Goal: Task Accomplishment & Management: Manage account settings

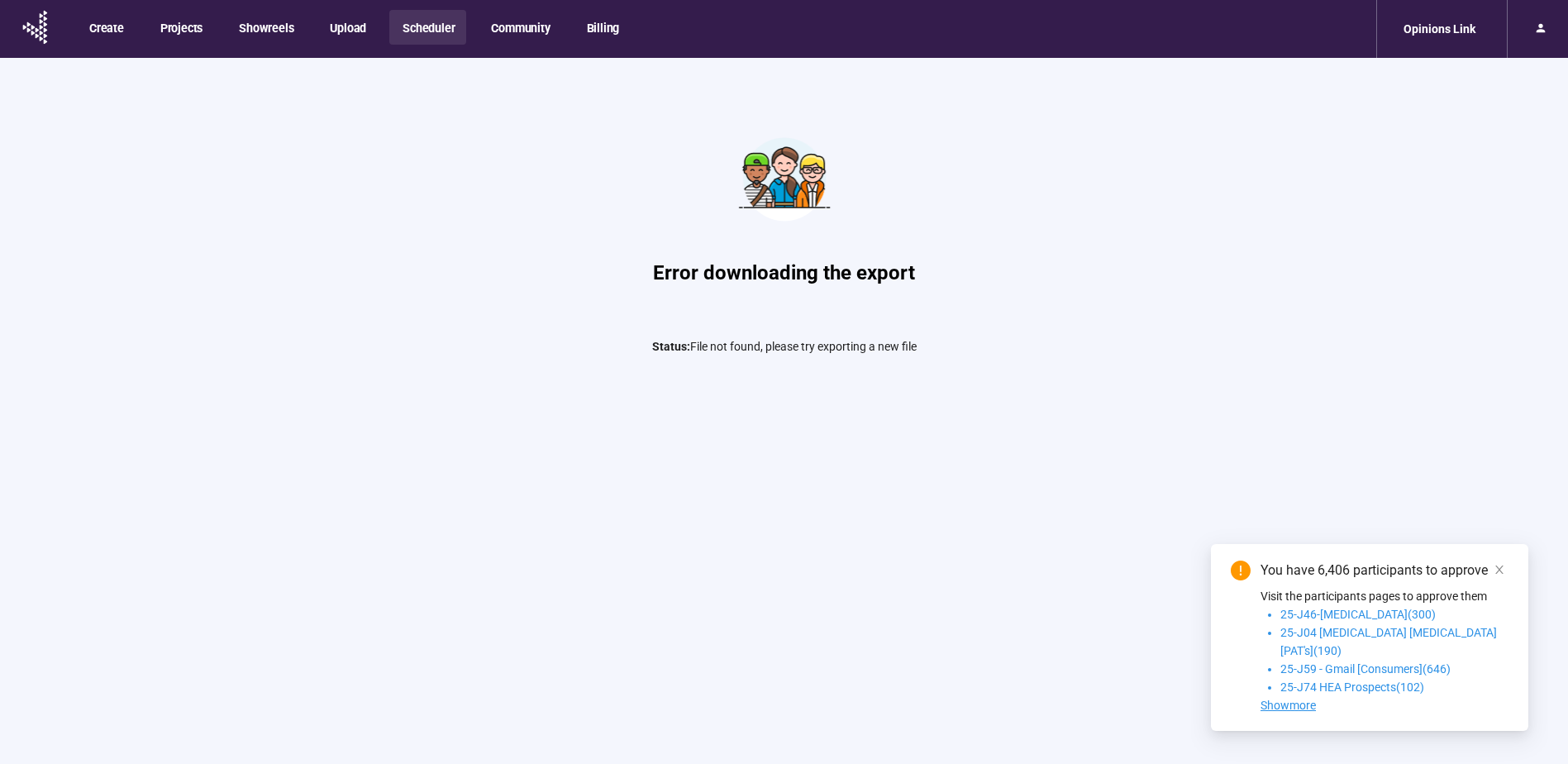
click at [432, 39] on button "Scheduler" at bounding box center [428, 27] width 77 height 34
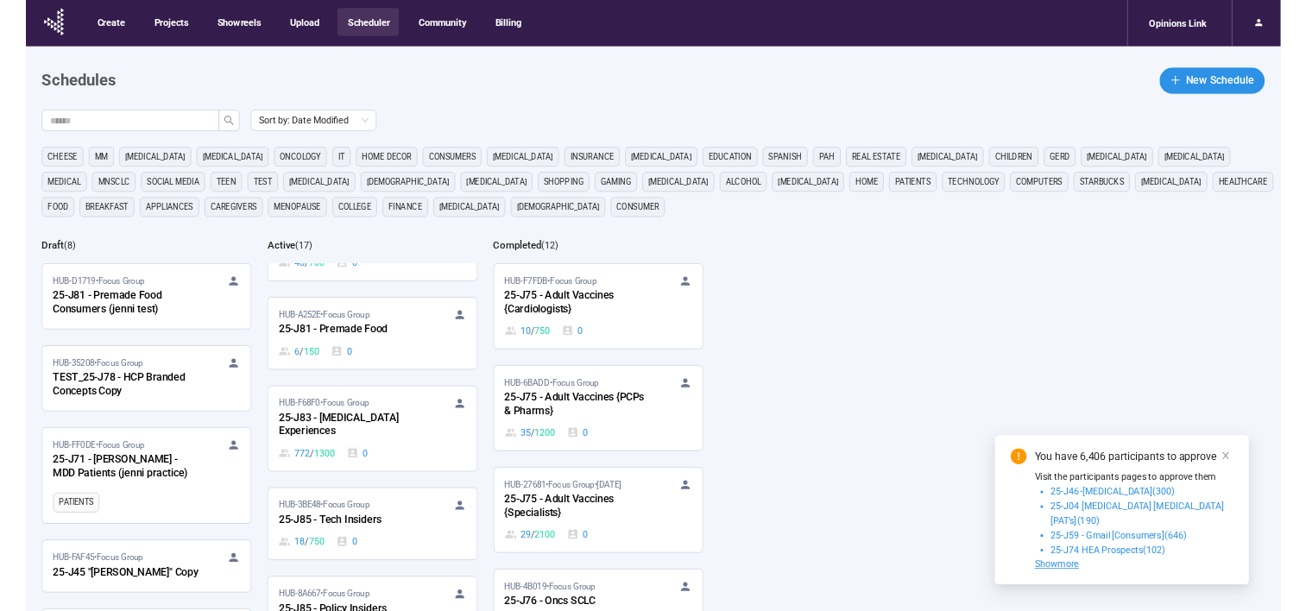
scroll to position [777, 0]
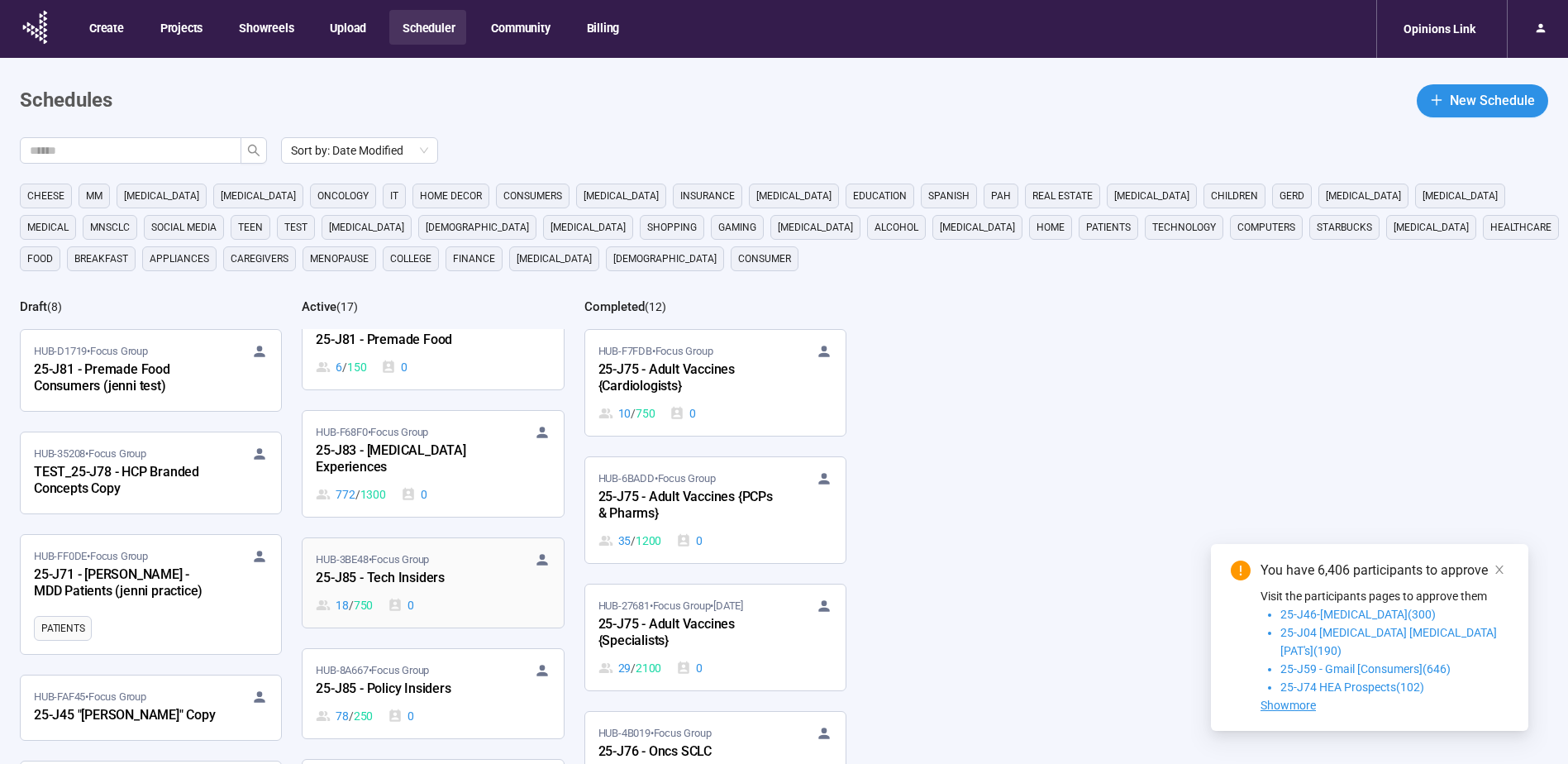
click at [425, 568] on div "25-J85 - Tech Insiders" at bounding box center [407, 578] width 182 height 21
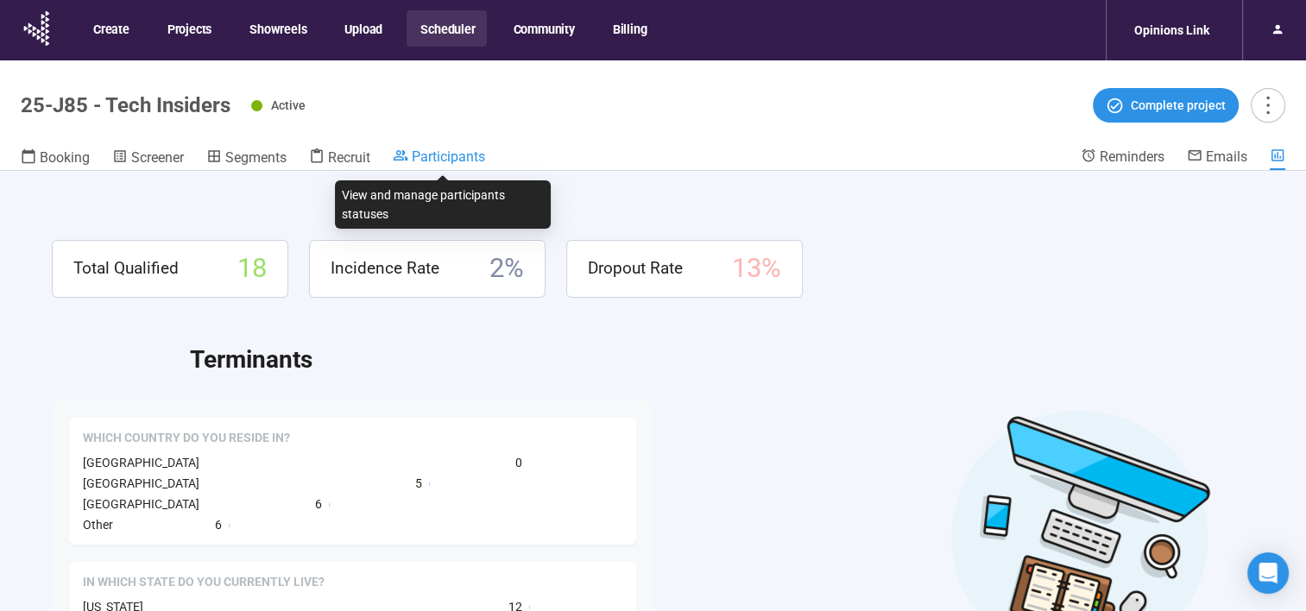
click at [445, 159] on span "Participants" at bounding box center [448, 156] width 73 height 16
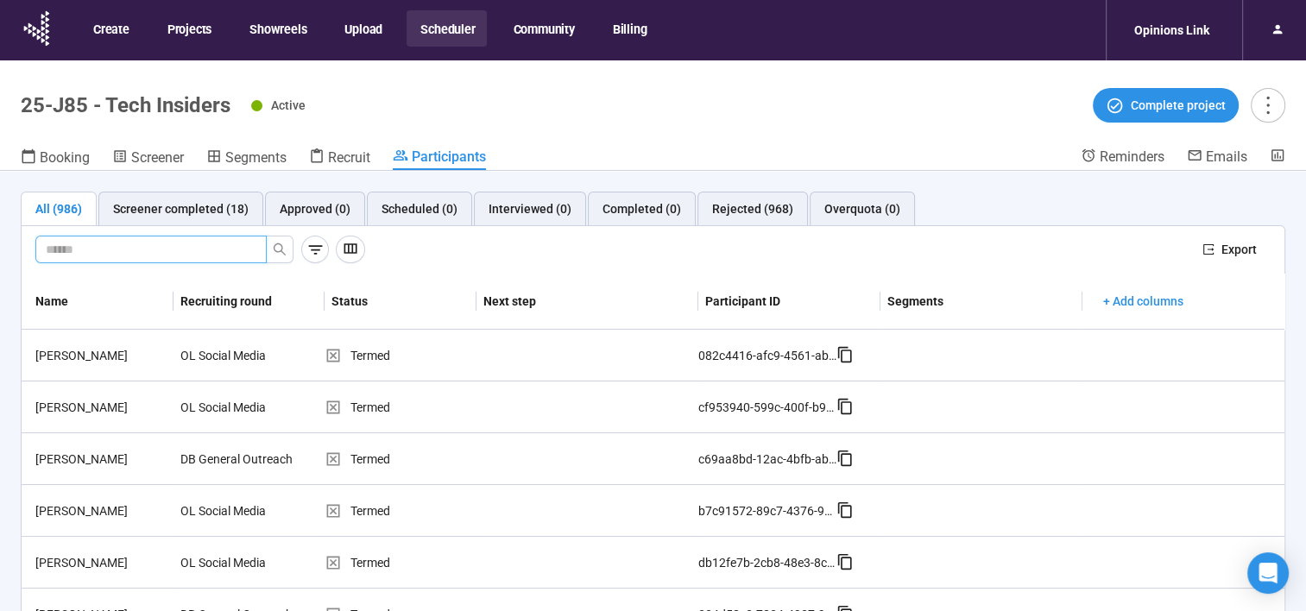
click at [99, 243] on input "text" at bounding box center [144, 249] width 197 height 19
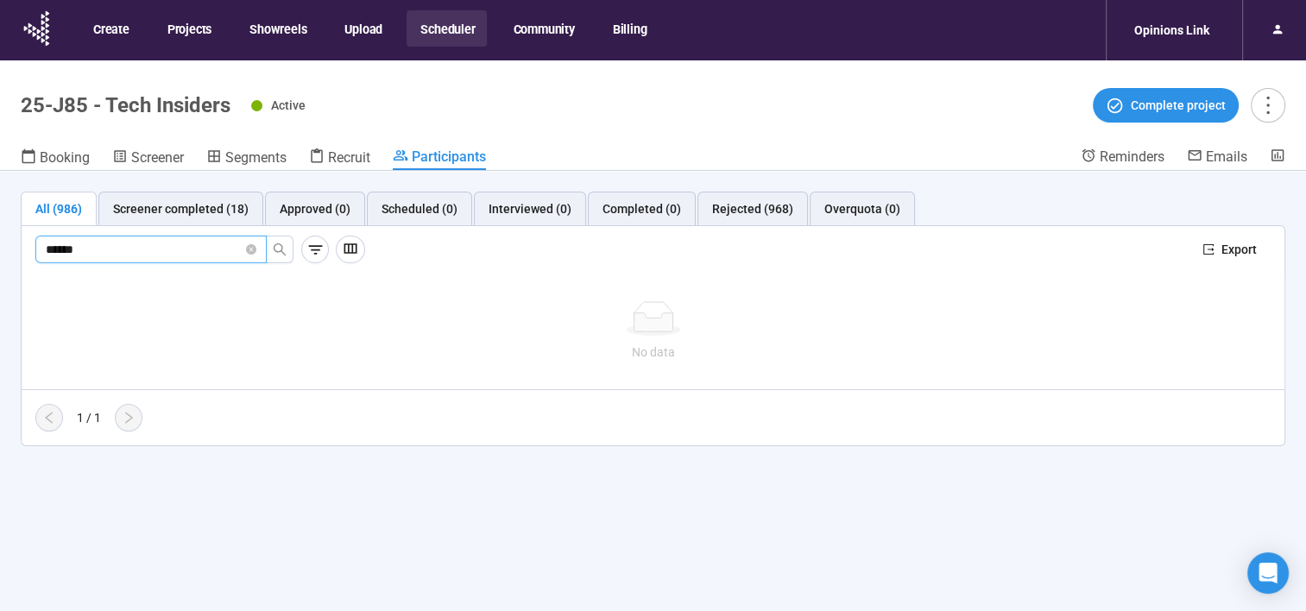
drag, startPoint x: 136, startPoint y: 249, endPoint x: -3, endPoint y: 244, distance: 139.9
click at [0, 244] on html "Create Projects Showreels Upload Scheduler Community Billing Opinions Link 25-J…" at bounding box center [653, 336] width 1306 height 672
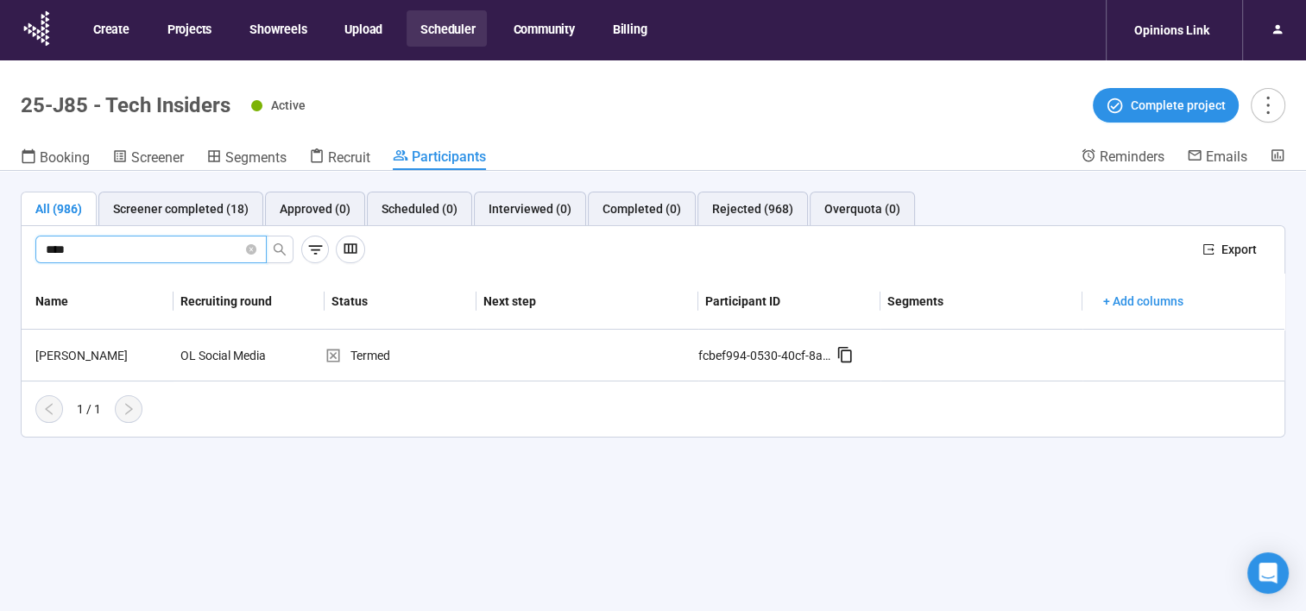
drag, startPoint x: 110, startPoint y: 243, endPoint x: 9, endPoint y: 252, distance: 102.2
click at [9, 252] on div "All (986) Screener completed (18) Approved (0) Scheduled (0) Interviewed (0) Co…" at bounding box center [653, 314] width 1306 height 287
type input "*****"
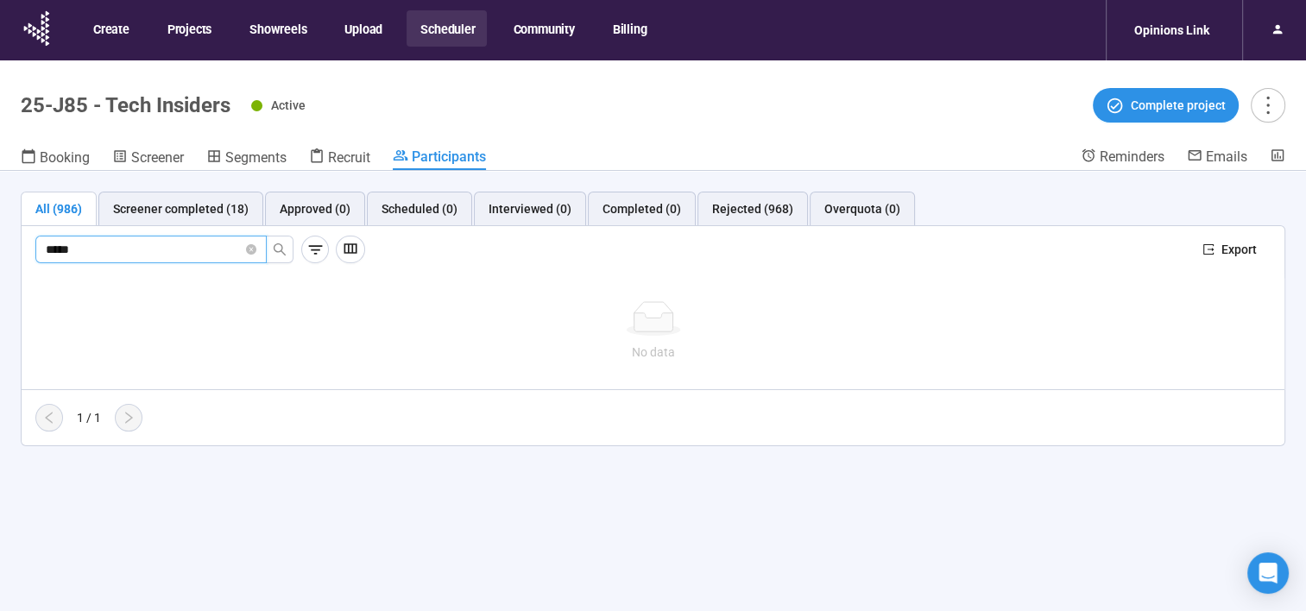
click at [430, 45] on button "Scheduler" at bounding box center [447, 28] width 80 height 36
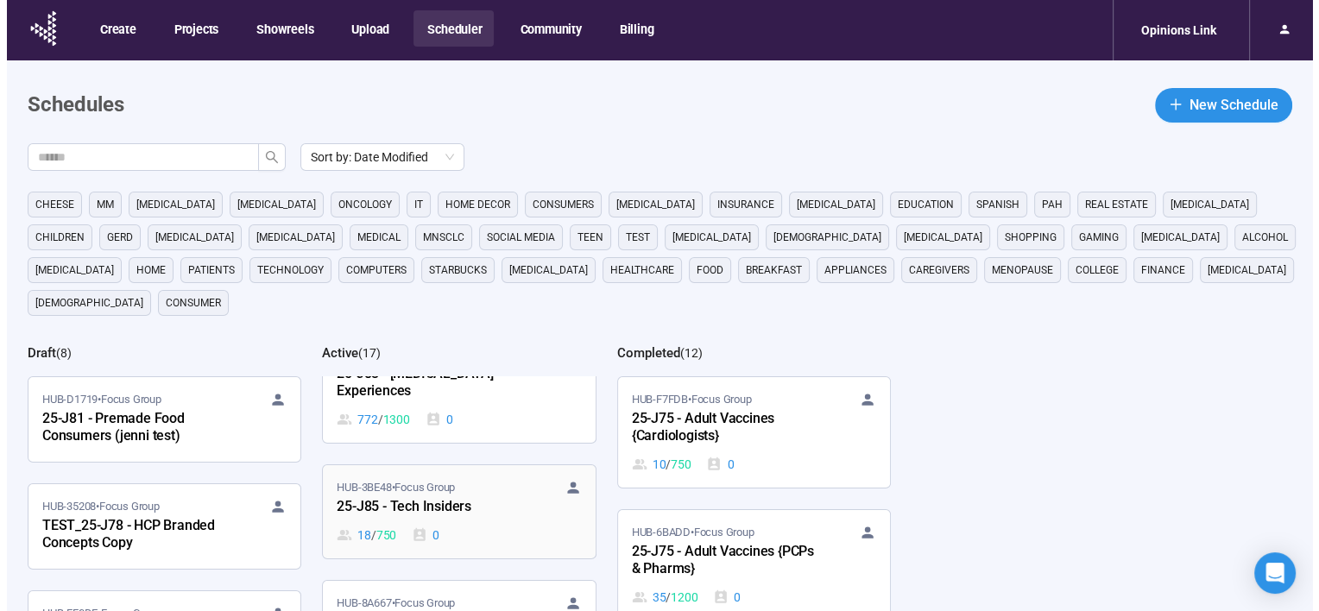
scroll to position [950, 0]
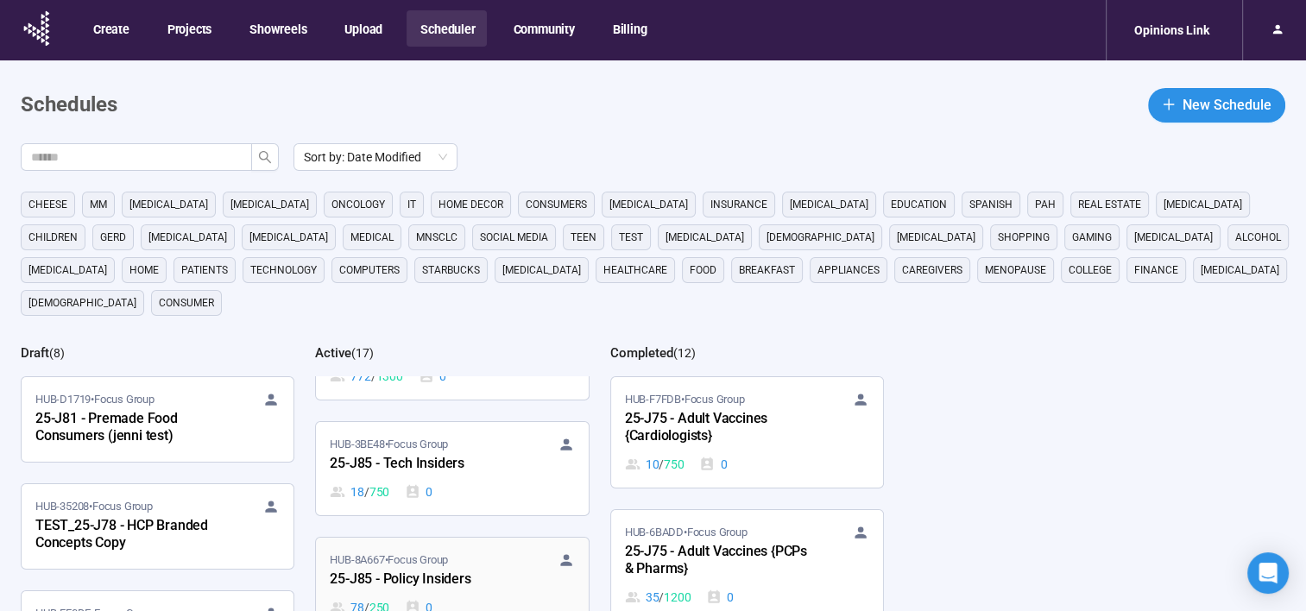
click at [425, 569] on div "25-J85 - Policy Insiders" at bounding box center [425, 580] width 190 height 22
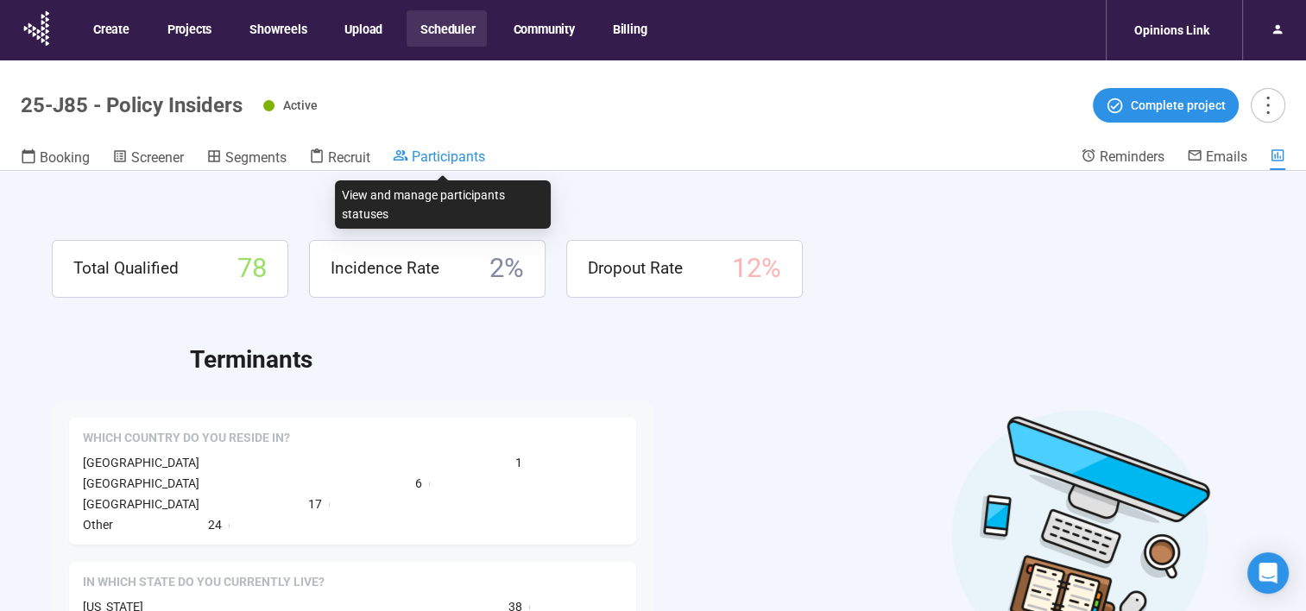
click at [430, 155] on span "Participants" at bounding box center [448, 156] width 73 height 16
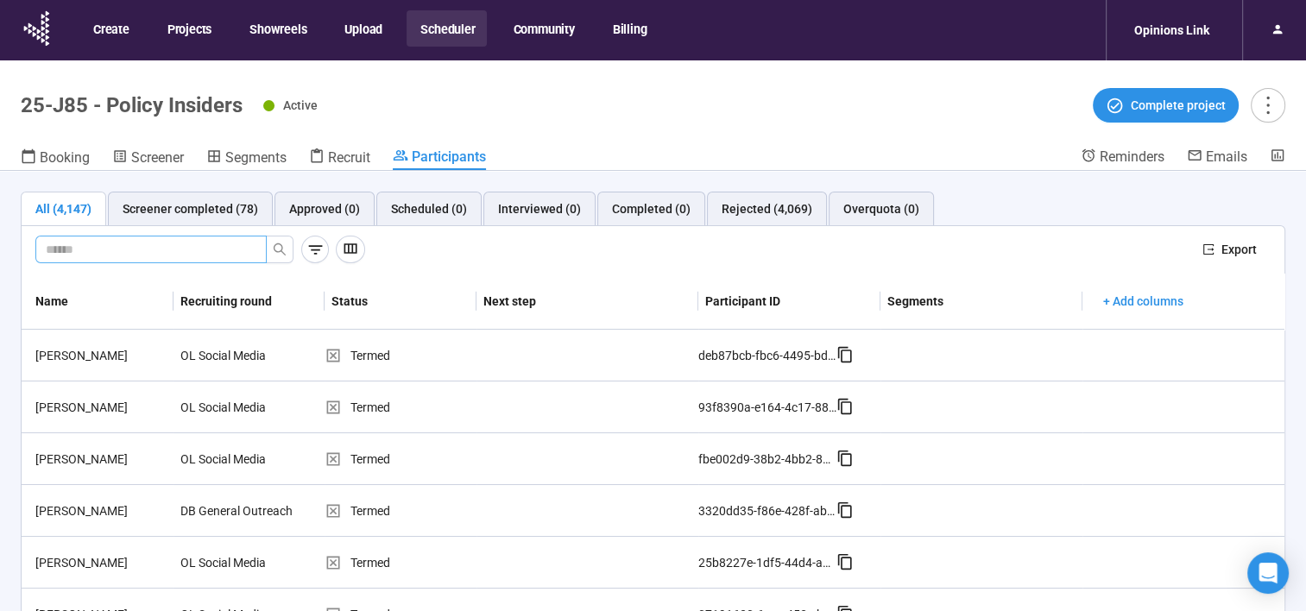
click at [185, 237] on span at bounding box center [150, 250] width 231 height 28
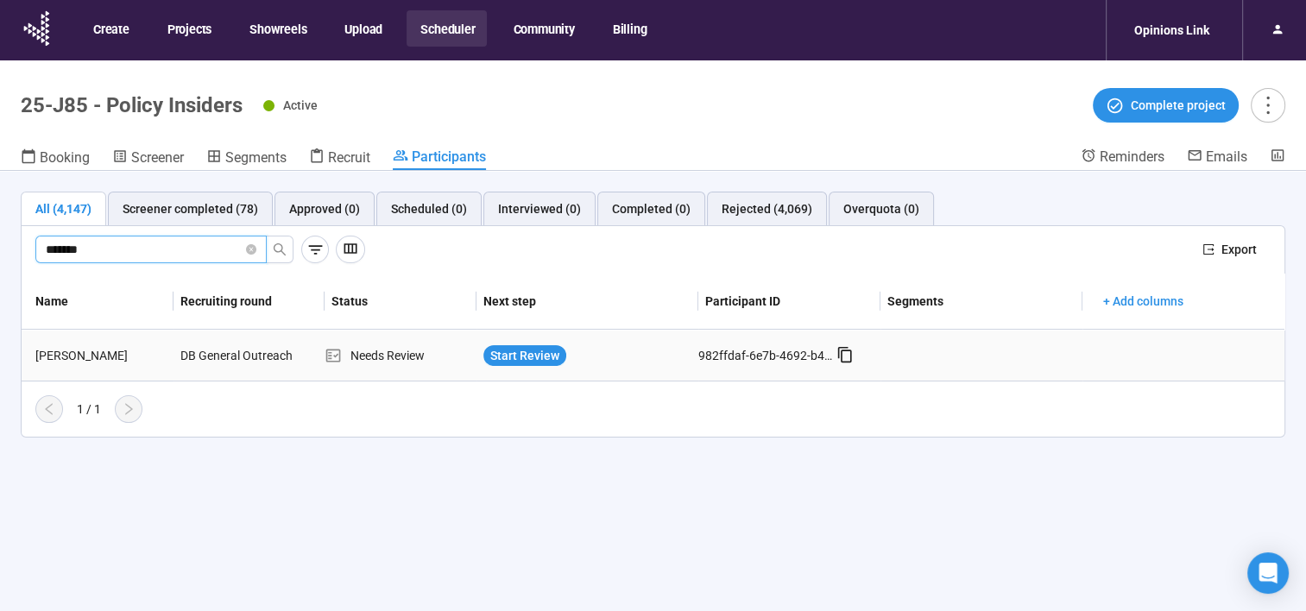
click at [117, 359] on div "Shakima Chambers" at bounding box center [100, 355] width 145 height 19
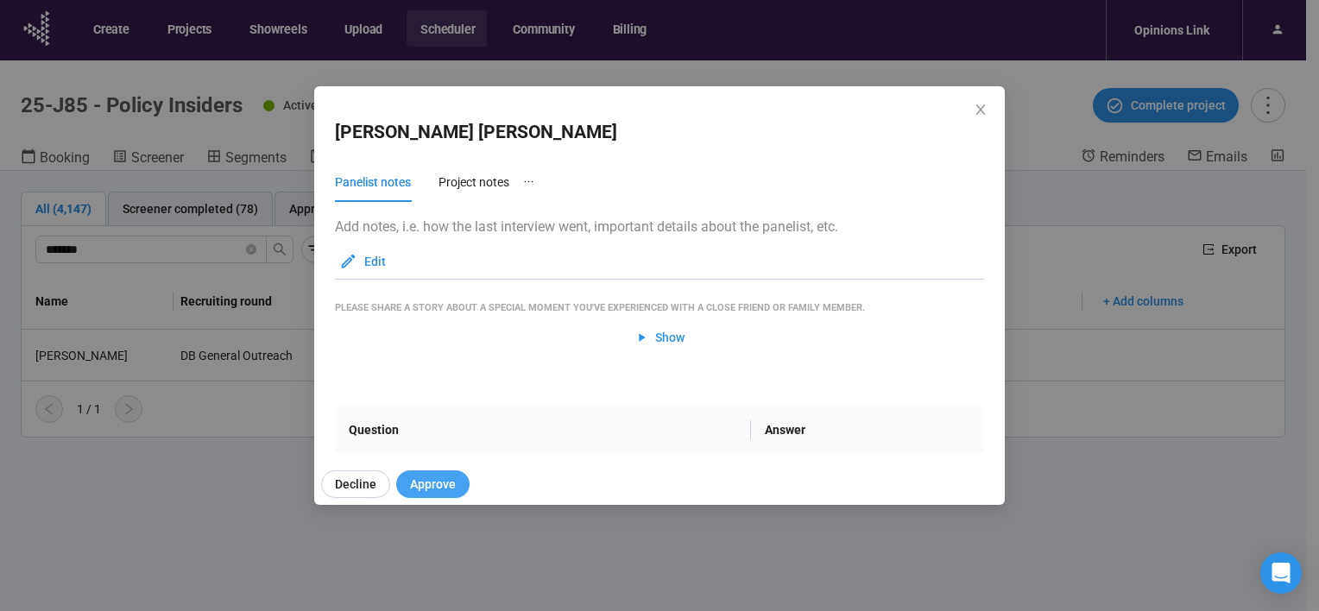
click at [440, 495] on button "Approve" at bounding box center [432, 484] width 73 height 28
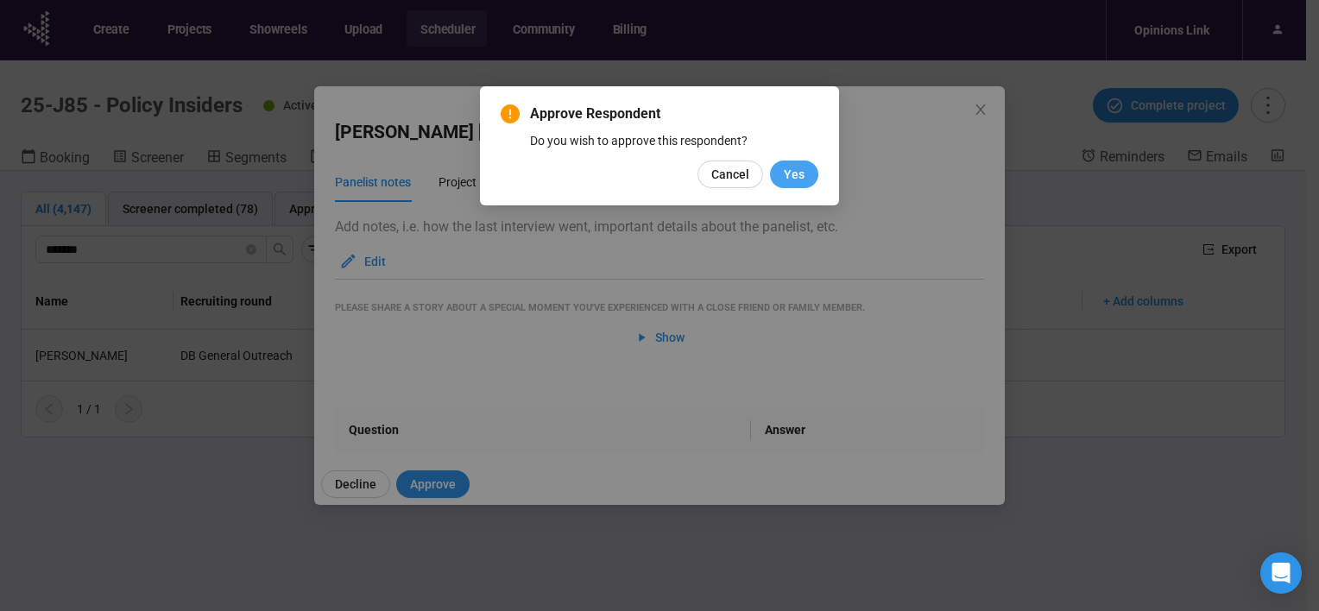
click at [794, 181] on span "Yes" at bounding box center [794, 174] width 21 height 19
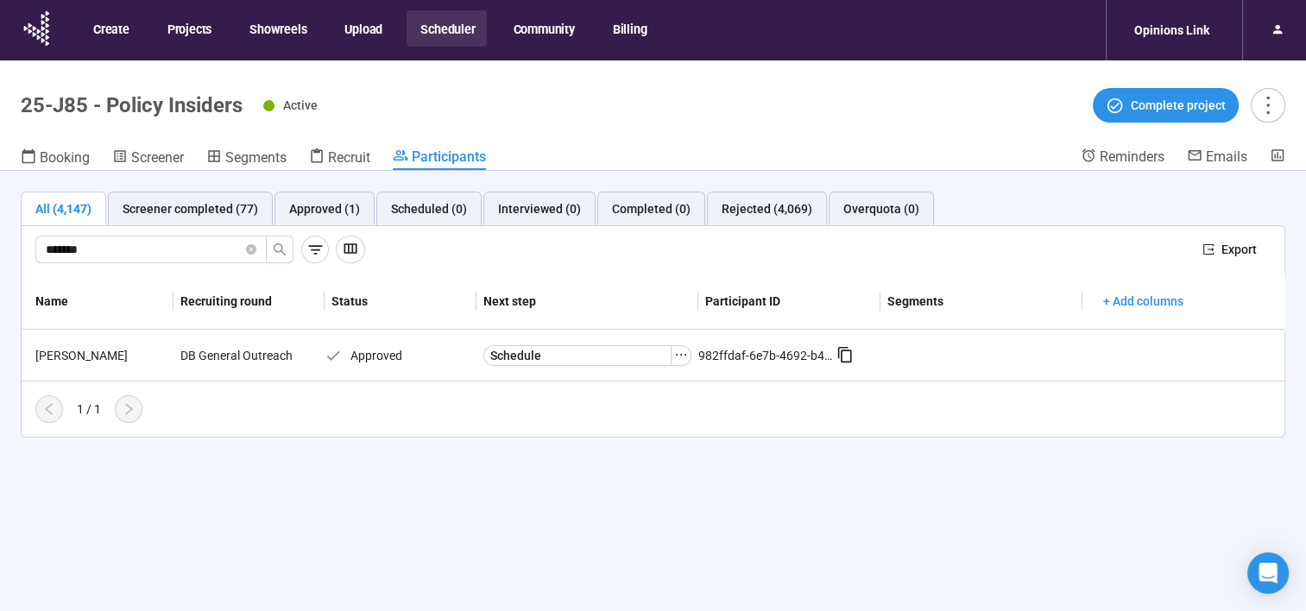
drag, startPoint x: 112, startPoint y: 246, endPoint x: -3, endPoint y: 217, distance: 119.3
click at [0, 217] on html "Create Projects Showreels Upload Scheduler Community Billing Opinions Link 25-J…" at bounding box center [653, 336] width 1306 height 672
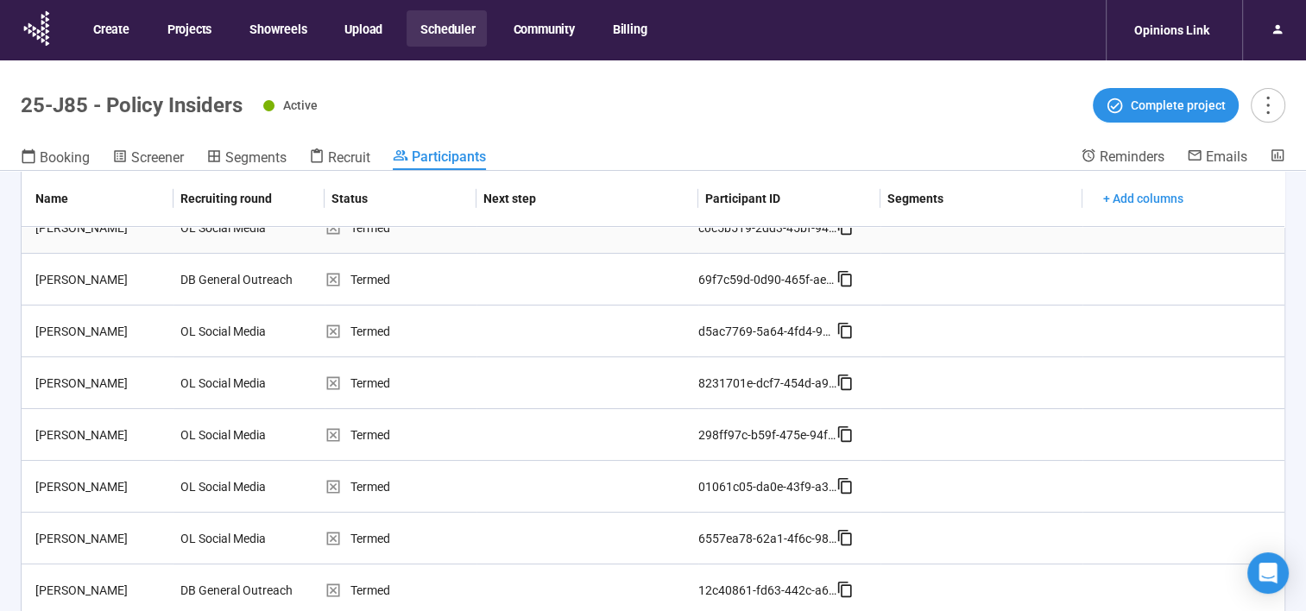
scroll to position [60, 0]
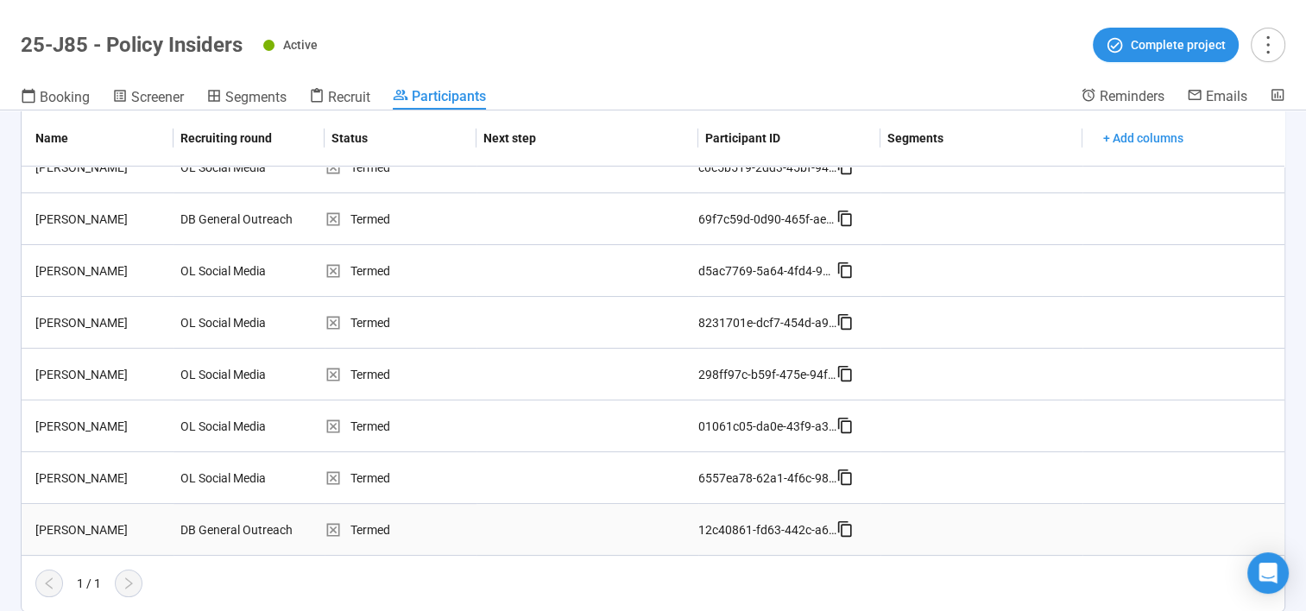
click at [55, 527] on div "Gina Volynsky" at bounding box center [100, 530] width 145 height 19
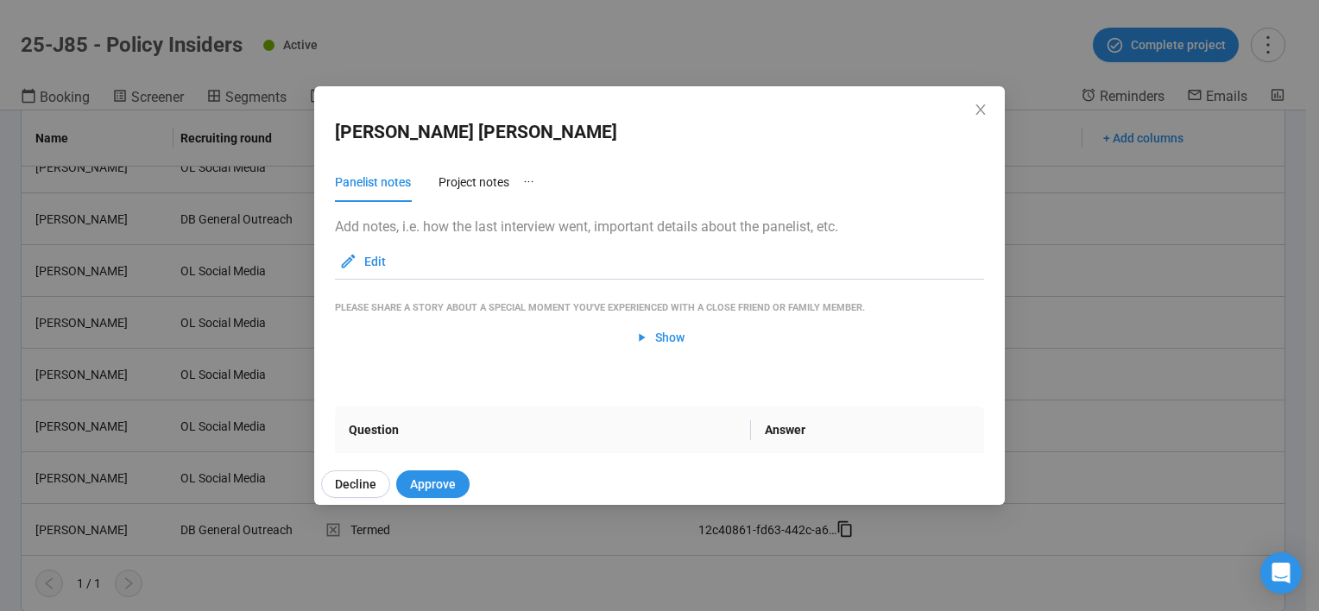
click at [418, 467] on div "Decline Approve" at bounding box center [666, 484] width 704 height 41
click at [428, 480] on span "Approve" at bounding box center [433, 484] width 46 height 19
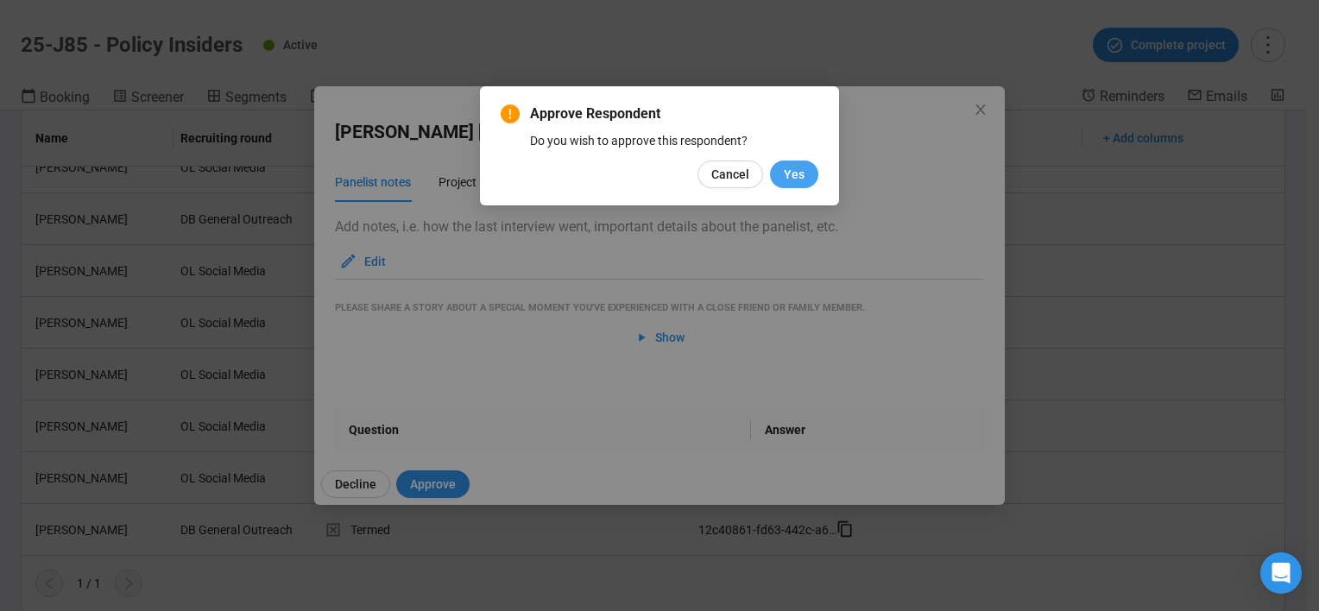
click at [794, 172] on span "Yes" at bounding box center [794, 174] width 21 height 19
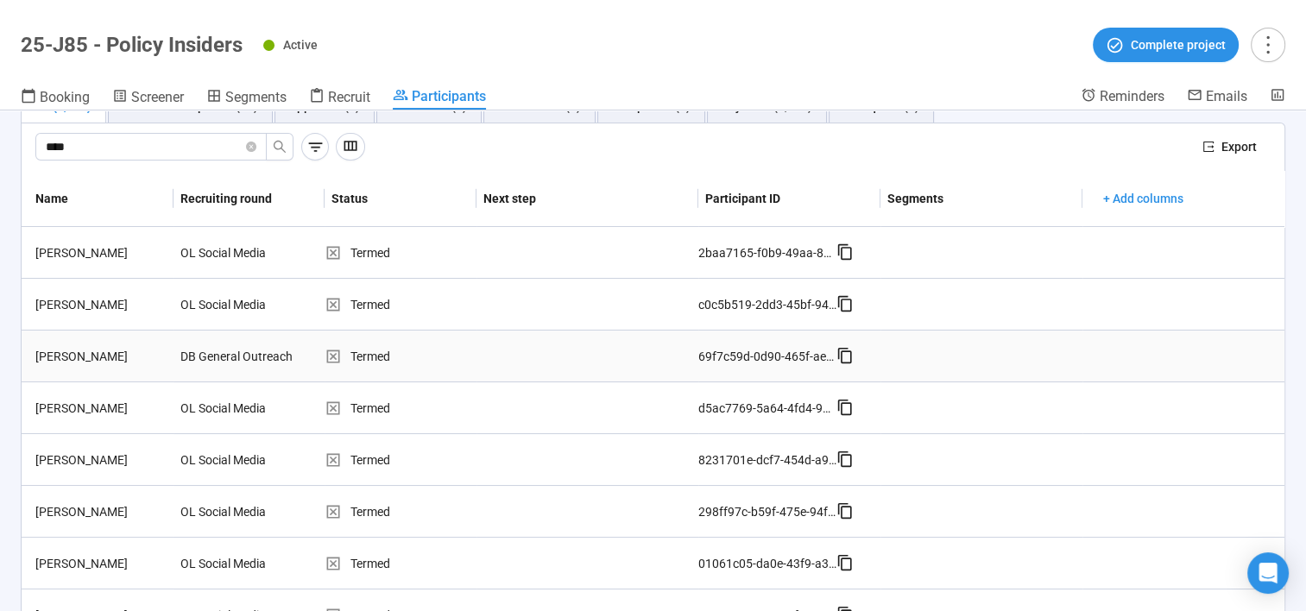
scroll to position [0, 0]
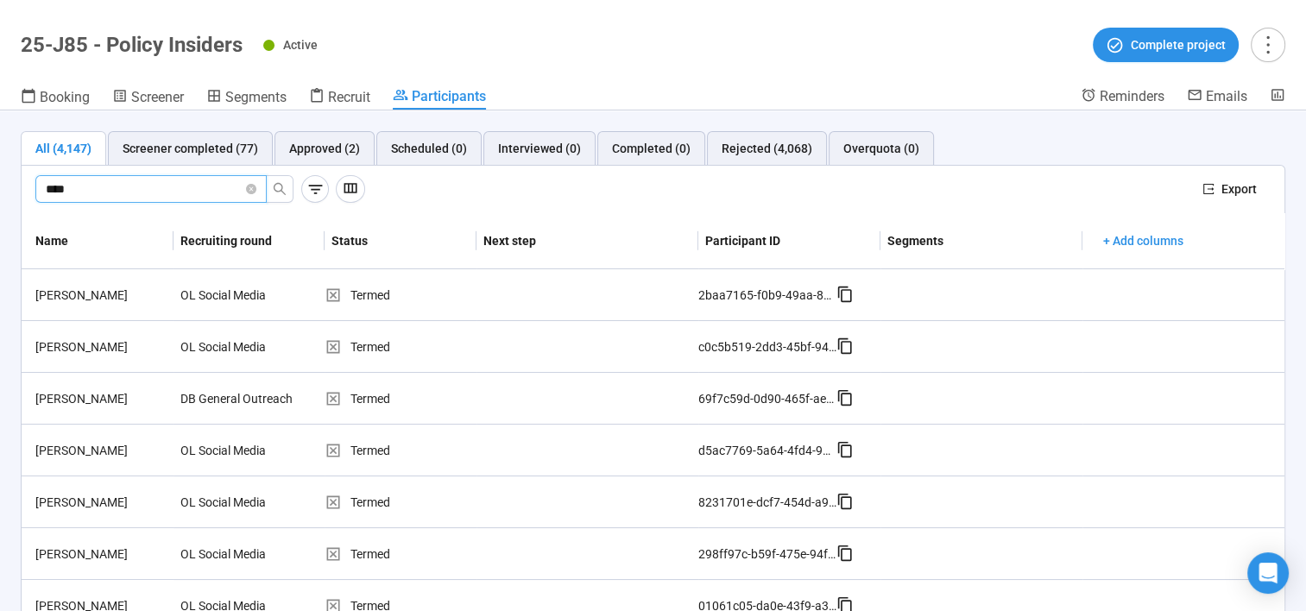
click at [0, 169] on html "Create Projects Showreels Upload Scheduler Community Billing Opinions Link 25-J…" at bounding box center [653, 276] width 1306 height 672
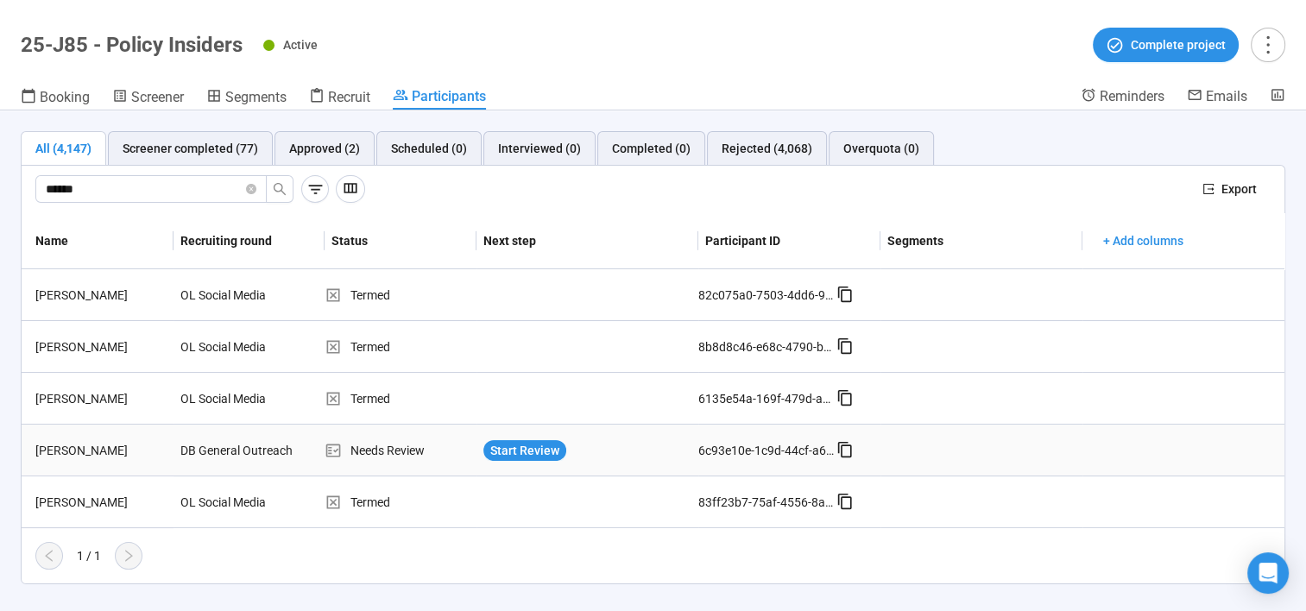
click at [108, 447] on div "Rhonda DeLoatch" at bounding box center [100, 450] width 145 height 19
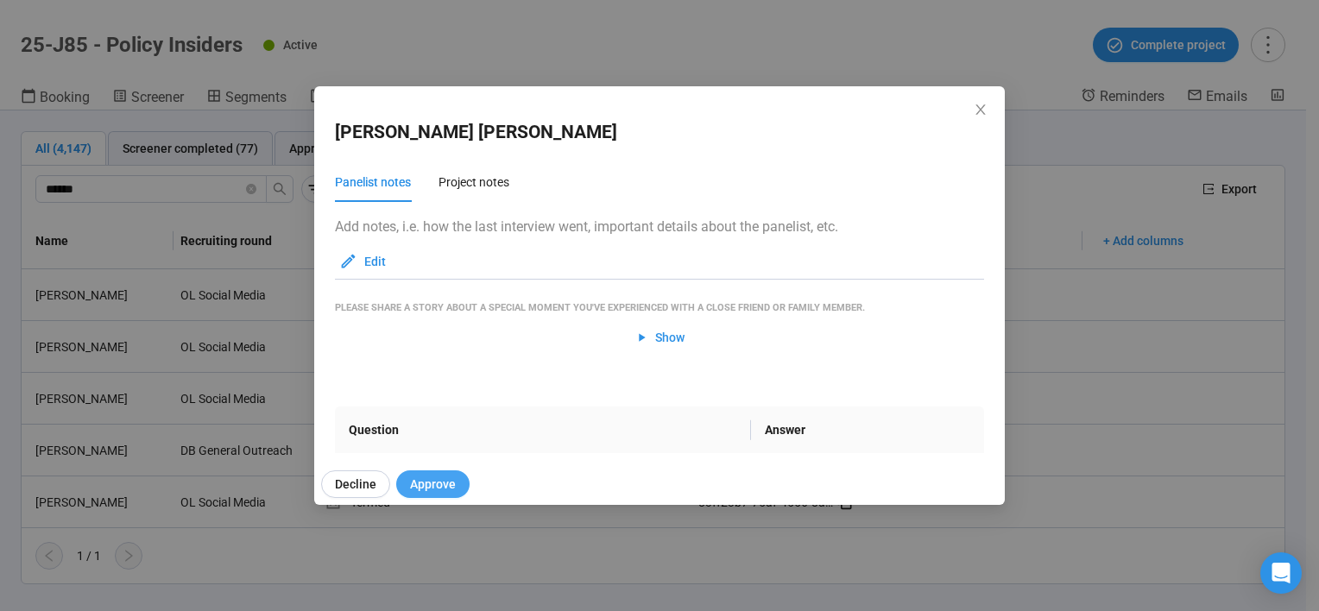
click at [435, 477] on span "Approve" at bounding box center [433, 484] width 46 height 19
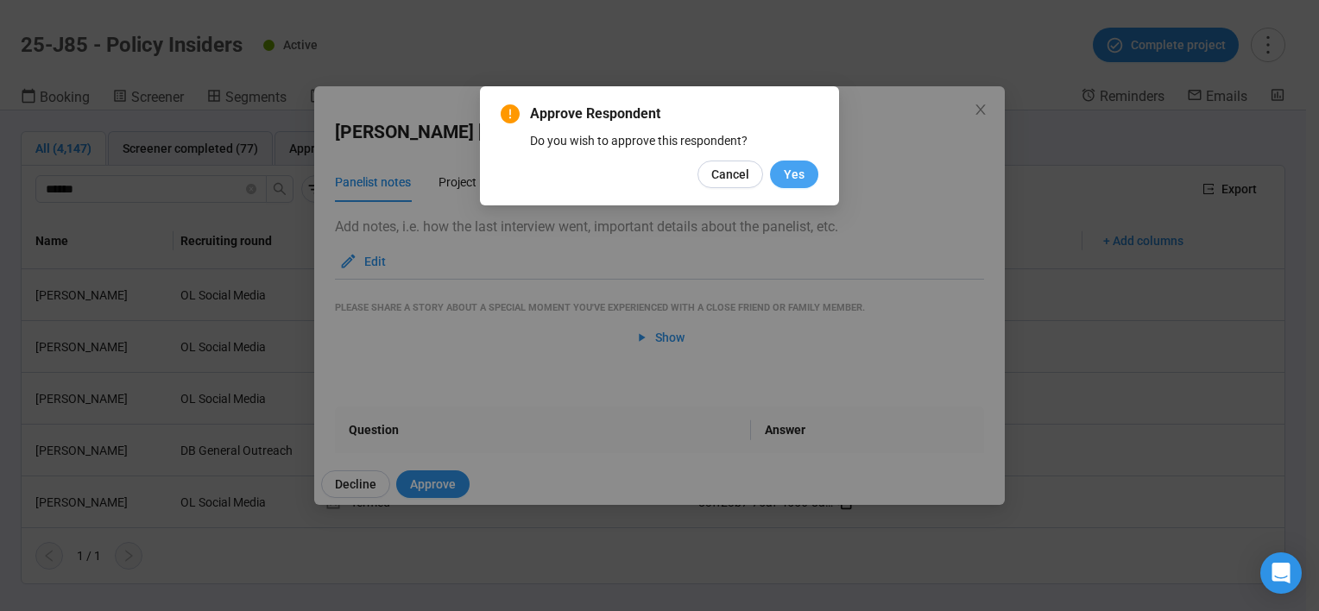
click at [776, 170] on button "Yes" at bounding box center [794, 175] width 48 height 28
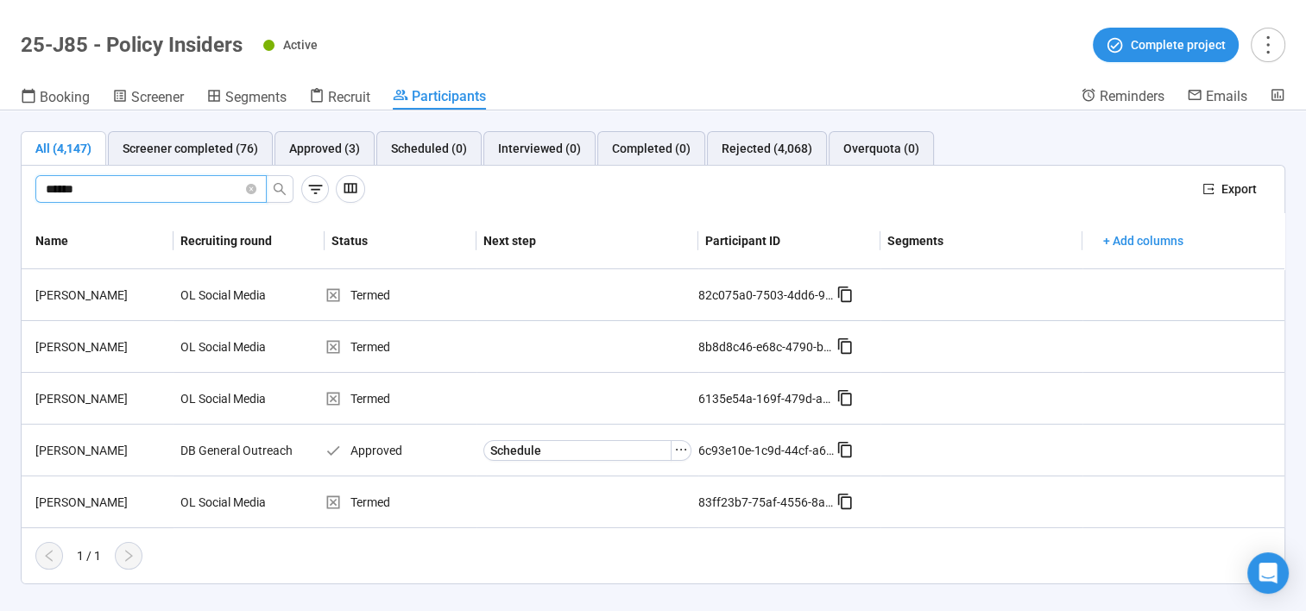
drag, startPoint x: 98, startPoint y: 172, endPoint x: -3, endPoint y: 169, distance: 101.9
click at [0, 169] on html "Create Projects Showreels Upload Scheduler Community Billing Opinions Link 25-J…" at bounding box center [653, 276] width 1306 height 672
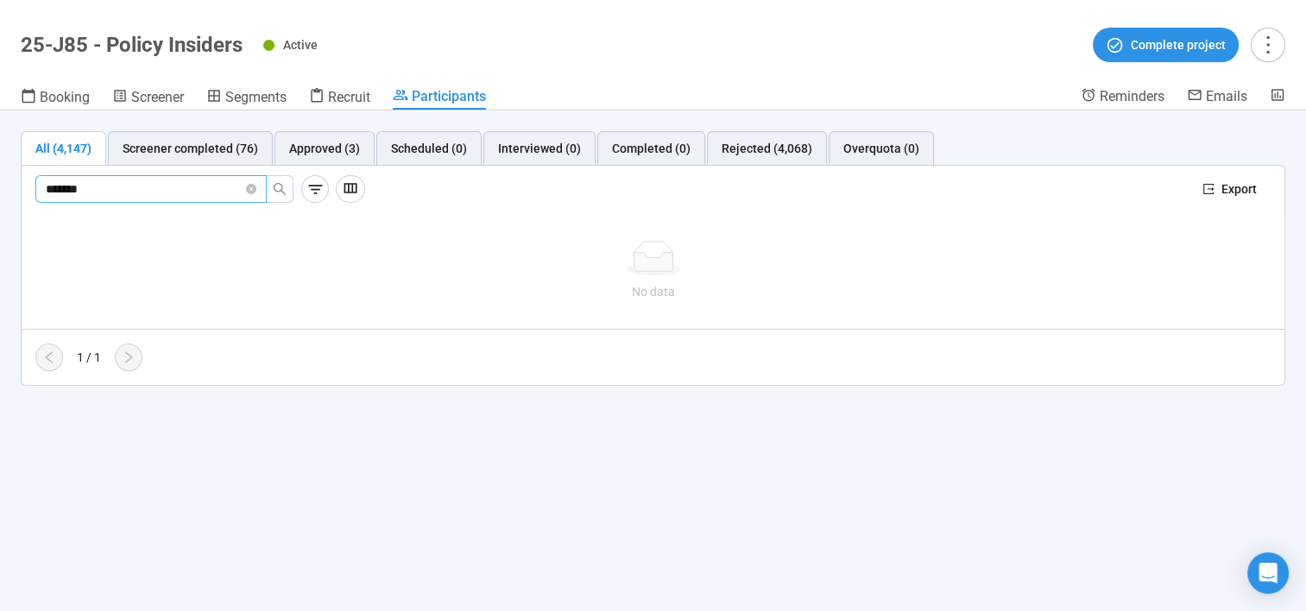
drag, startPoint x: 131, startPoint y: 191, endPoint x: -3, endPoint y: 191, distance: 134.7
click at [0, 191] on html "Create Projects Showreels Upload Scheduler Community Billing Opinions Link 25-J…" at bounding box center [653, 276] width 1306 height 672
click at [120, 188] on input "*******" at bounding box center [144, 189] width 197 height 19
drag, startPoint x: 135, startPoint y: 186, endPoint x: 19, endPoint y: 174, distance: 116.3
click at [19, 174] on div "All (4,147) Screener completed (76) Approved (3) Scheduled (0) Interviewed (0) …" at bounding box center [653, 258] width 1306 height 296
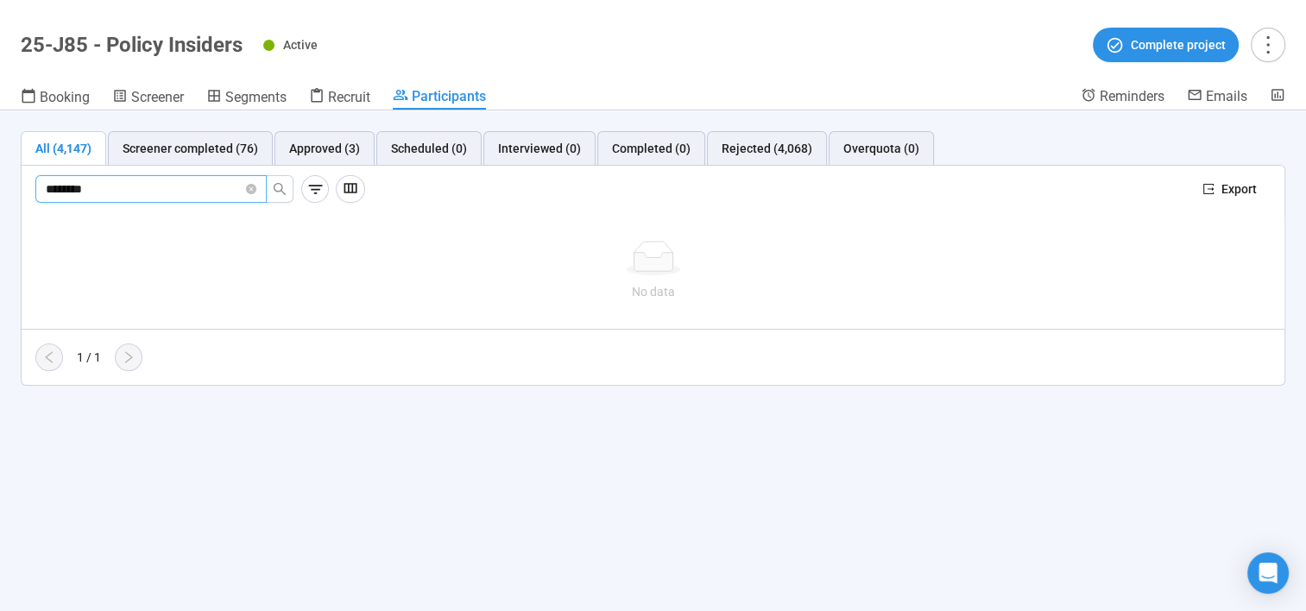
type input "********"
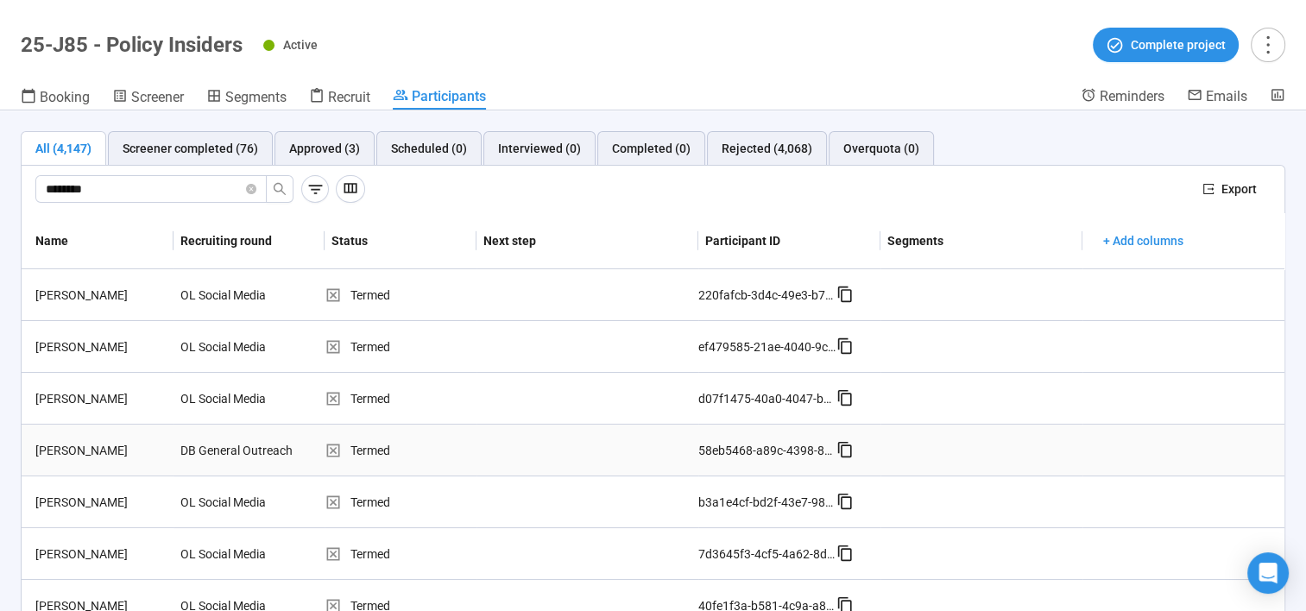
click at [97, 453] on div "Veronica Branch" at bounding box center [100, 450] width 145 height 19
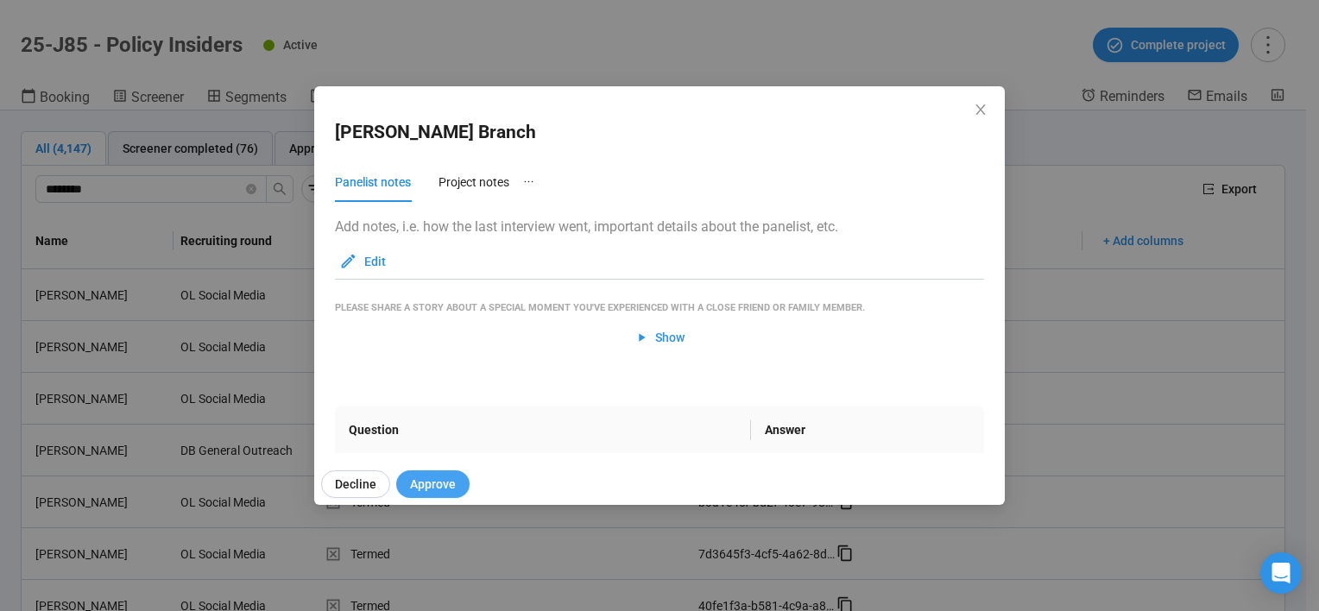
click at [448, 487] on span "Approve" at bounding box center [433, 484] width 46 height 19
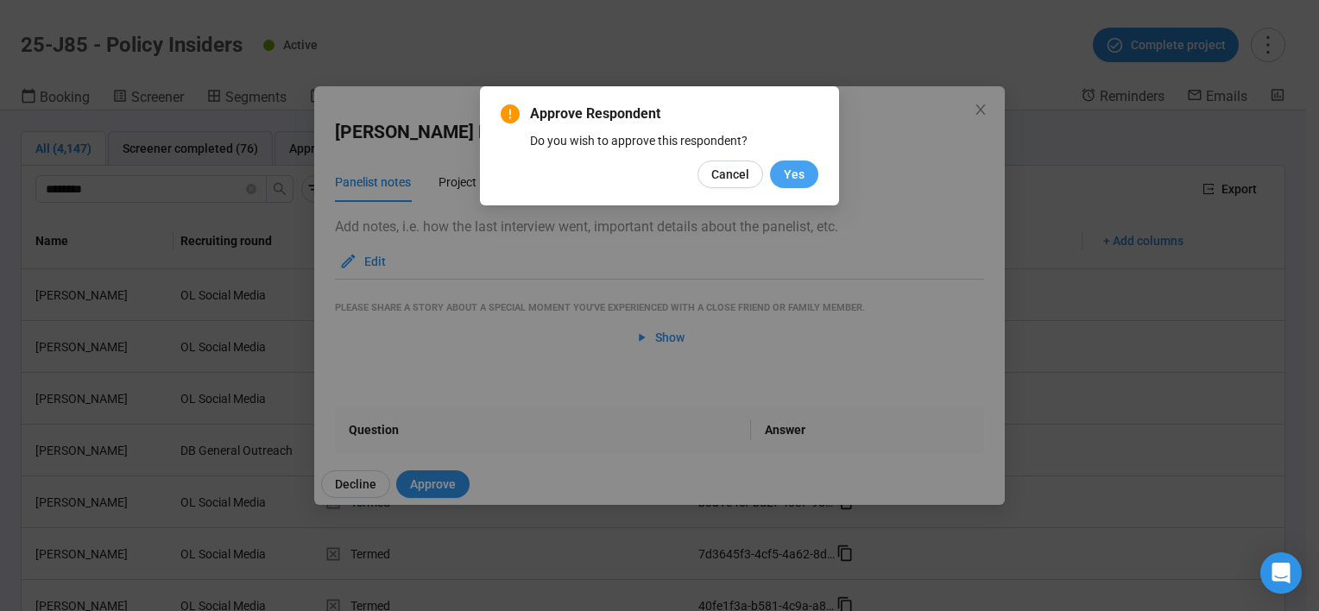
click at [808, 170] on button "Yes" at bounding box center [794, 175] width 48 height 28
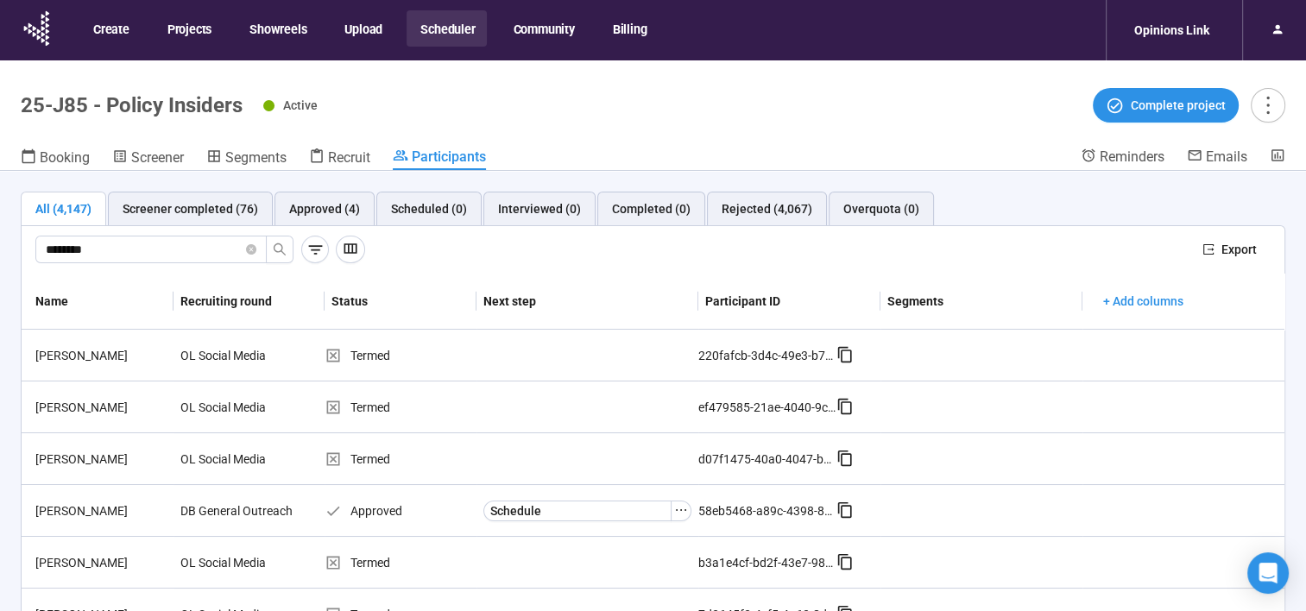
click at [438, 39] on button "Scheduler" at bounding box center [447, 28] width 80 height 36
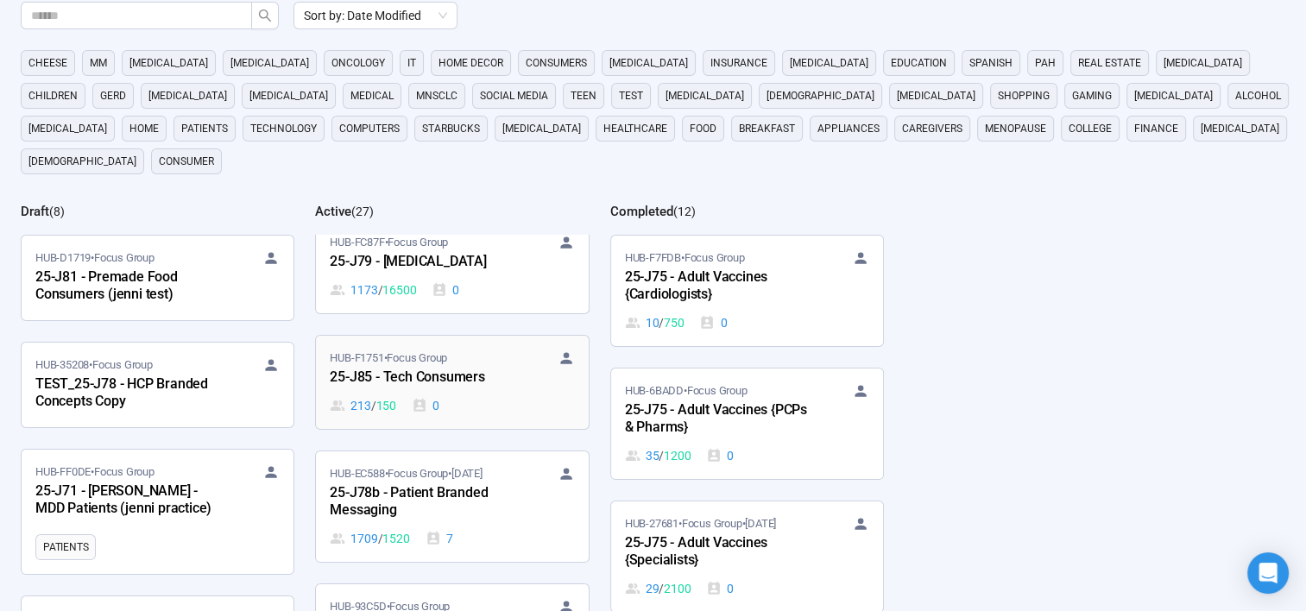
scroll to position [1825, 0]
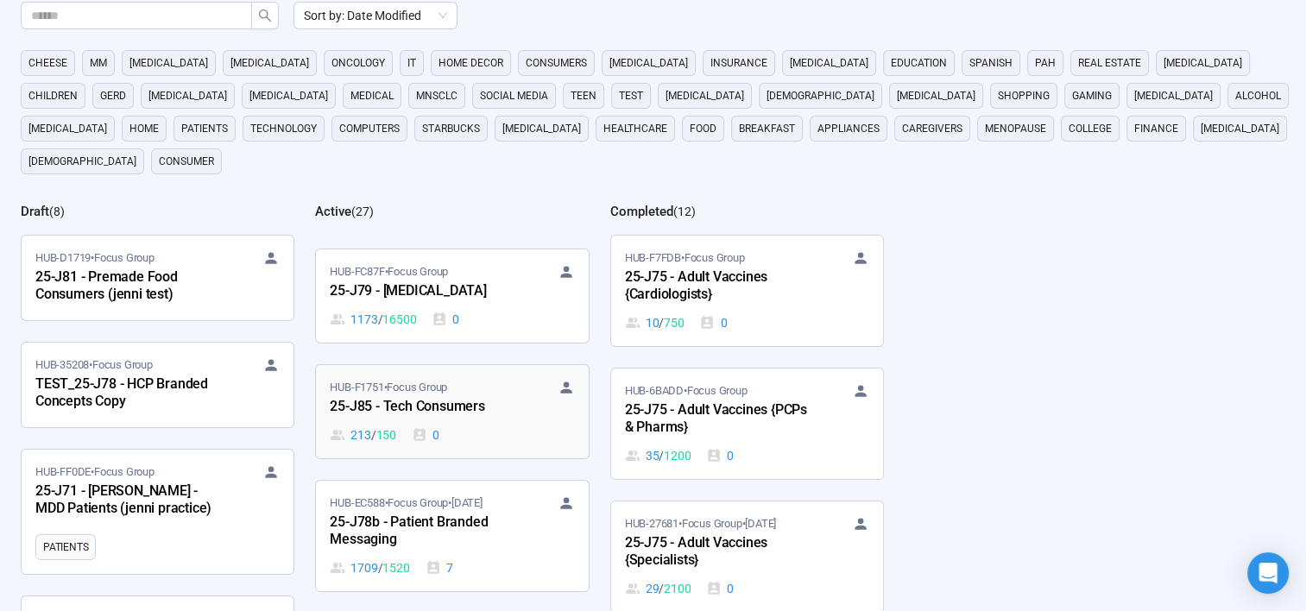
click at [451, 396] on div "25-J85 - Tech Consumers" at bounding box center [425, 407] width 190 height 22
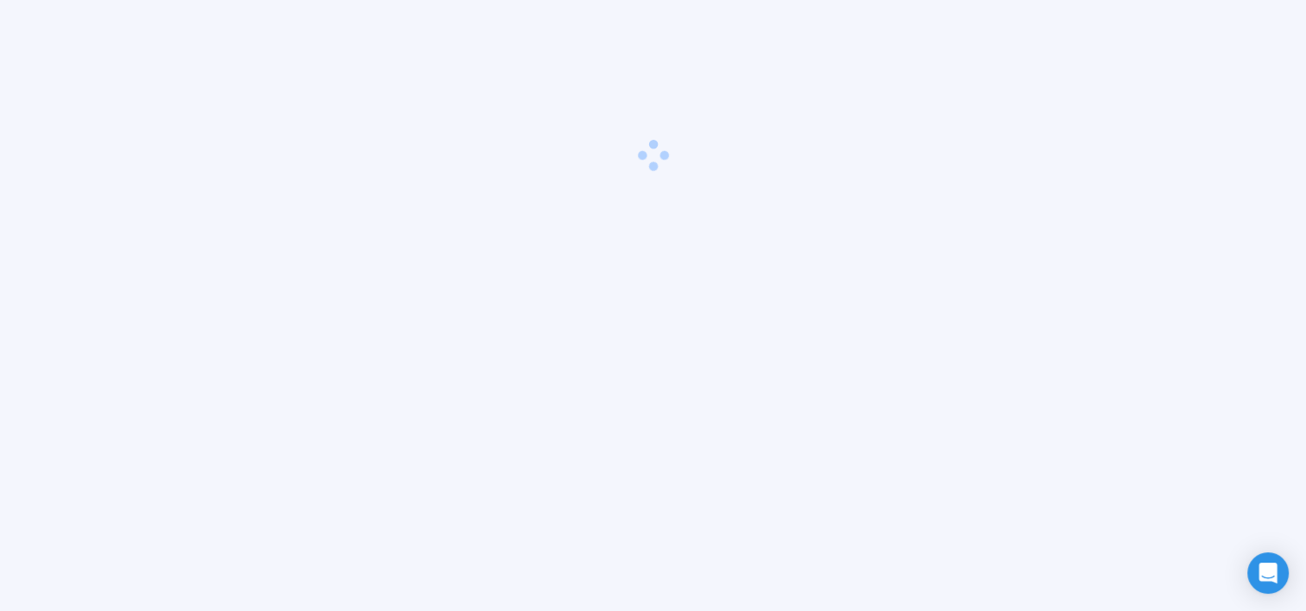
scroll to position [60, 0]
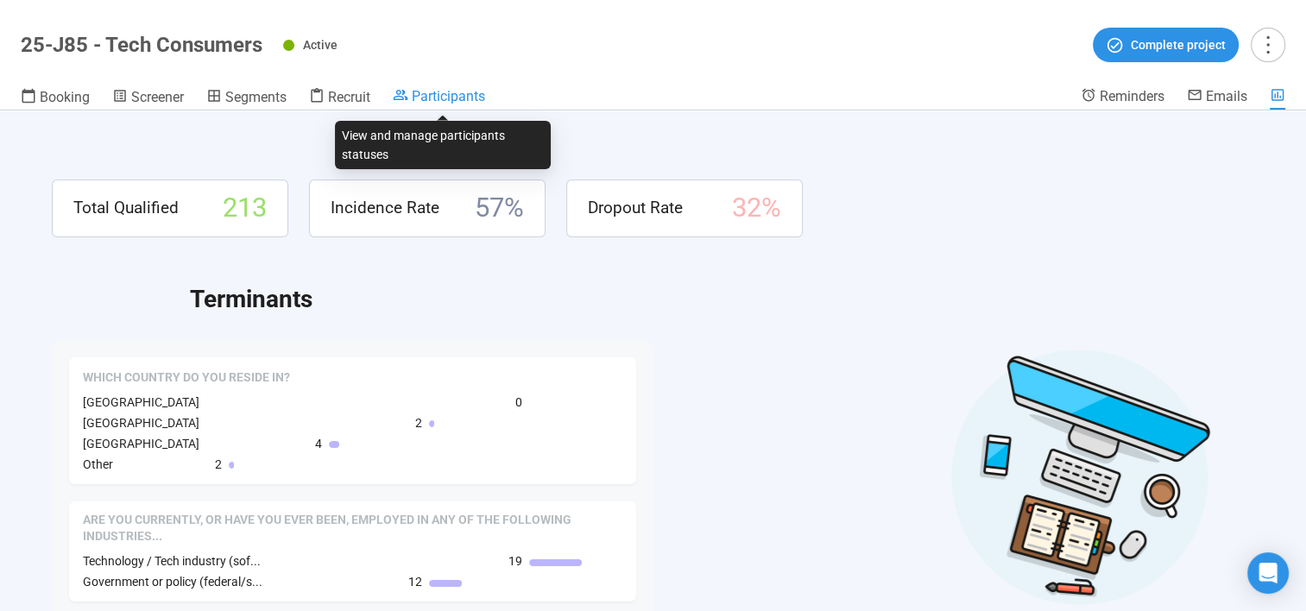
click at [420, 93] on span "Participants" at bounding box center [448, 96] width 73 height 16
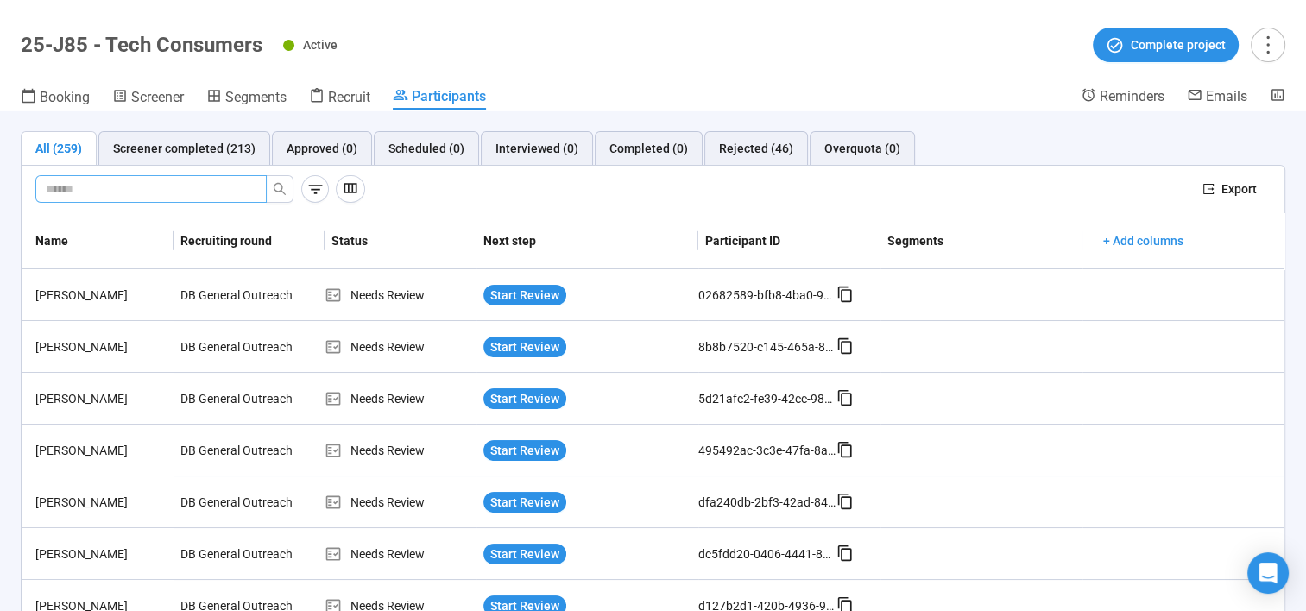
click at [112, 192] on input "text" at bounding box center [144, 189] width 197 height 19
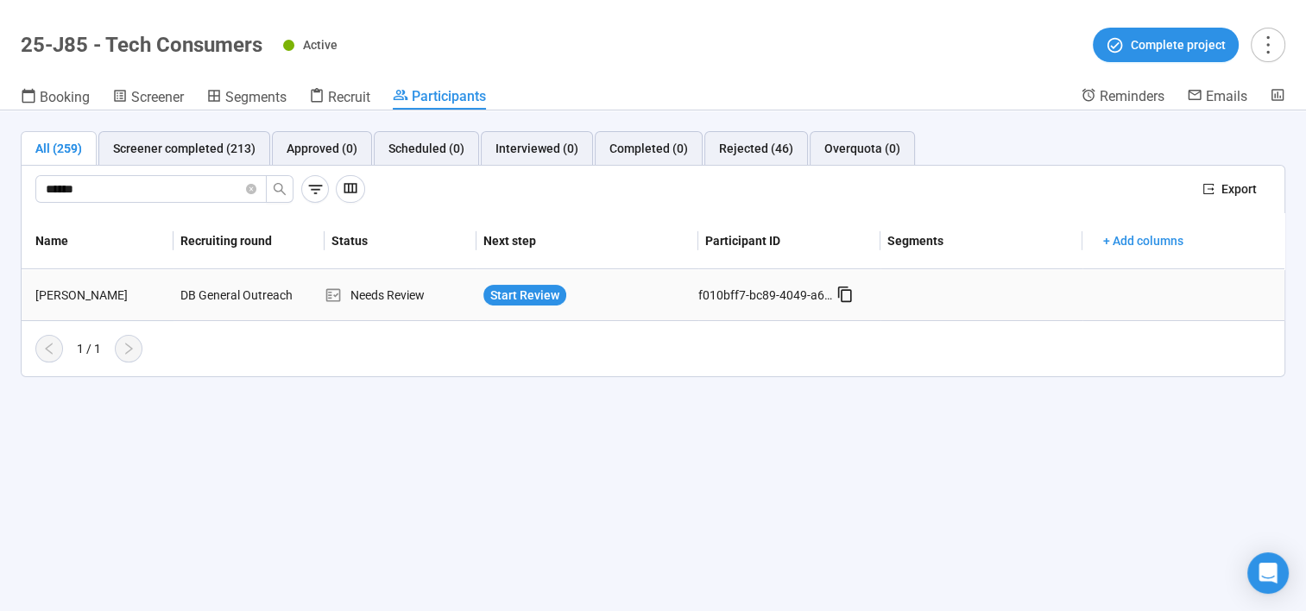
click at [95, 288] on div "Stefon Mitchell" at bounding box center [100, 295] width 145 height 19
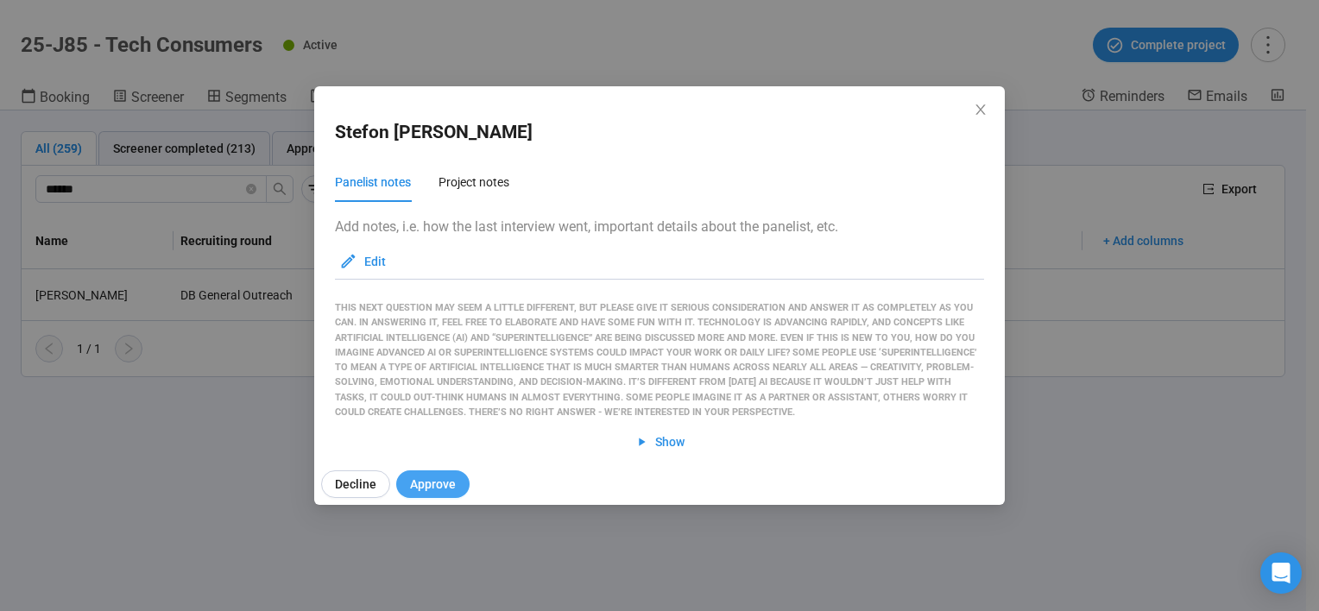
click at [428, 485] on span "Approve" at bounding box center [433, 484] width 46 height 19
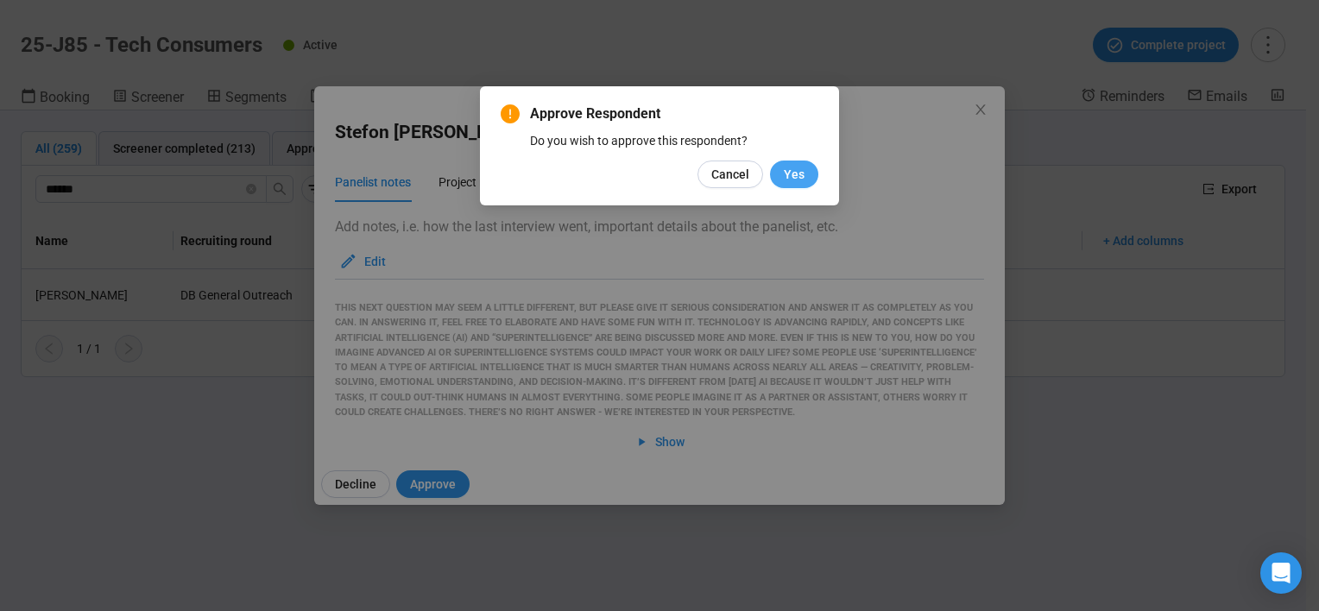
click at [794, 167] on span "Yes" at bounding box center [794, 174] width 21 height 19
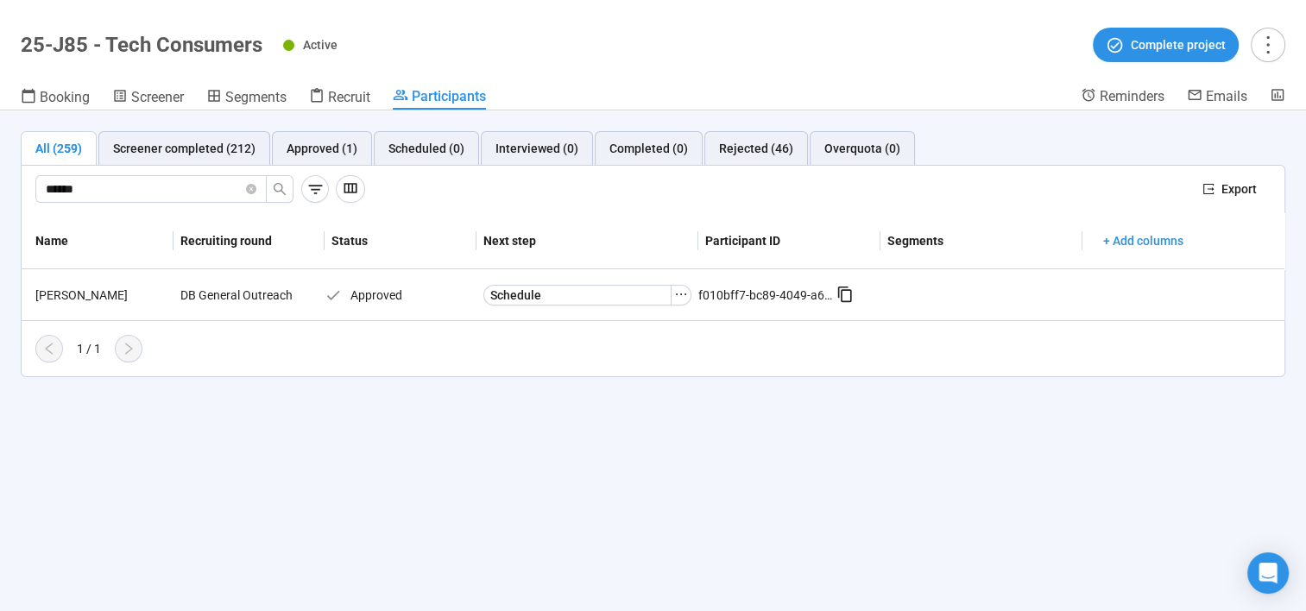
drag, startPoint x: 83, startPoint y: 176, endPoint x: -3, endPoint y: 176, distance: 86.3
click at [0, 176] on html "Create Projects Showreels Upload Scheduler Community Billing Opinions Link 25-J…" at bounding box center [653, 276] width 1306 height 672
drag, startPoint x: 131, startPoint y: 183, endPoint x: -3, endPoint y: 175, distance: 134.9
click at [0, 175] on html "Create Projects Showreels Upload Scheduler Community Billing Opinions Link 25-J…" at bounding box center [653, 276] width 1306 height 672
click at [53, 287] on div "Chanel Jack" at bounding box center [100, 295] width 145 height 19
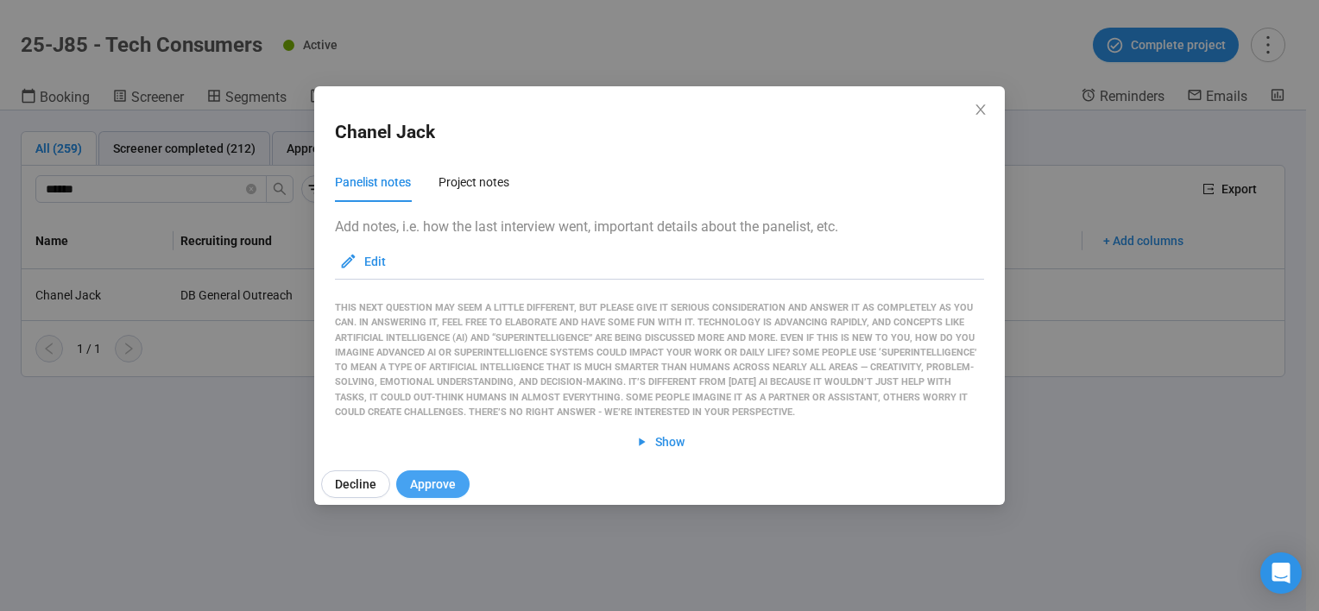
click at [452, 483] on button "Approve" at bounding box center [432, 484] width 73 height 28
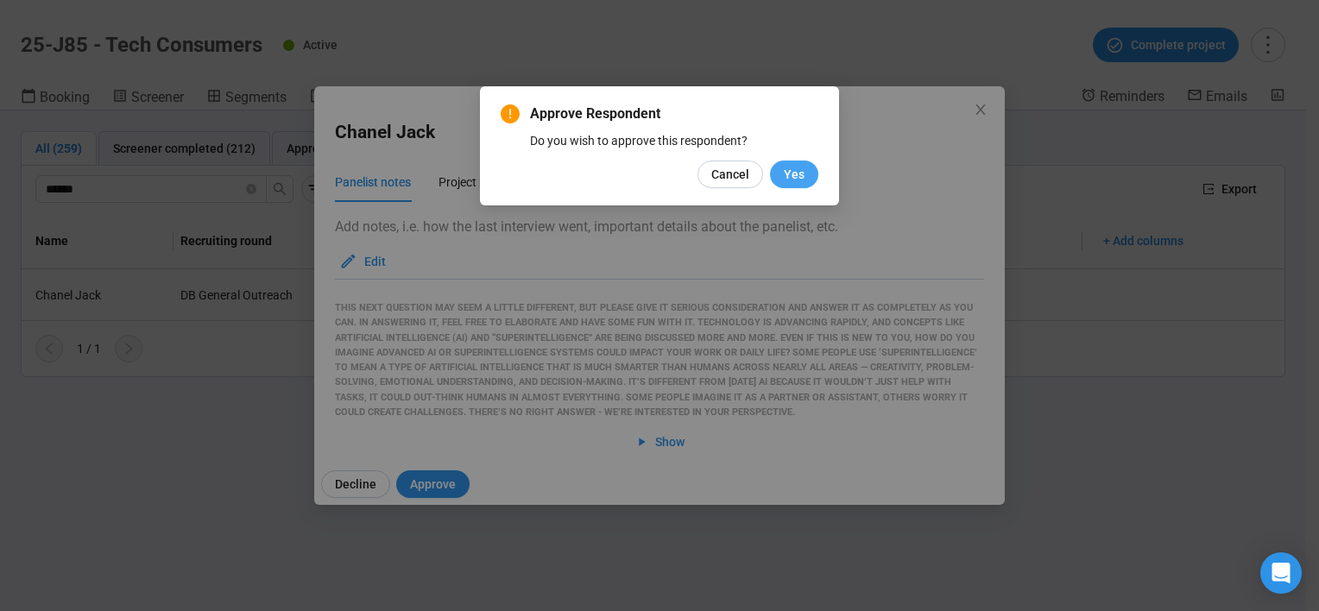
click at [804, 170] on span "Yes" at bounding box center [794, 174] width 21 height 19
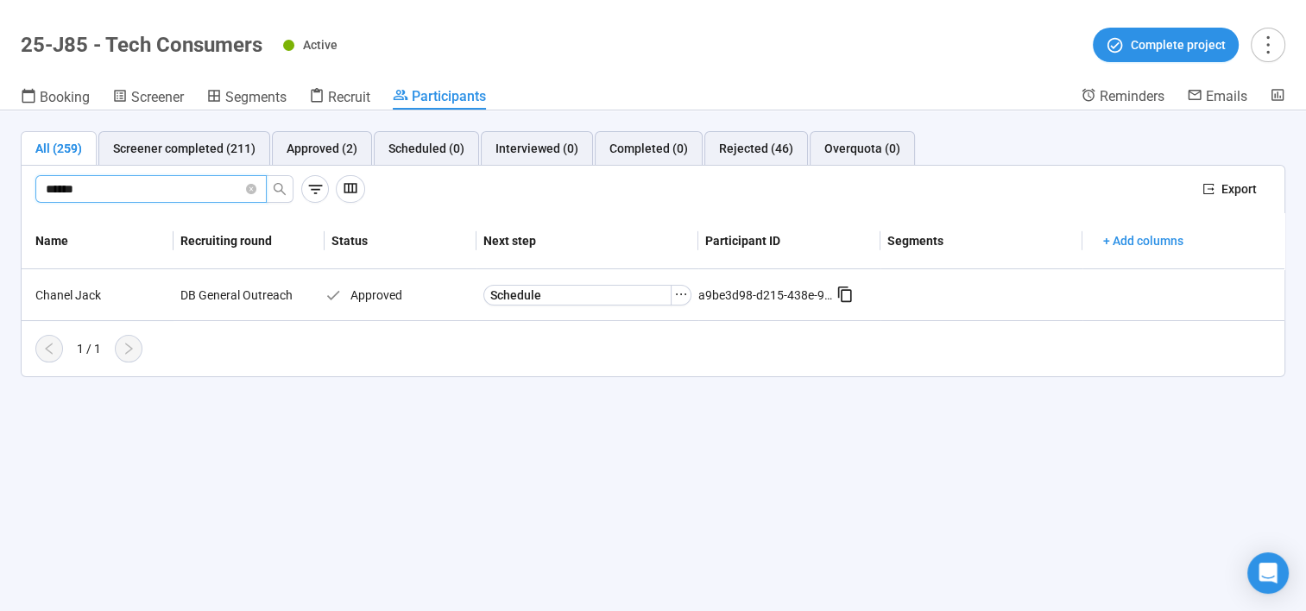
drag, startPoint x: 100, startPoint y: 185, endPoint x: -3, endPoint y: 171, distance: 104.5
click at [0, 171] on html "Create Projects Showreels Upload Scheduler Community Billing Opinions Link 25-J…" at bounding box center [653, 276] width 1306 height 672
click at [90, 296] on div "Rebecca Ford" at bounding box center [100, 295] width 145 height 19
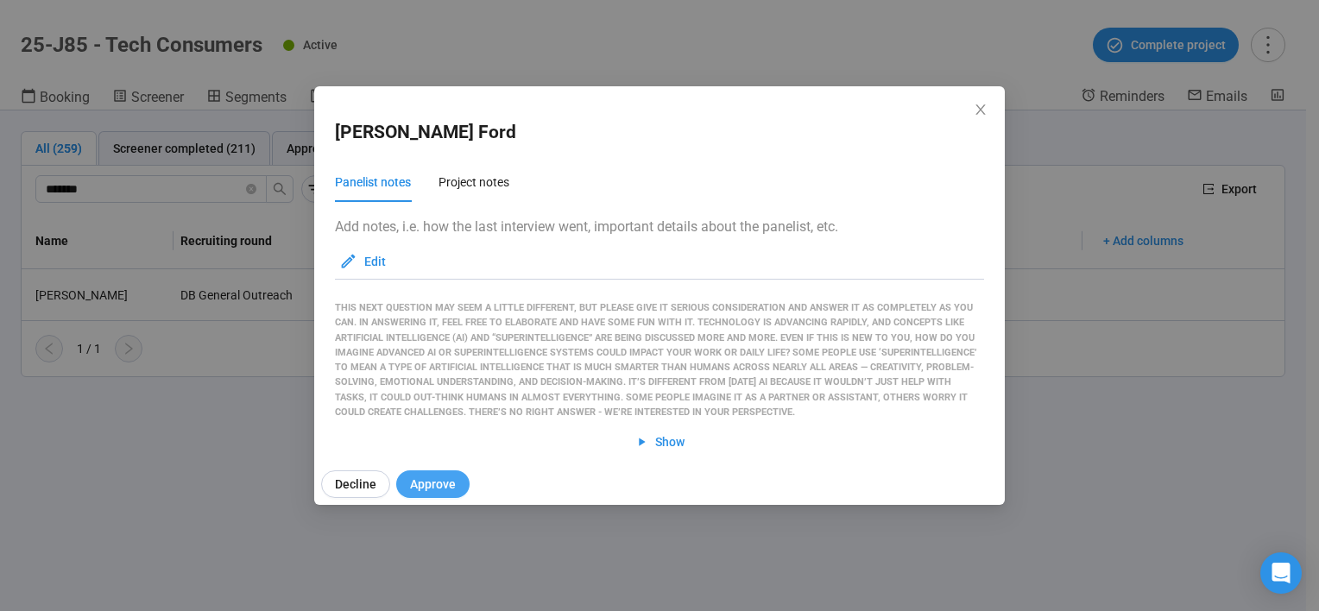
click at [451, 489] on span "Approve" at bounding box center [433, 484] width 46 height 19
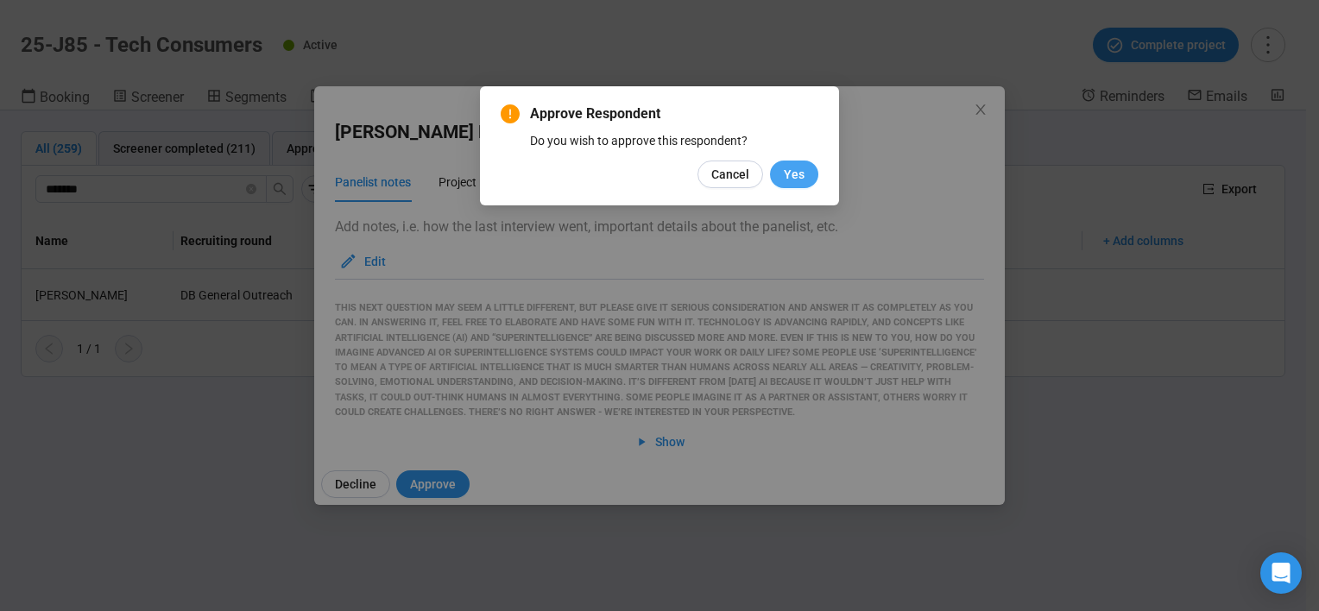
click at [805, 172] on button "Yes" at bounding box center [794, 175] width 48 height 28
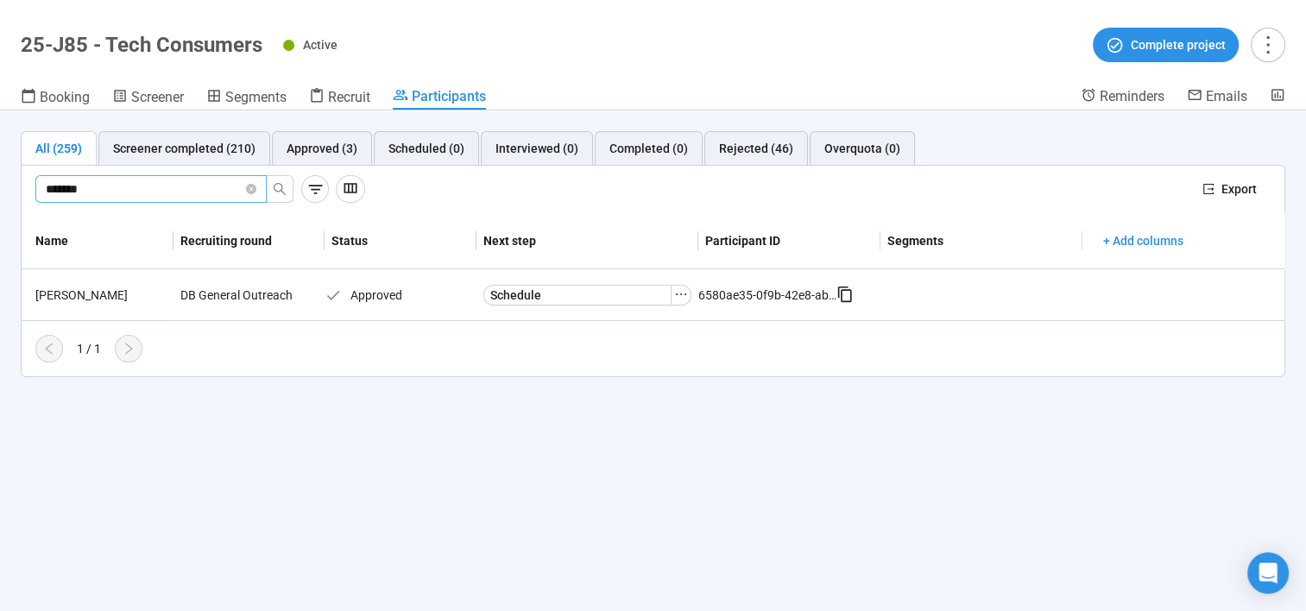
drag, startPoint x: 124, startPoint y: 183, endPoint x: 0, endPoint y: 174, distance: 124.7
click at [0, 174] on html "Create Projects Showreels Upload Scheduler Community Billing Opinions Link 25-J…" at bounding box center [653, 276] width 1306 height 672
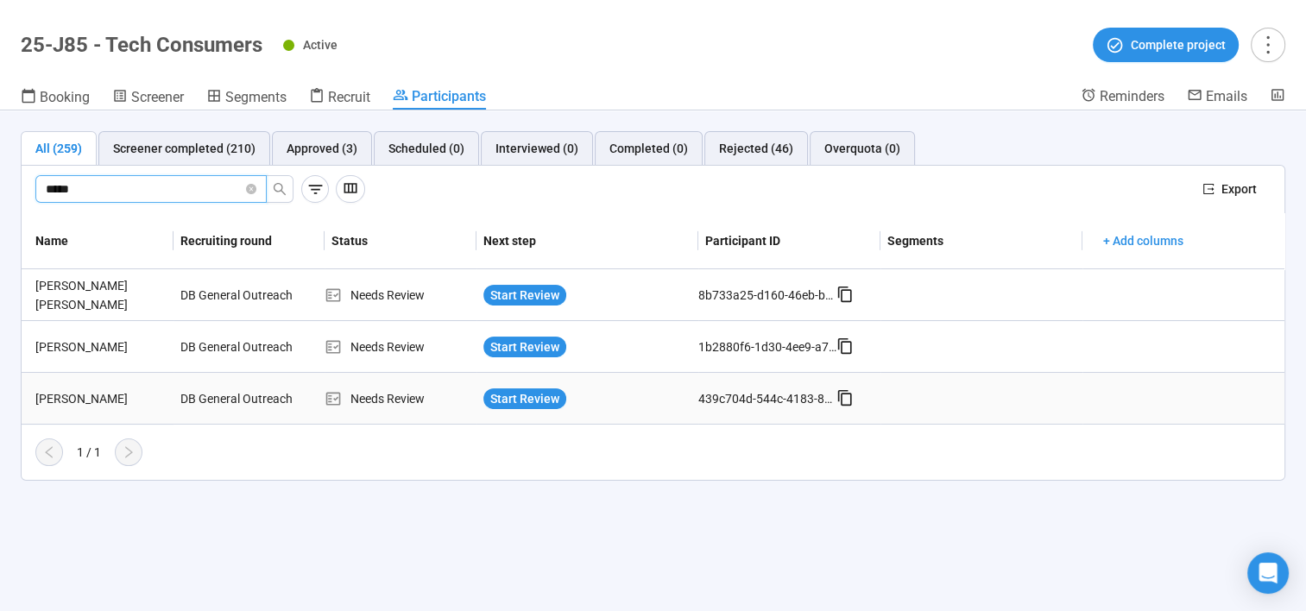
click at [79, 399] on div "Chris Harrison" at bounding box center [100, 398] width 145 height 19
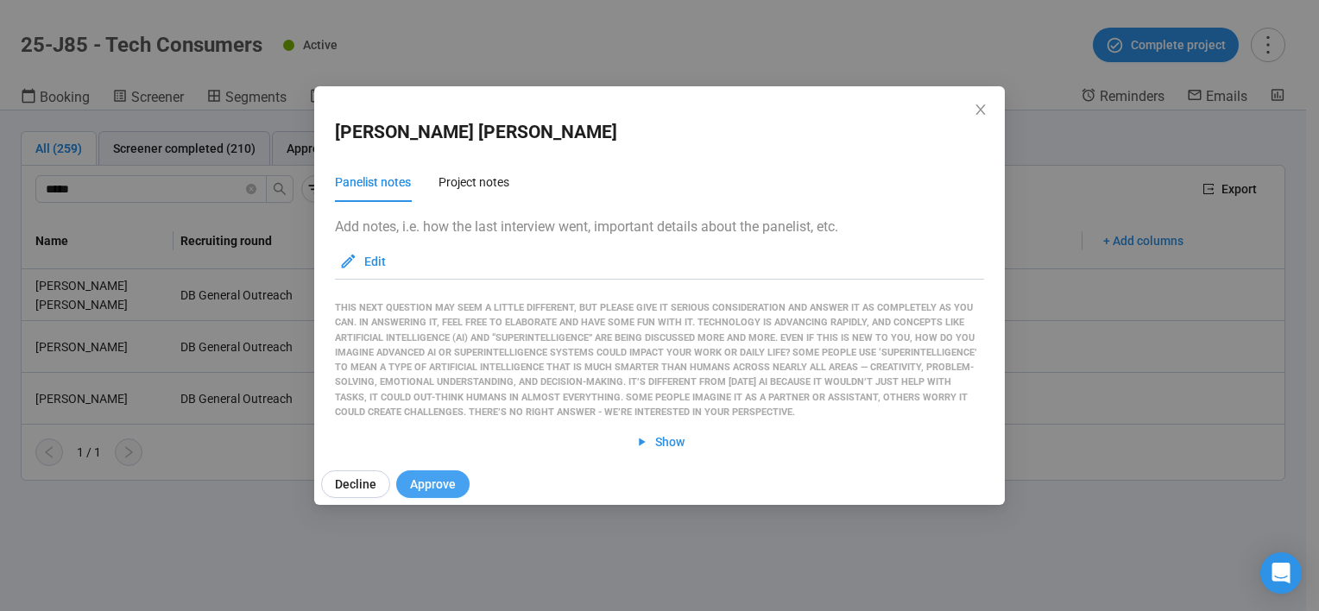
click at [452, 493] on span "Approve" at bounding box center [433, 484] width 46 height 19
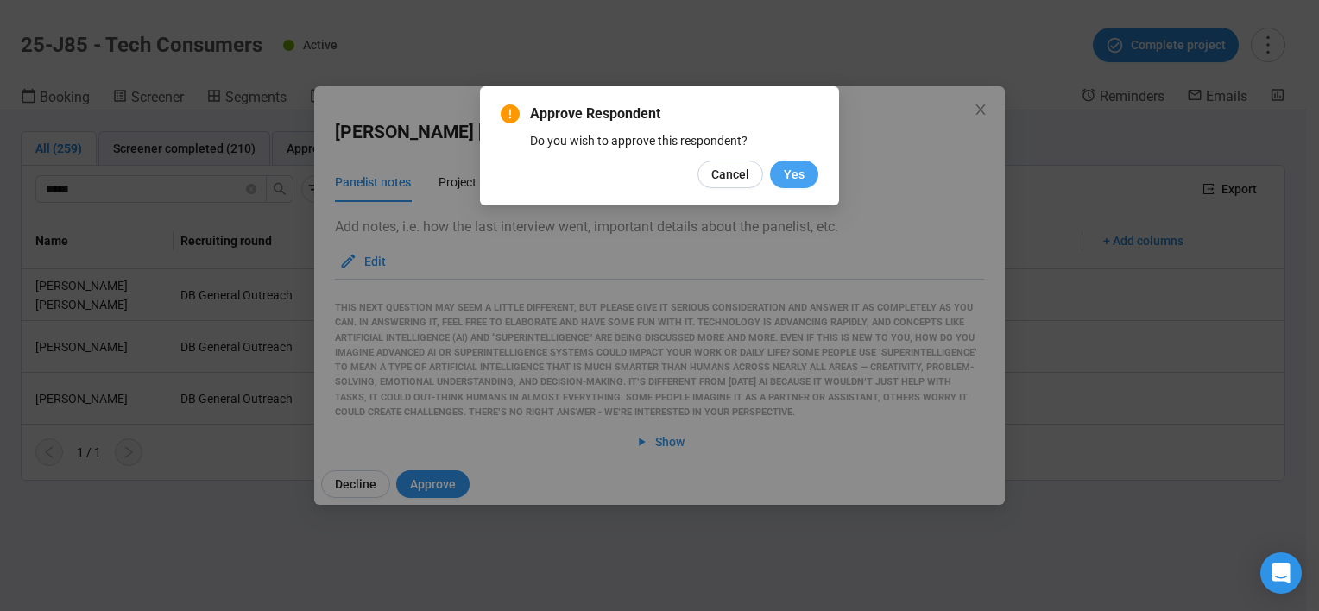
click at [798, 177] on span "Yes" at bounding box center [794, 174] width 21 height 19
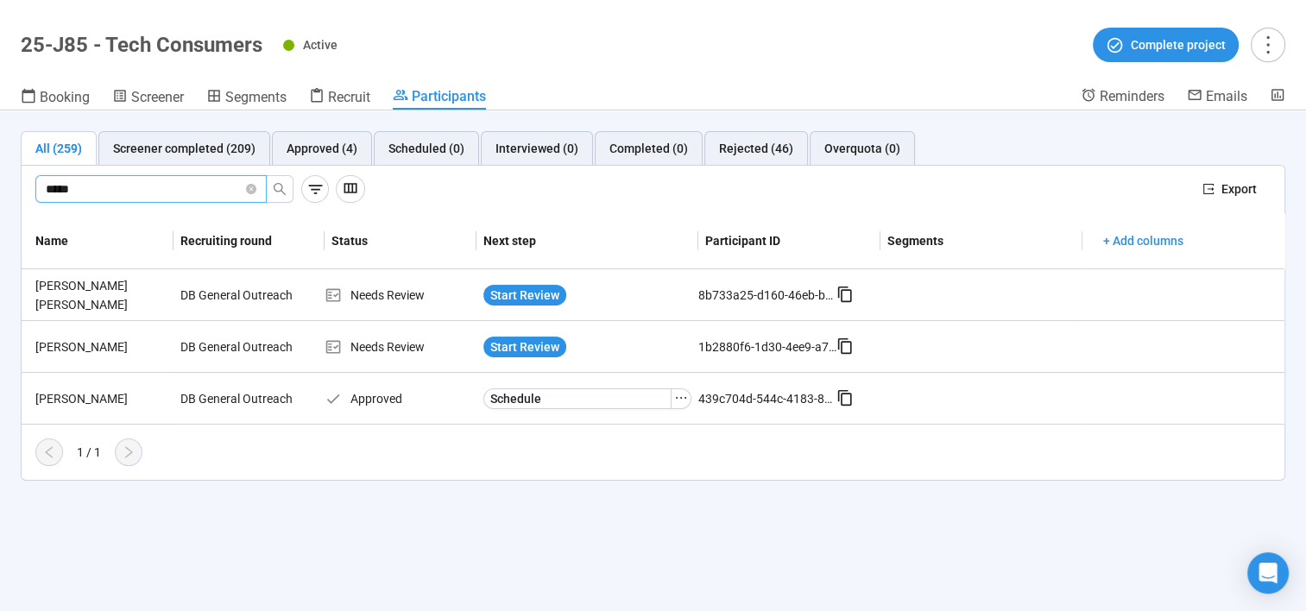
drag, startPoint x: 95, startPoint y: 186, endPoint x: -3, endPoint y: 184, distance: 97.6
click at [0, 184] on html "Create Projects Showreels Upload Scheduler Community Billing Opinions Link 25-J…" at bounding box center [653, 276] width 1306 height 672
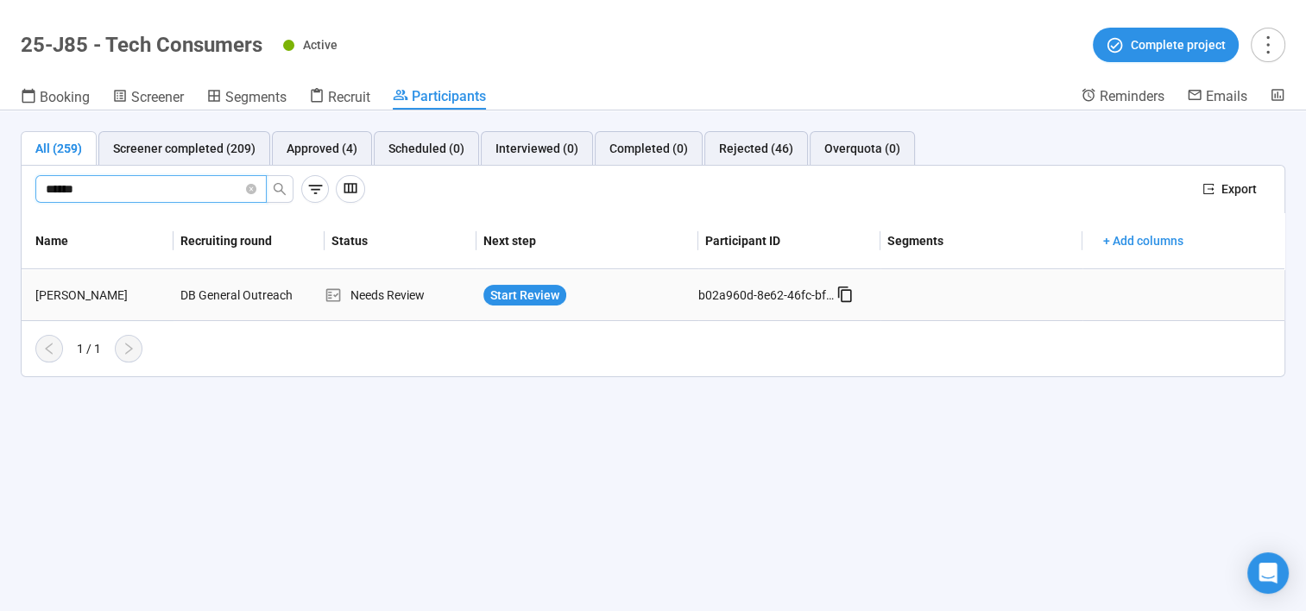
click at [73, 306] on td "Autumn Sims" at bounding box center [98, 295] width 152 height 52
click at [84, 293] on div "Autumn Sims" at bounding box center [100, 295] width 145 height 19
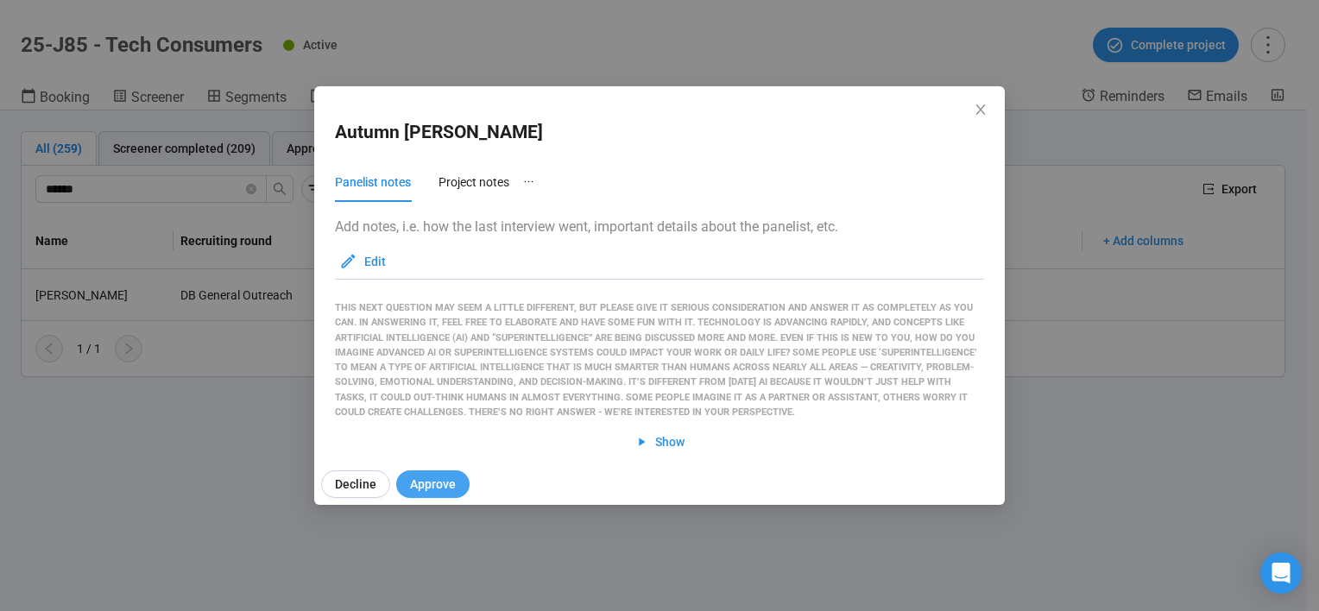
click at [434, 490] on span "Approve" at bounding box center [433, 484] width 46 height 19
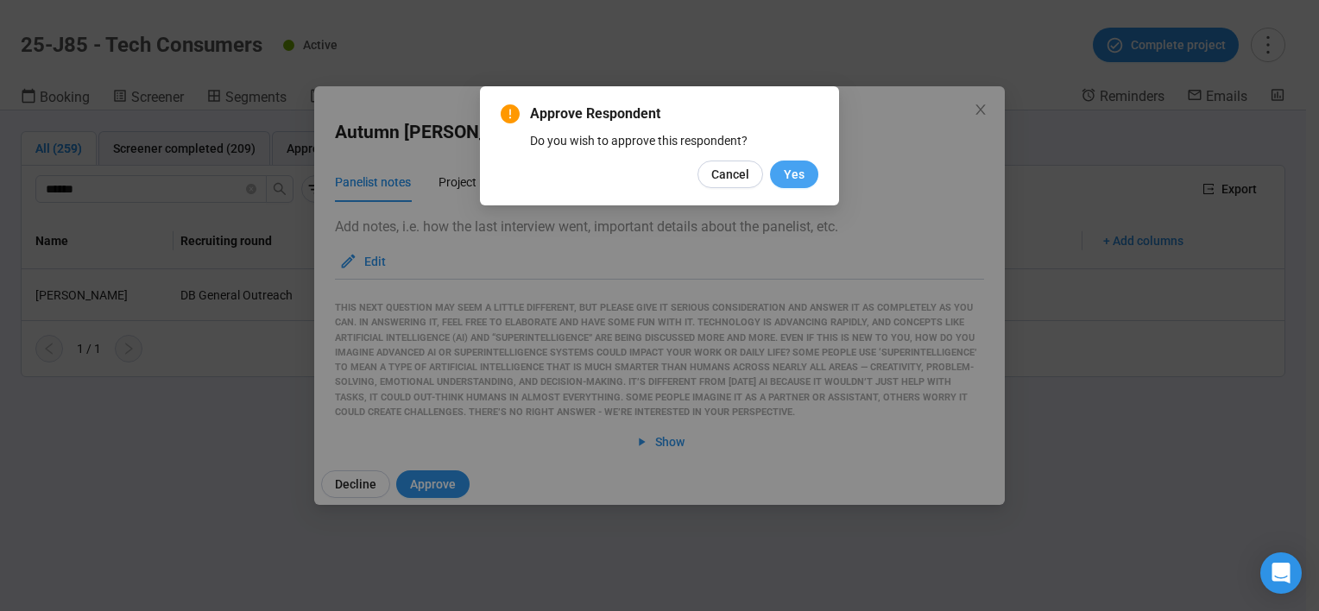
click at [811, 167] on button "Yes" at bounding box center [794, 175] width 48 height 28
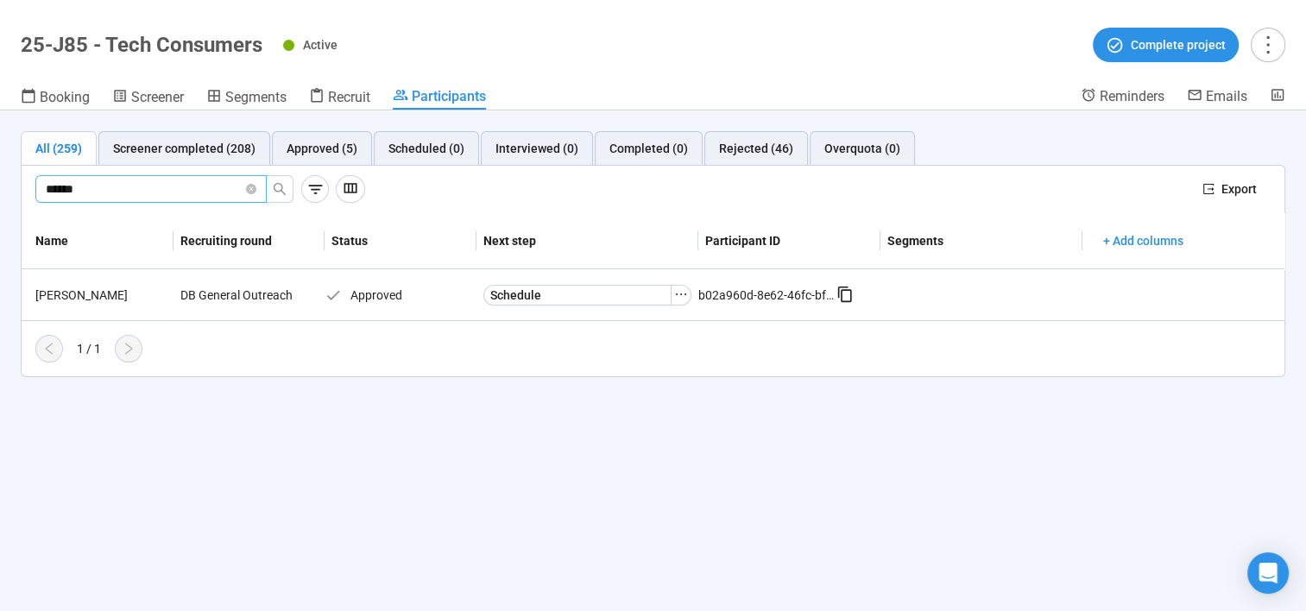
drag, startPoint x: 73, startPoint y: 183, endPoint x: 26, endPoint y: 165, distance: 50.8
click at [28, 183] on div "****** Export" at bounding box center [653, 190] width 1263 height 48
click at [70, 294] on div "Brad Folkoff" at bounding box center [100, 295] width 145 height 19
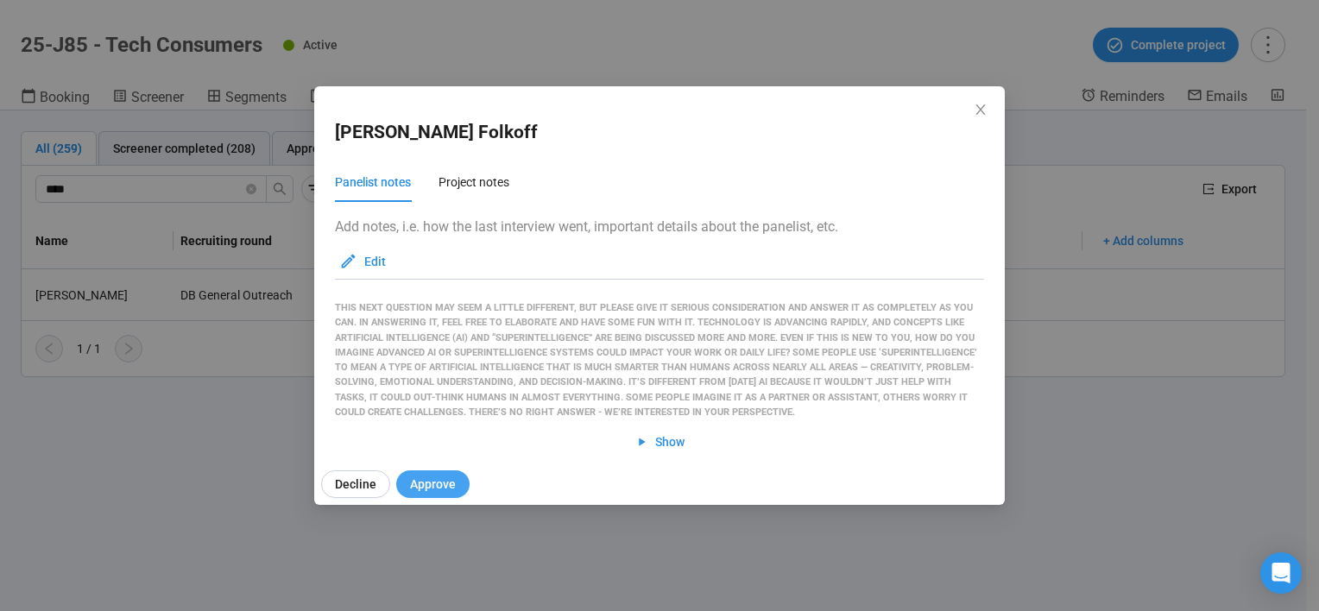
click at [430, 490] on span "Approve" at bounding box center [433, 484] width 46 height 19
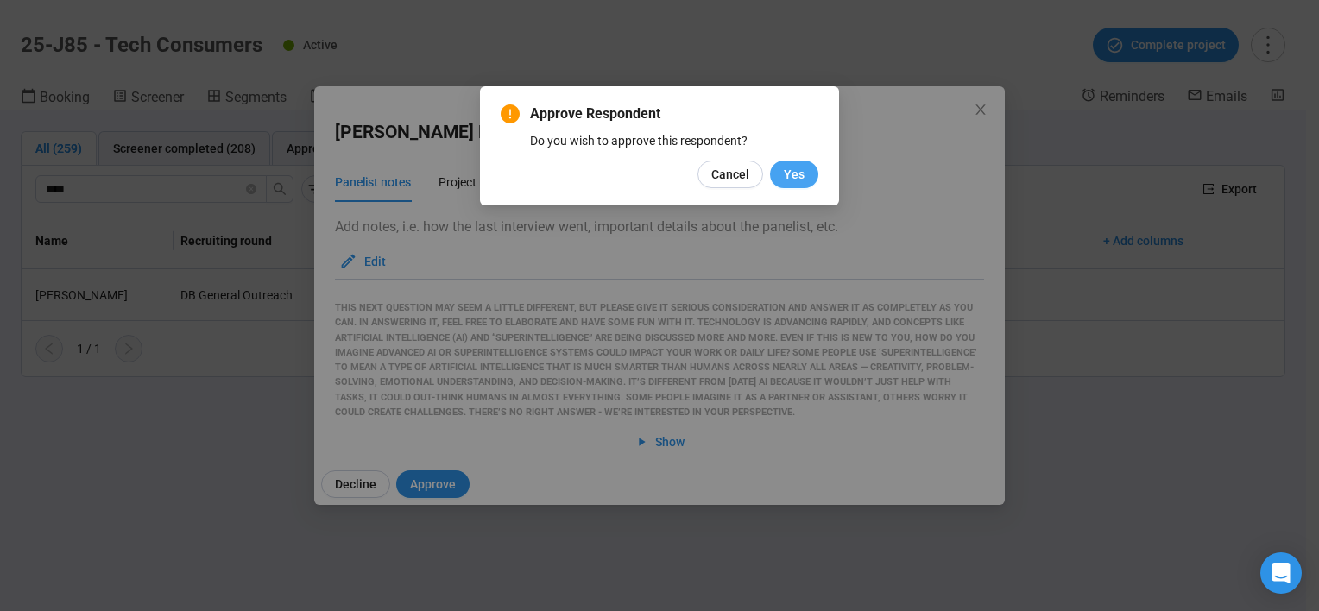
click at [794, 175] on span "Yes" at bounding box center [794, 174] width 21 height 19
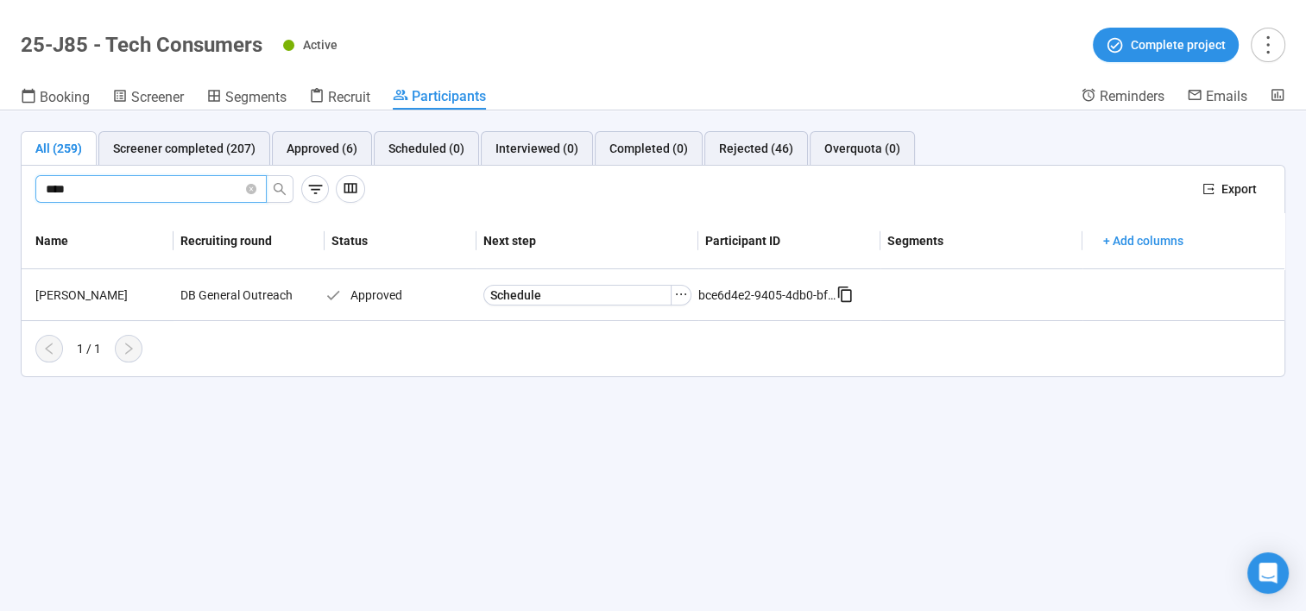
drag, startPoint x: 117, startPoint y: 188, endPoint x: -3, endPoint y: 160, distance: 123.3
click at [0, 160] on html "Create Projects Showreels Upload Scheduler Community Billing Opinions Link 25-J…" at bounding box center [653, 276] width 1306 height 672
click at [200, 290] on div "DB General Outreach" at bounding box center [238, 295] width 129 height 33
click at [83, 294] on div "Javier Lopez" at bounding box center [100, 295] width 145 height 19
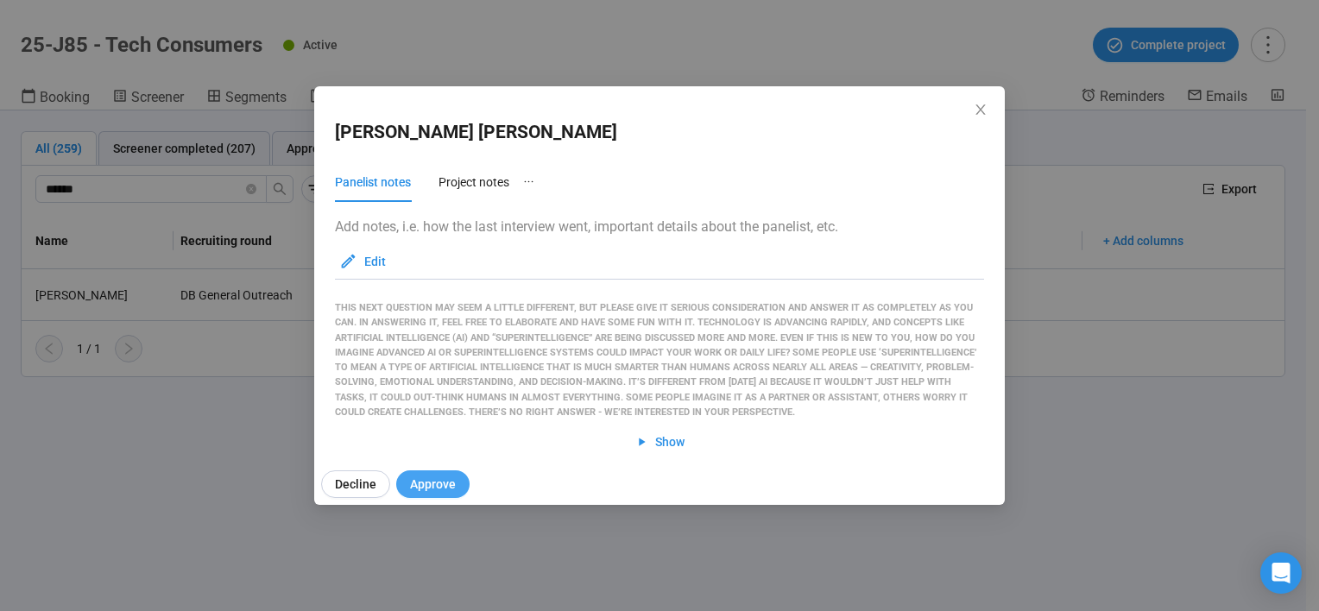
click at [439, 484] on span "Approve" at bounding box center [433, 484] width 46 height 19
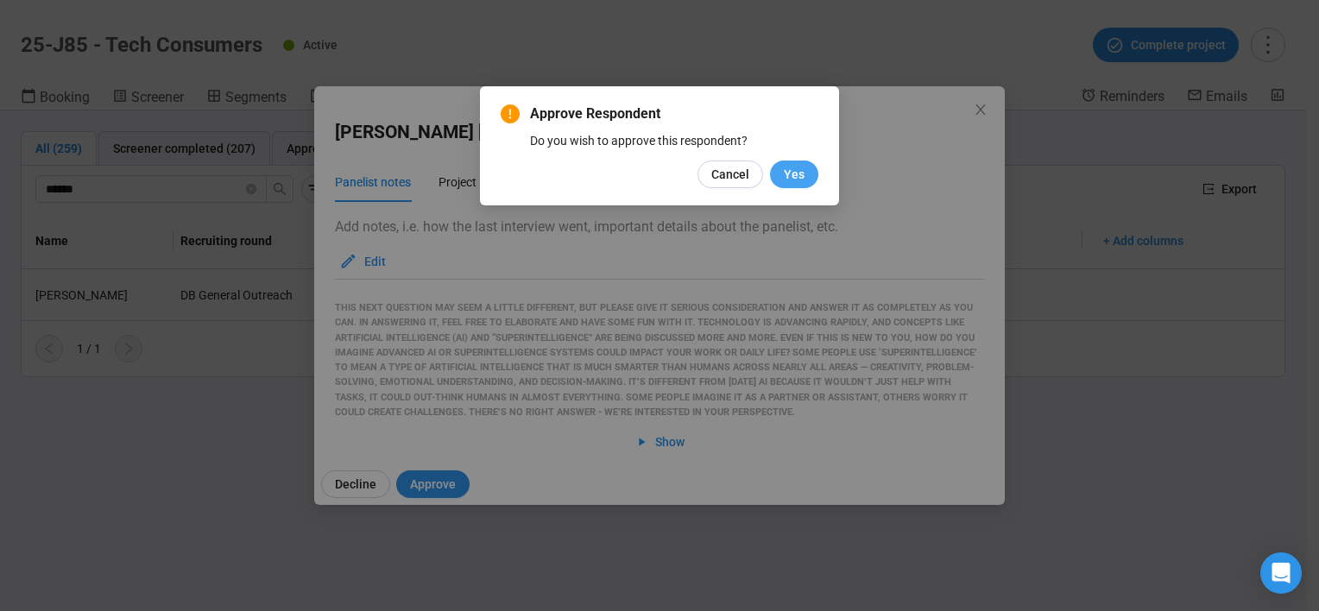
click at [801, 170] on span "Yes" at bounding box center [794, 174] width 21 height 19
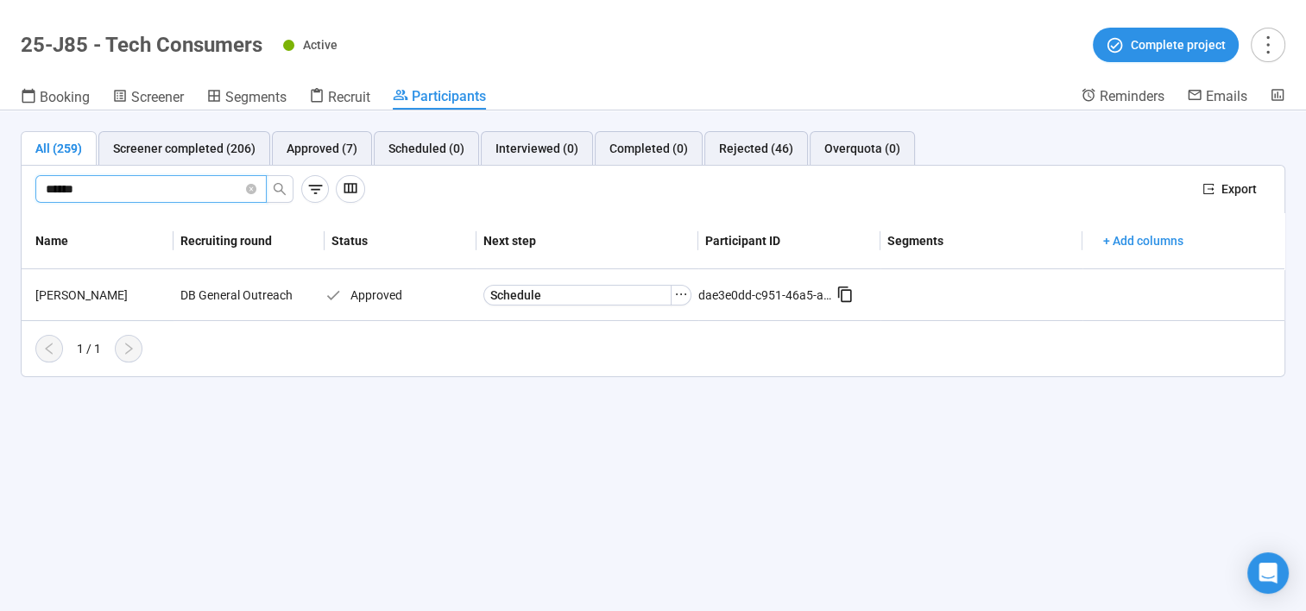
drag, startPoint x: 105, startPoint y: 192, endPoint x: 0, endPoint y: 166, distance: 108.4
click at [0, 176] on html "Create Projects Showreels Upload Scheduler Community Billing Opinions Link 25-J…" at bounding box center [653, 276] width 1306 height 672
drag, startPoint x: 109, startPoint y: 186, endPoint x: -3, endPoint y: 186, distance: 112.2
click at [0, 186] on html "Create Projects Showreels Upload Scheduler Community Billing Opinions Link 25-J…" at bounding box center [653, 276] width 1306 height 672
click at [121, 182] on input "******" at bounding box center [144, 189] width 197 height 19
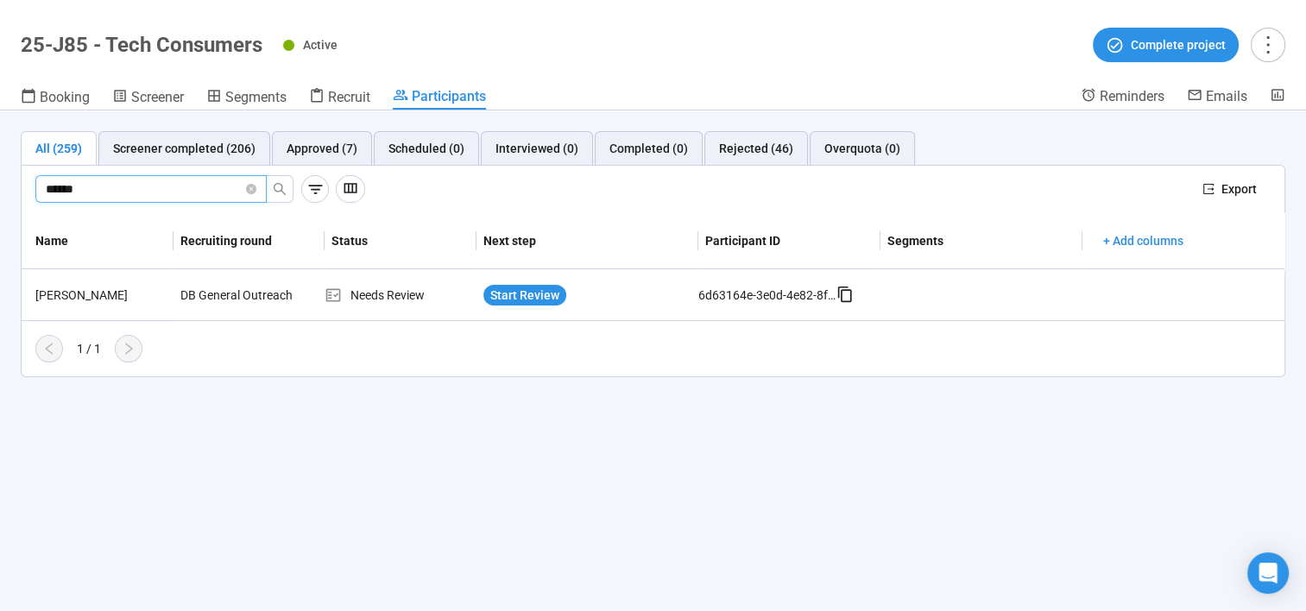
drag, startPoint x: 150, startPoint y: 197, endPoint x: 40, endPoint y: 188, distance: 110.8
click at [40, 188] on span "******" at bounding box center [150, 189] width 231 height 28
click at [108, 185] on input "*****" at bounding box center [144, 189] width 197 height 19
drag, startPoint x: 117, startPoint y: 192, endPoint x: -3, endPoint y: 155, distance: 125.6
click at [0, 155] on html "Create Projects Showreels Upload Scheduler Community Billing Opinions Link 25-J…" at bounding box center [653, 276] width 1306 height 672
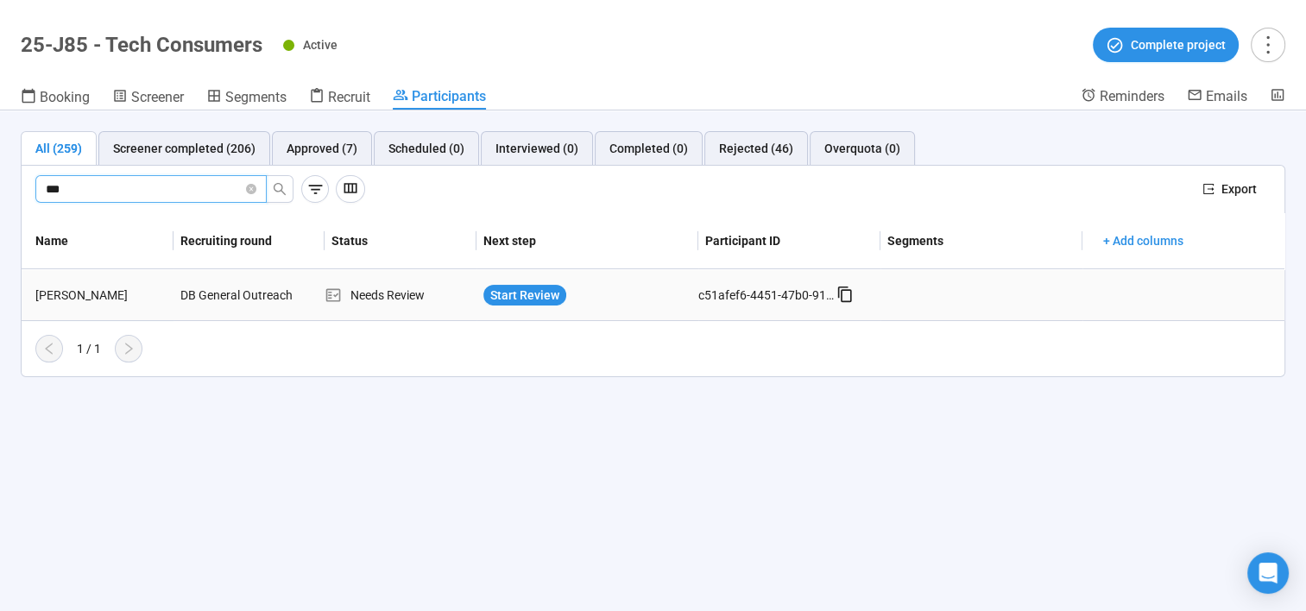
click at [81, 300] on div "Asa Renfroe" at bounding box center [100, 295] width 145 height 19
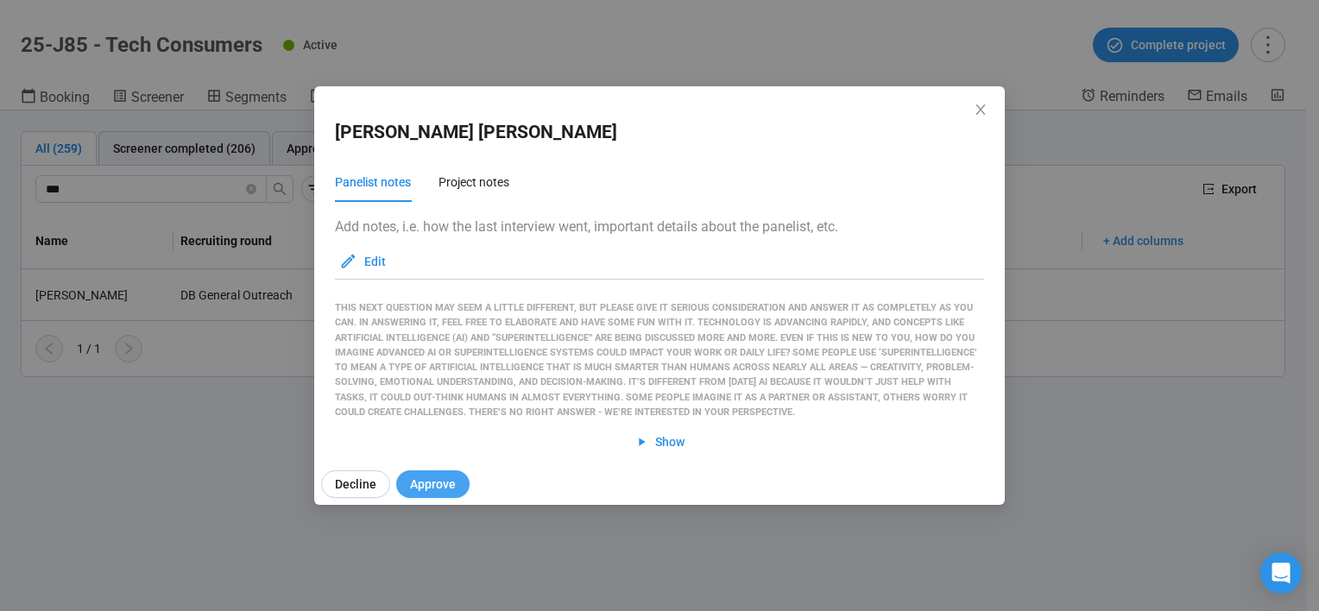
click at [435, 482] on span "Approve" at bounding box center [433, 484] width 46 height 19
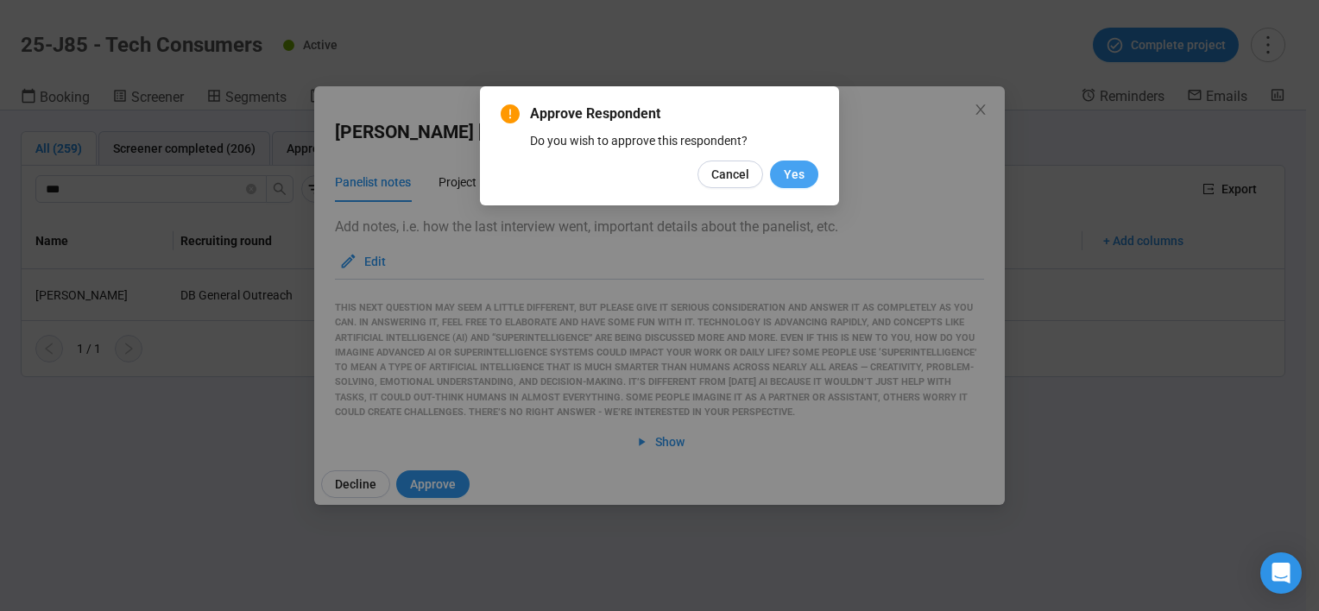
click at [802, 182] on span "Yes" at bounding box center [794, 174] width 21 height 19
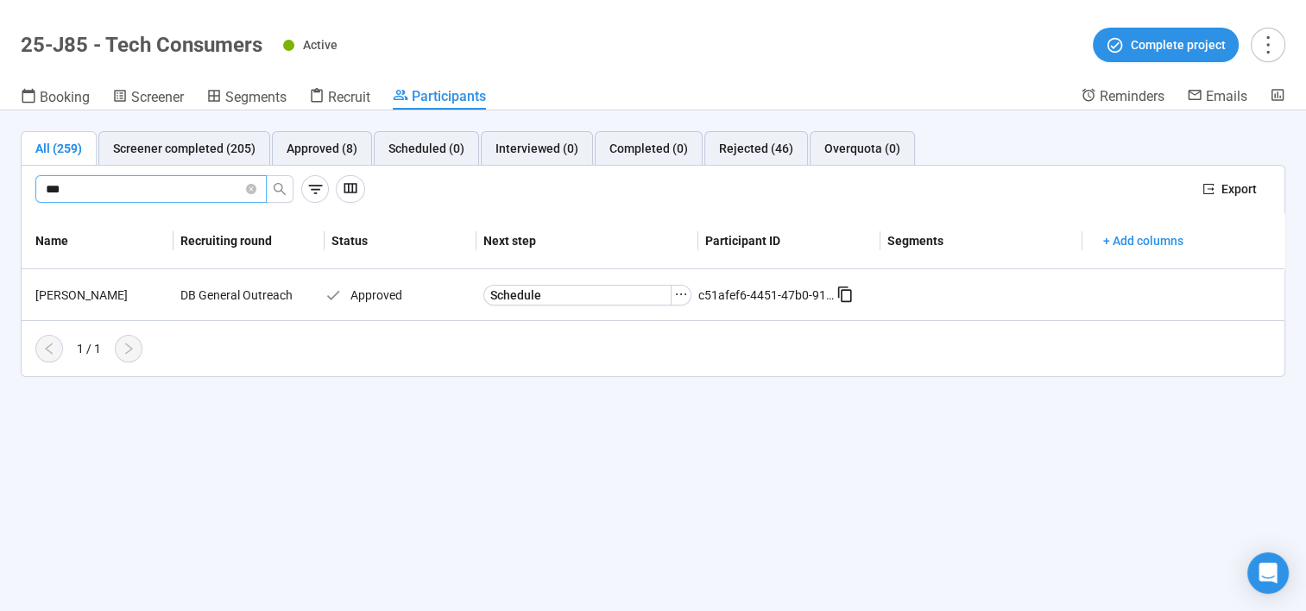
drag, startPoint x: 114, startPoint y: 187, endPoint x: -3, endPoint y: 183, distance: 117.5
click at [0, 183] on html "Create Projects Showreels Upload Scheduler Community Billing Opinions Link 25-J…" at bounding box center [653, 276] width 1306 height 672
click at [83, 296] on div "David Tremblay" at bounding box center [100, 295] width 145 height 19
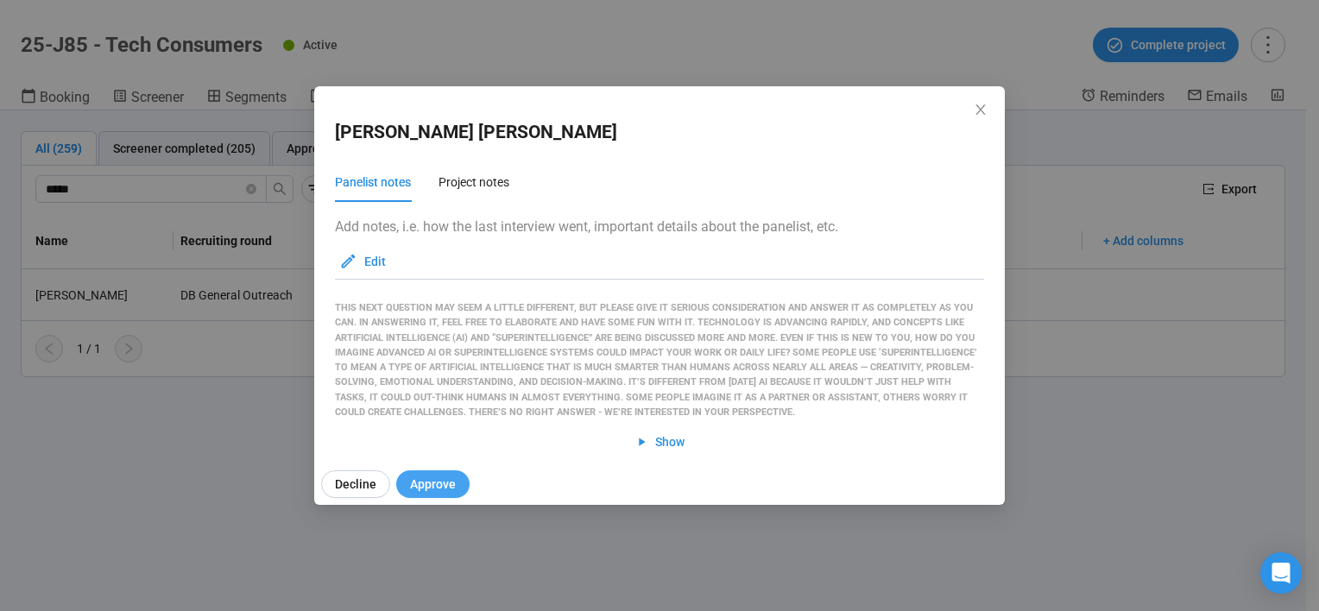
click at [442, 487] on span "Approve" at bounding box center [433, 484] width 46 height 19
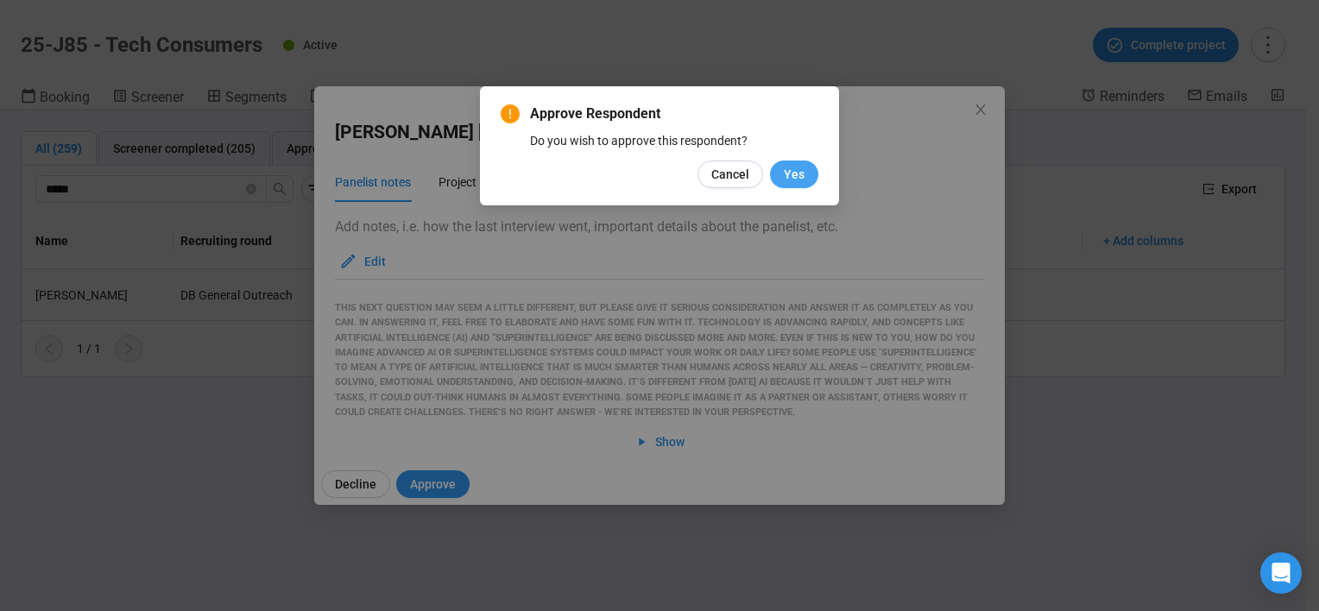
drag, startPoint x: 791, startPoint y: 173, endPoint x: 805, endPoint y: 167, distance: 15.6
click at [792, 173] on span "Yes" at bounding box center [794, 174] width 21 height 19
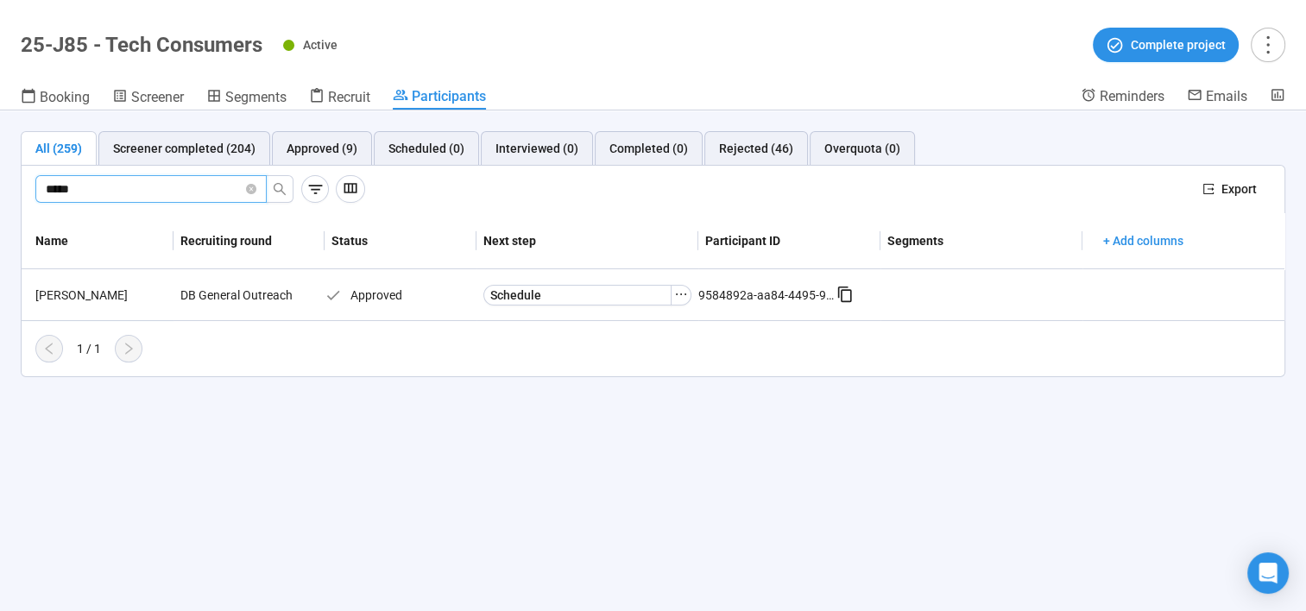
drag, startPoint x: 101, startPoint y: 192, endPoint x: -3, endPoint y: 188, distance: 104.5
click at [0, 188] on html "Create Projects Showreels Upload Scheduler Community Billing Opinions Link 25-J…" at bounding box center [653, 276] width 1306 height 672
click at [69, 288] on div "David Coiscou" at bounding box center [100, 295] width 145 height 19
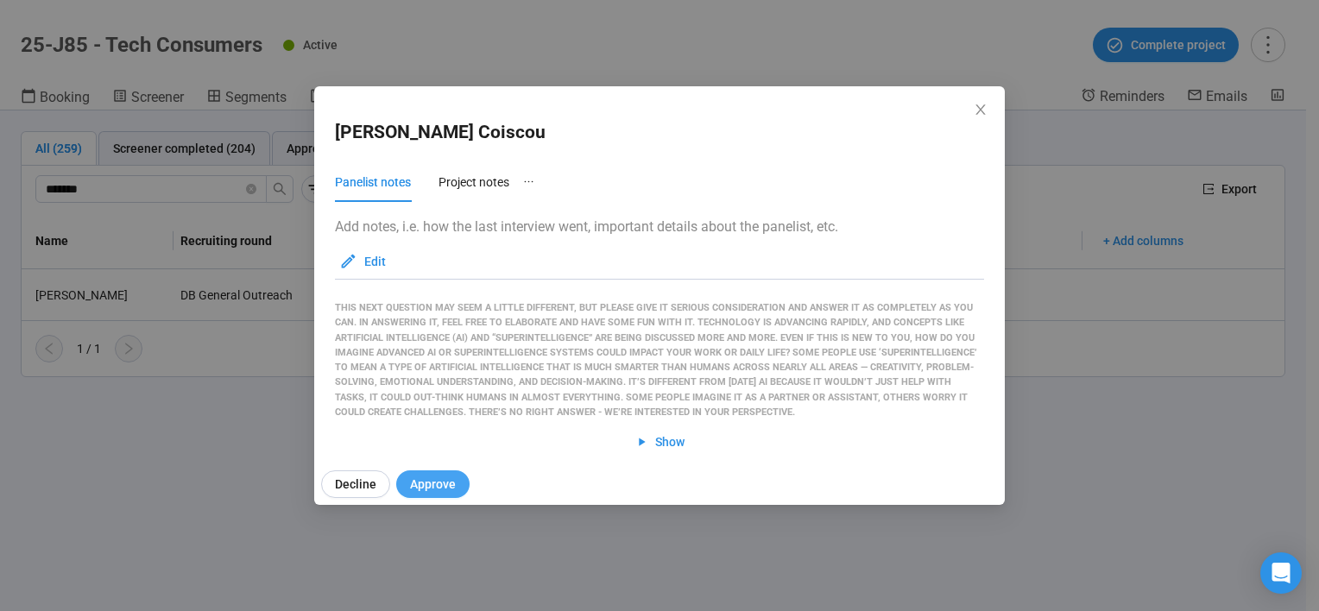
click at [427, 480] on span "Approve" at bounding box center [433, 484] width 46 height 19
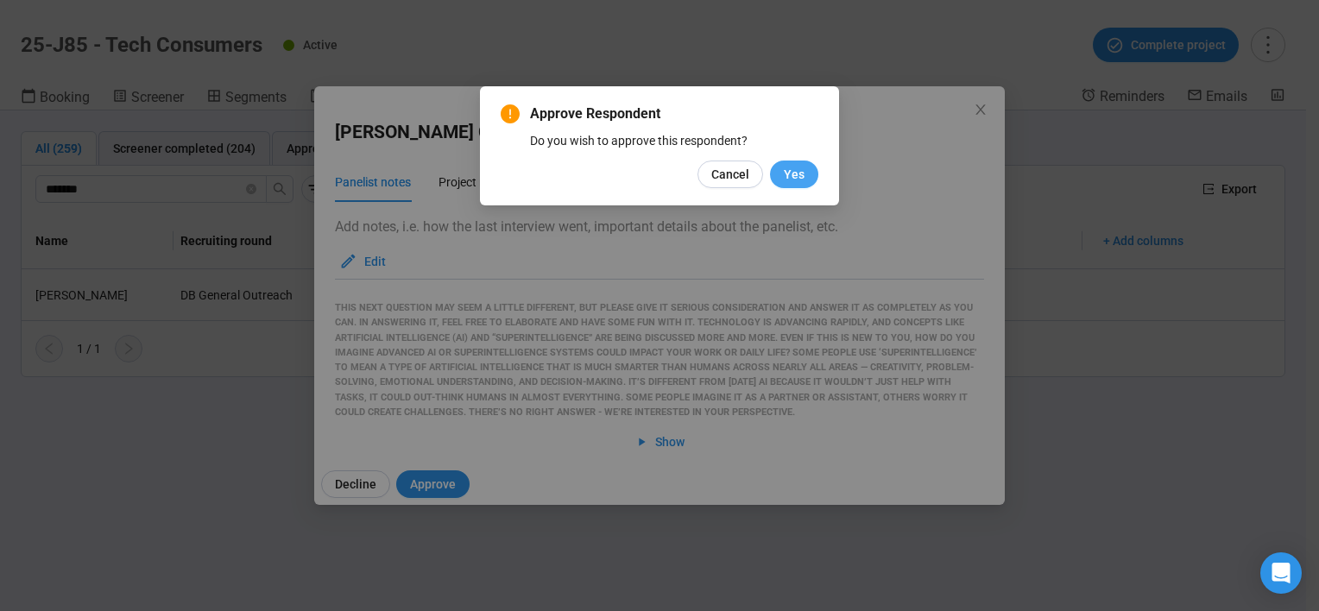
click at [804, 182] on span "Yes" at bounding box center [794, 174] width 21 height 19
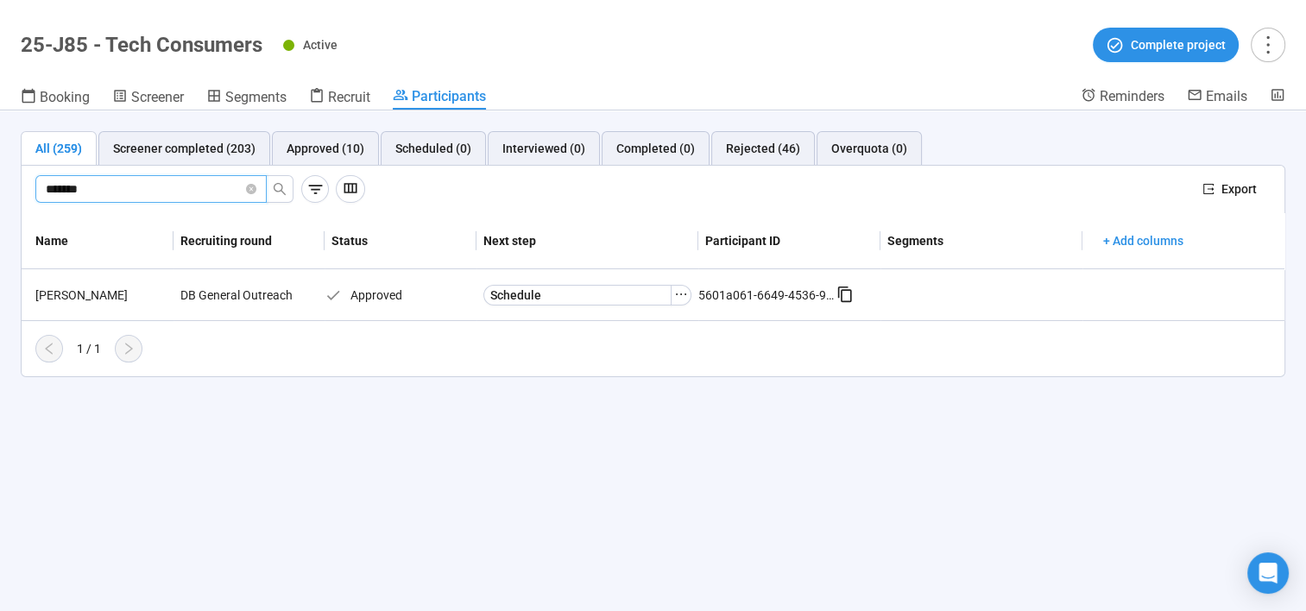
drag, startPoint x: 113, startPoint y: 183, endPoint x: -3, endPoint y: 183, distance: 116.5
click at [0, 183] on html "Create Projects Showreels Upload Scheduler Community Billing Opinions Link 25-J…" at bounding box center [653, 276] width 1306 height 672
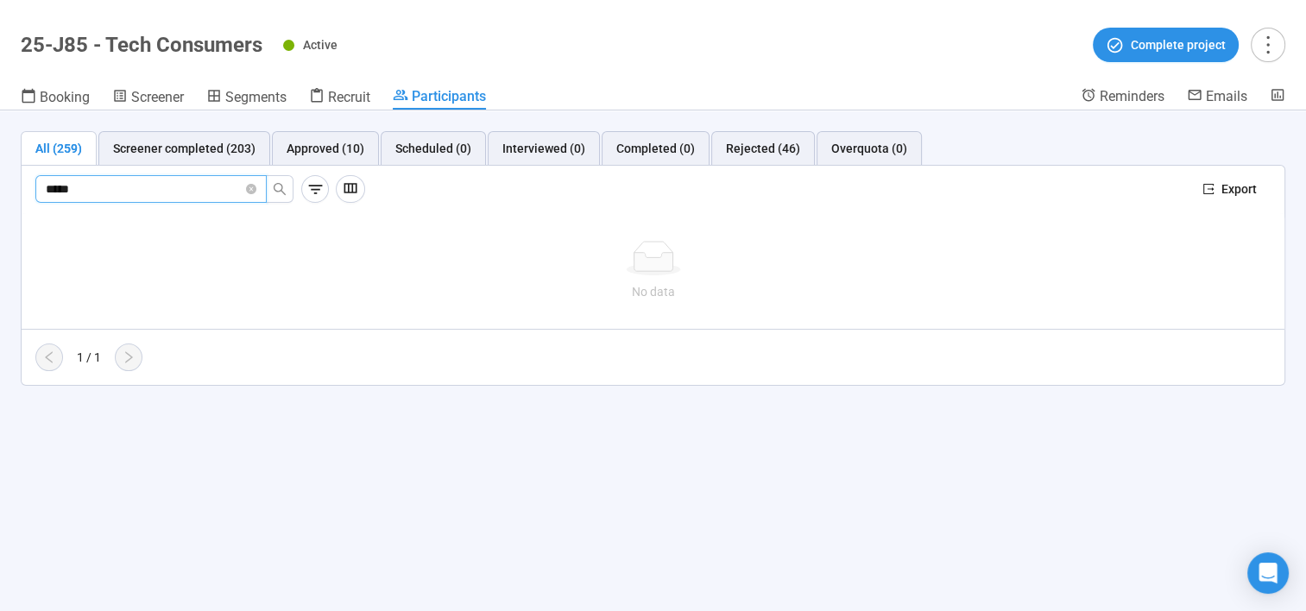
click at [73, 190] on input "*****" at bounding box center [144, 189] width 197 height 19
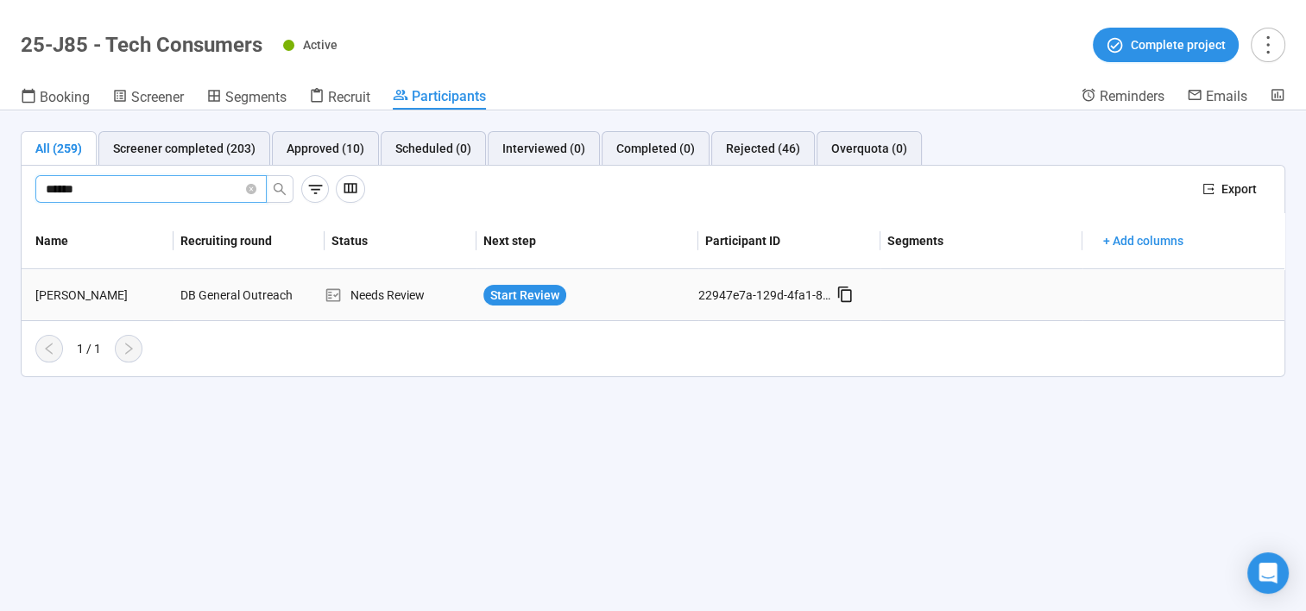
click at [92, 298] on div "shanae Simmons" at bounding box center [100, 295] width 145 height 19
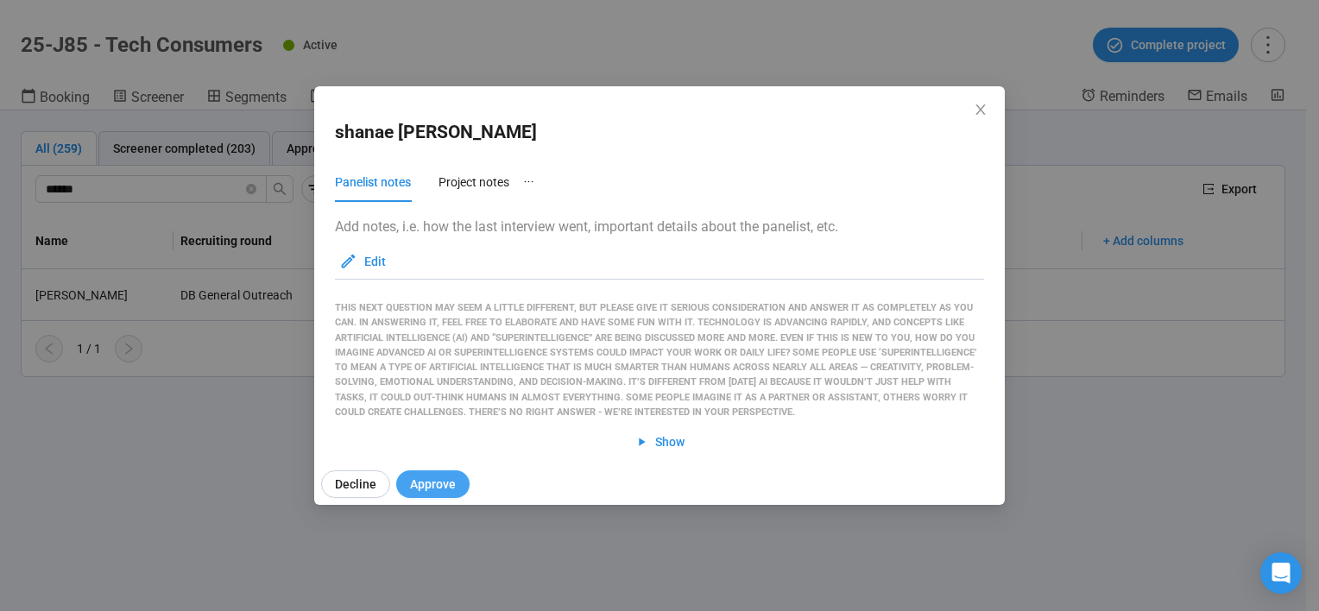
click at [416, 476] on span "Approve" at bounding box center [433, 484] width 46 height 19
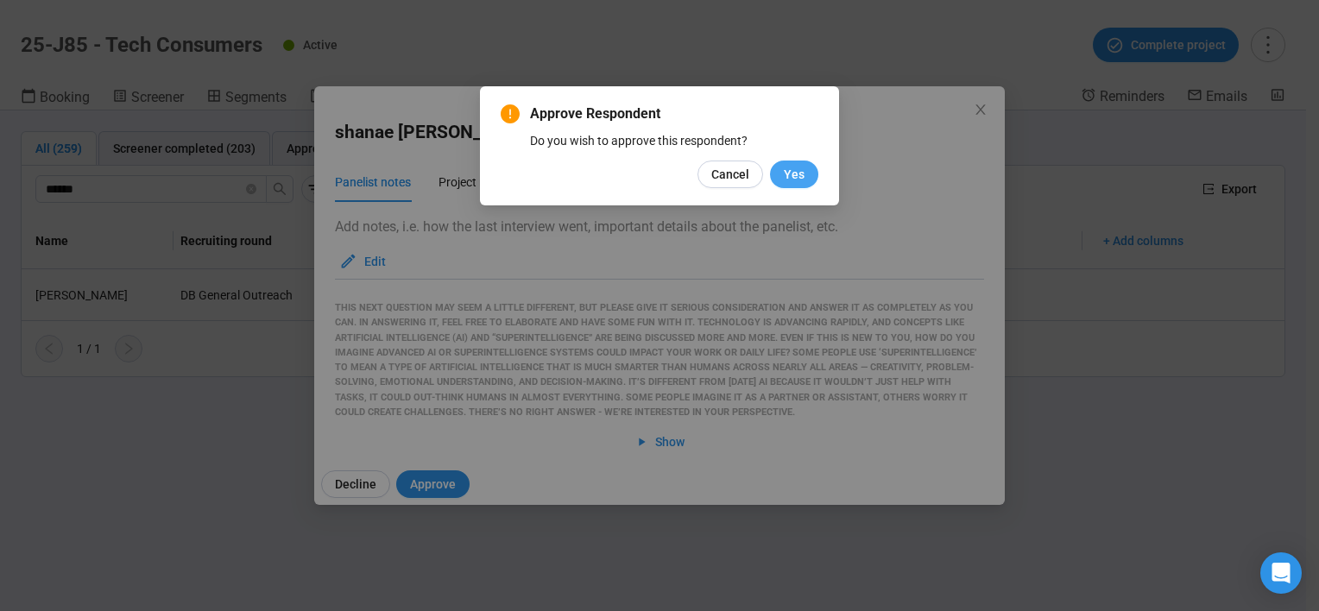
click at [795, 179] on span "Yes" at bounding box center [794, 174] width 21 height 19
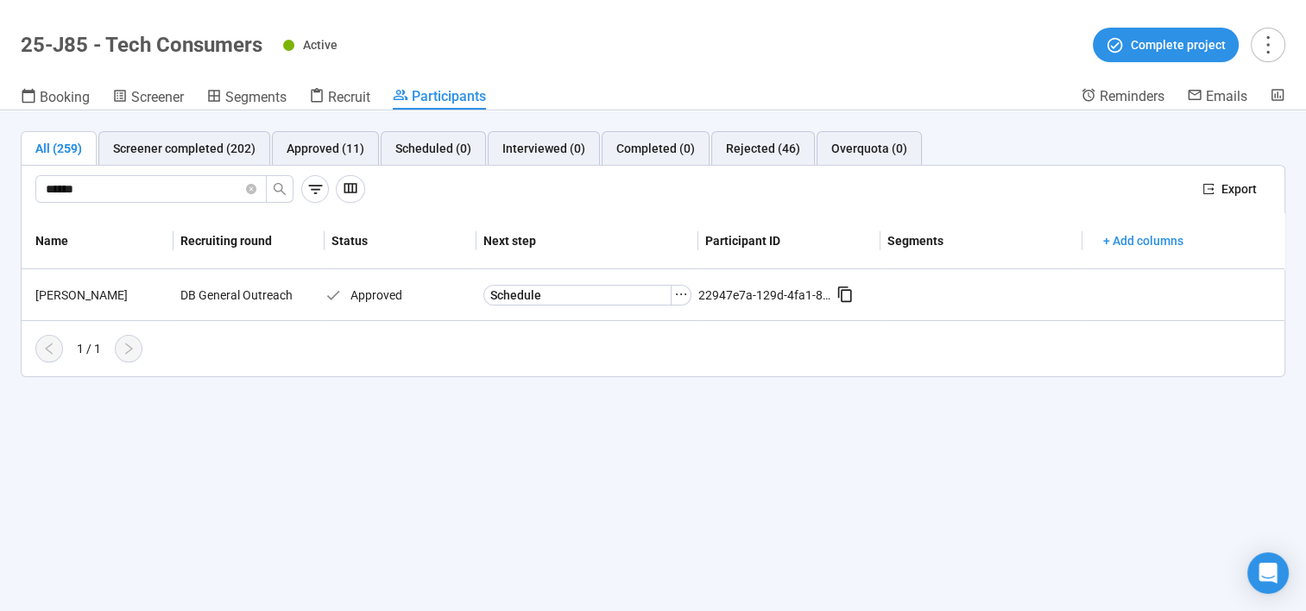
drag, startPoint x: 119, startPoint y: 187, endPoint x: 0, endPoint y: 183, distance: 119.2
click at [0, 183] on html "Create Projects Showreels Upload Scheduler Community Billing Opinions Link 25-J…" at bounding box center [653, 276] width 1306 height 672
click at [75, 297] on div "Terri Hugie" at bounding box center [100, 295] width 145 height 19
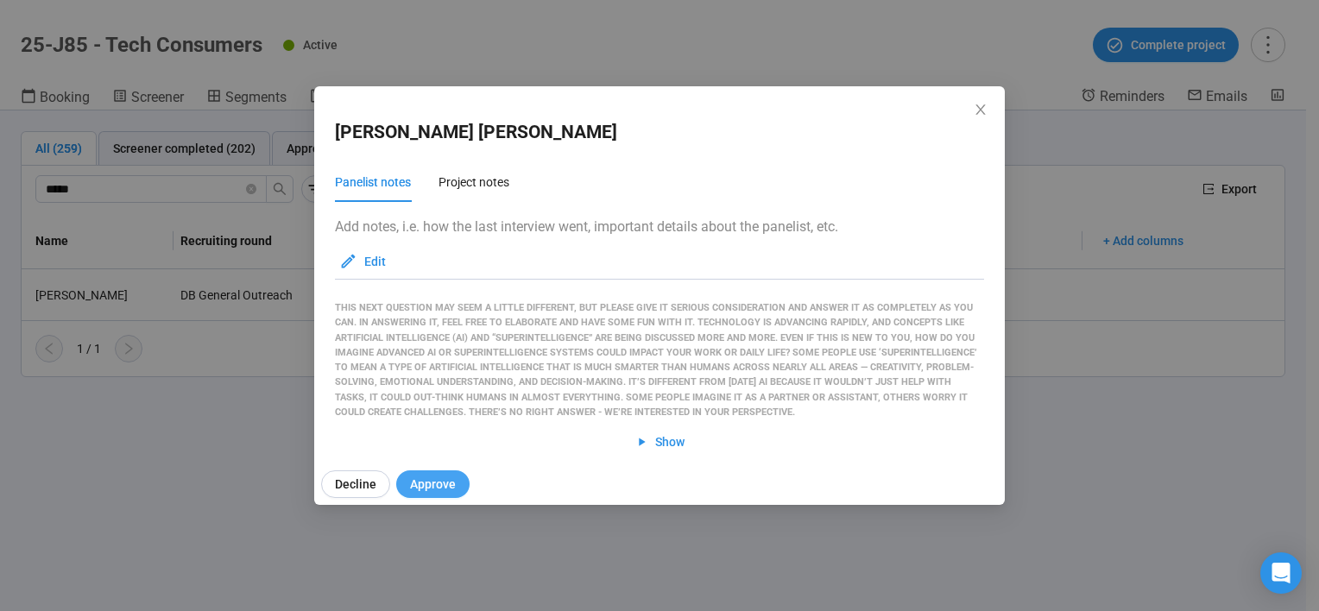
click at [438, 487] on span "Approve" at bounding box center [433, 484] width 46 height 19
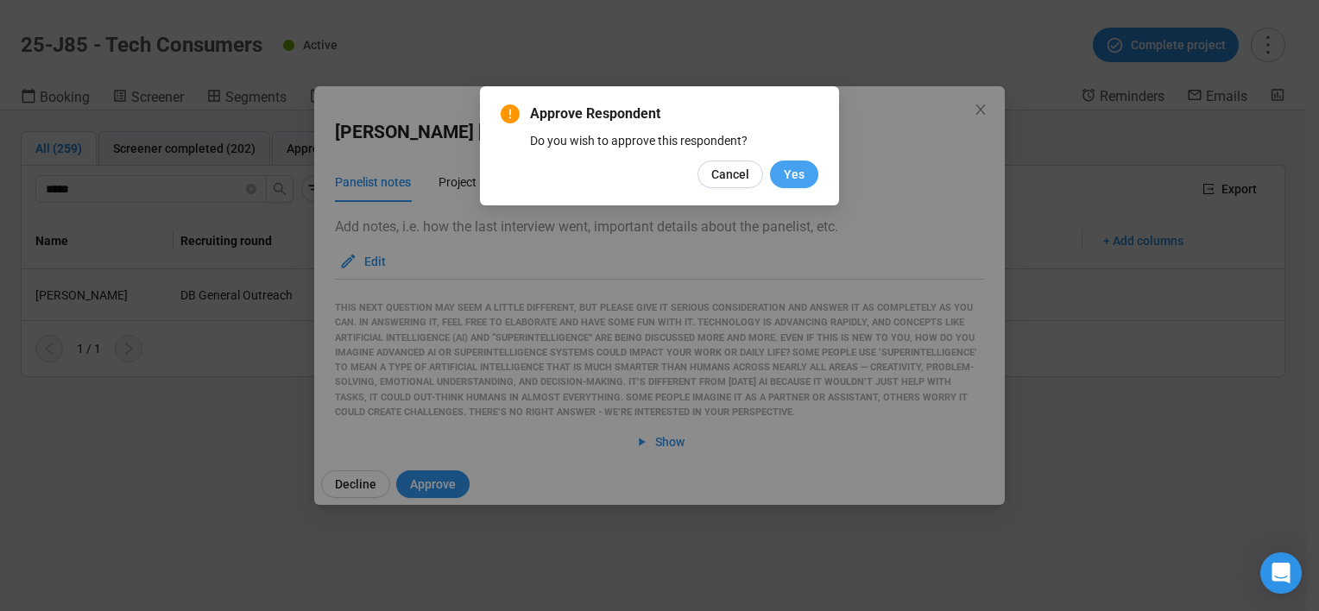
click at [805, 174] on button "Yes" at bounding box center [794, 175] width 48 height 28
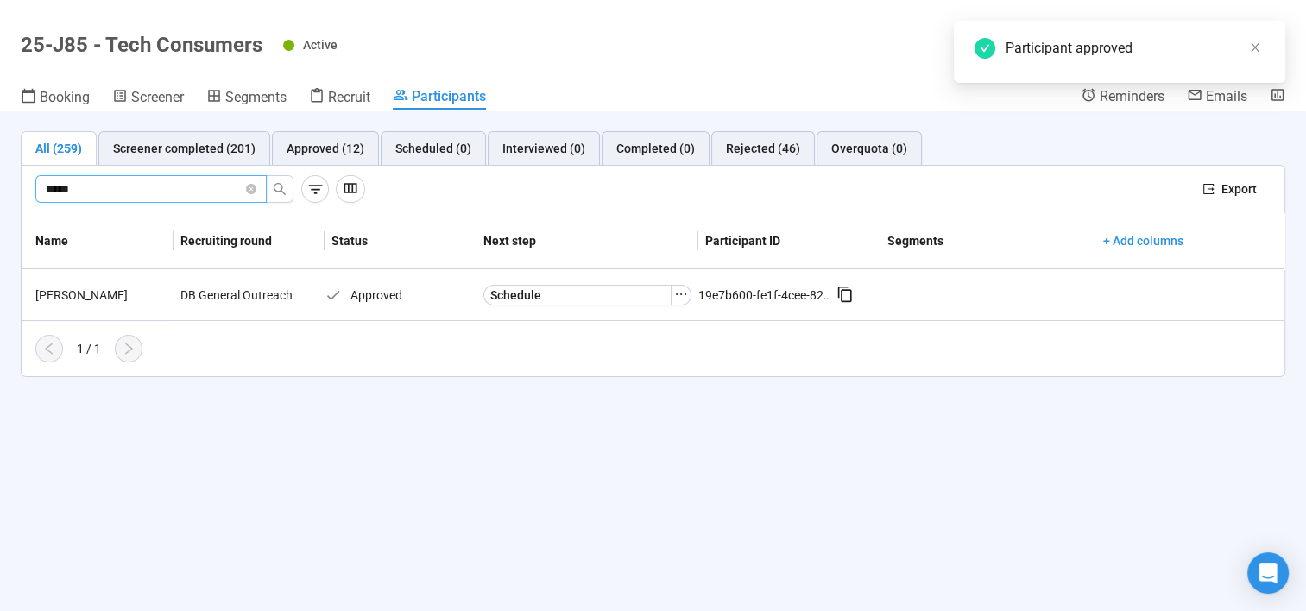
click at [0, 166] on html "Create Projects Showreels Upload Scheduler Community Billing Opinions Link 25-J…" at bounding box center [653, 276] width 1306 height 672
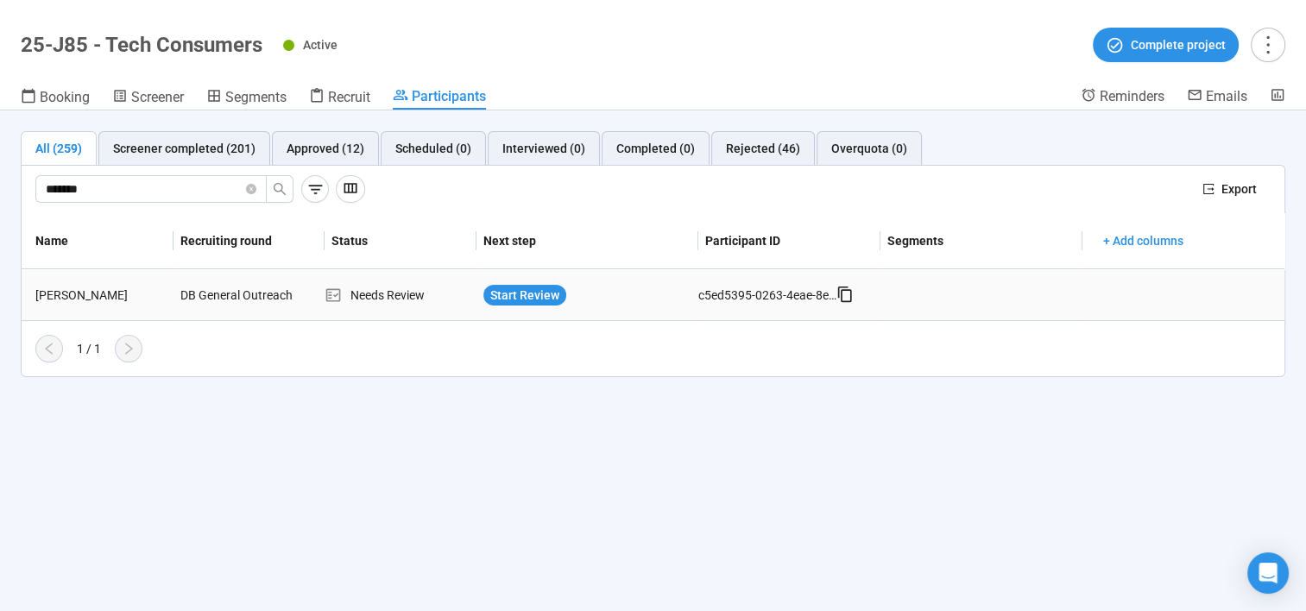
click at [81, 281] on td "Melinda Barbaglia" at bounding box center [98, 295] width 152 height 52
click at [100, 297] on div "Melinda Barbaglia" at bounding box center [100, 295] width 145 height 19
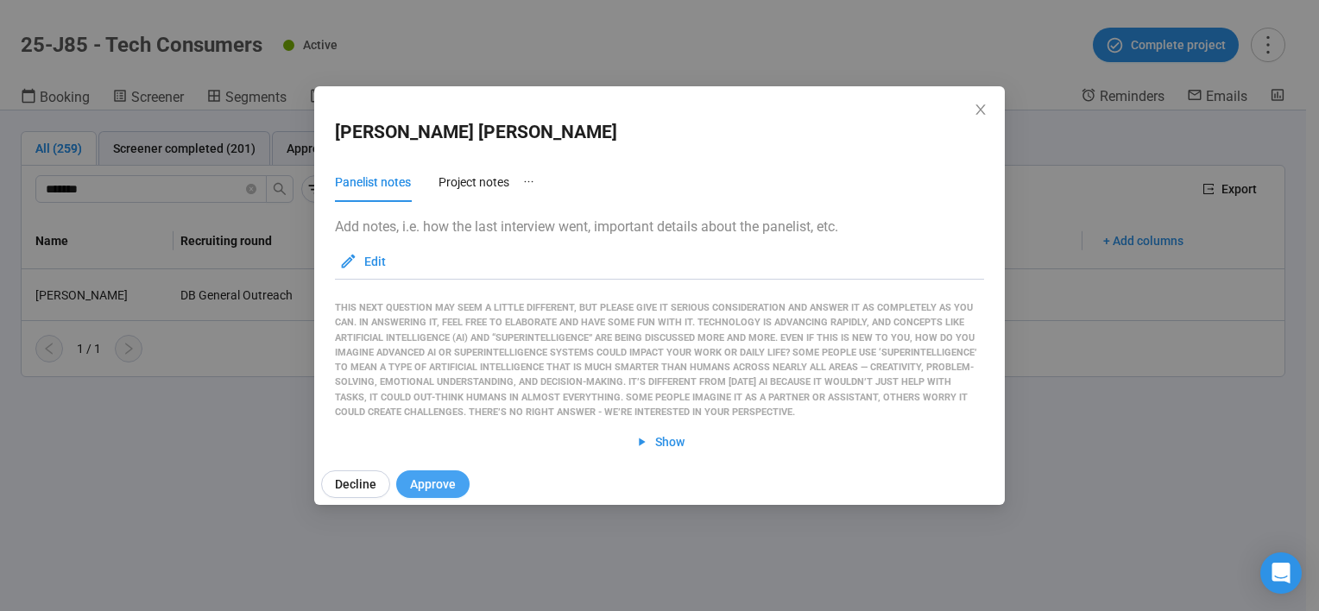
click at [449, 484] on span "Approve" at bounding box center [433, 484] width 46 height 19
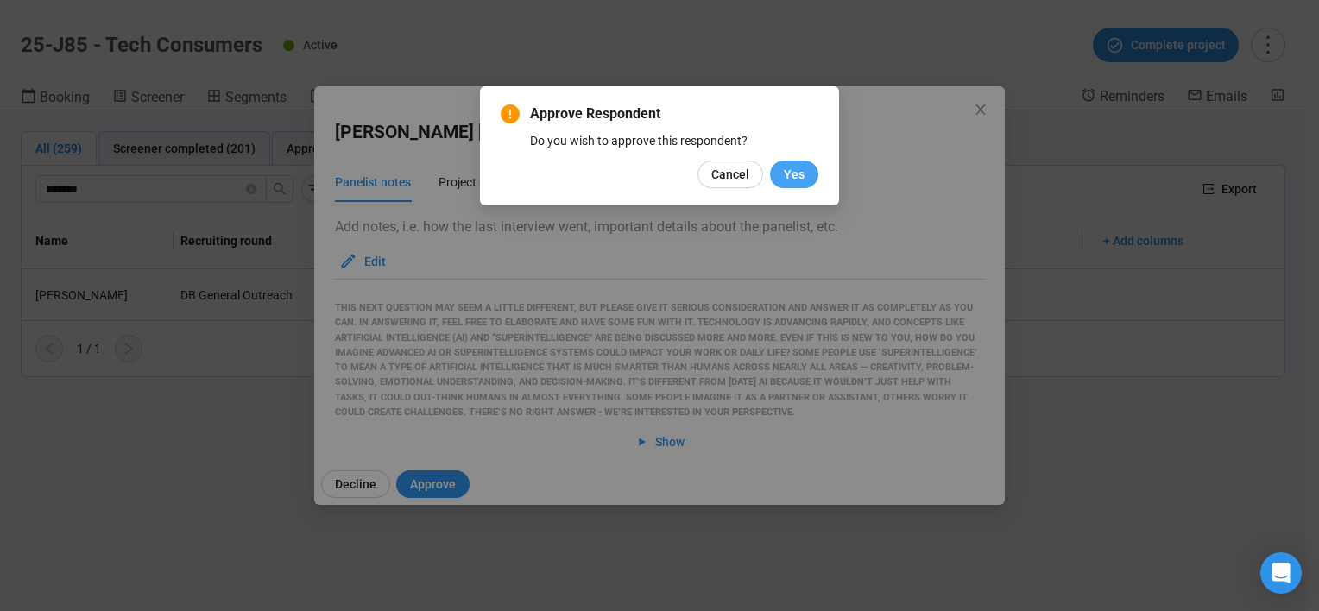
click at [789, 176] on span "Yes" at bounding box center [794, 174] width 21 height 19
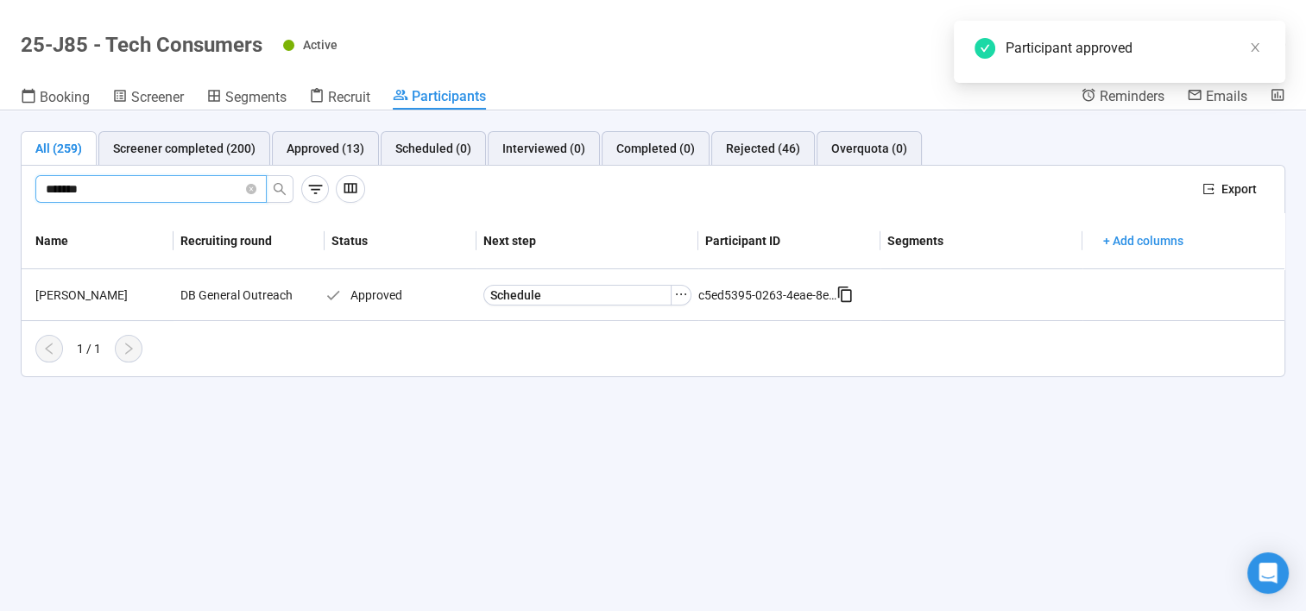
click at [0, 185] on html "Create Projects Showreels Upload Scheduler Community Billing Opinions Link 25-J…" at bounding box center [653, 276] width 1306 height 672
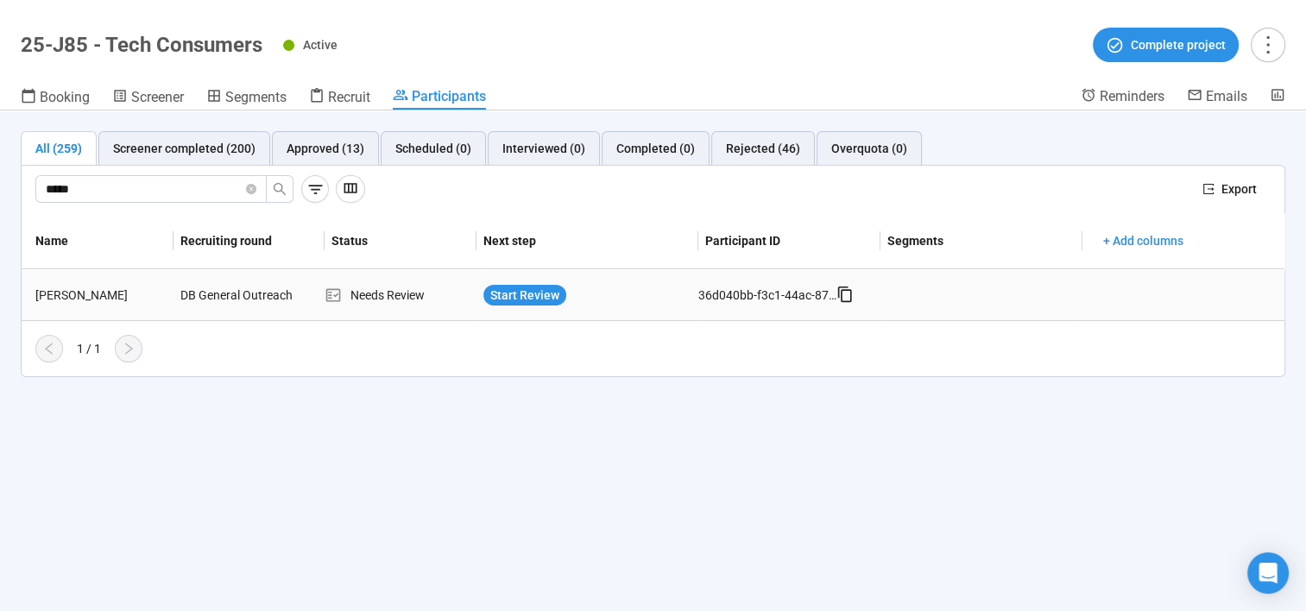
click at [70, 299] on div "Holly Kernes" at bounding box center [100, 295] width 145 height 19
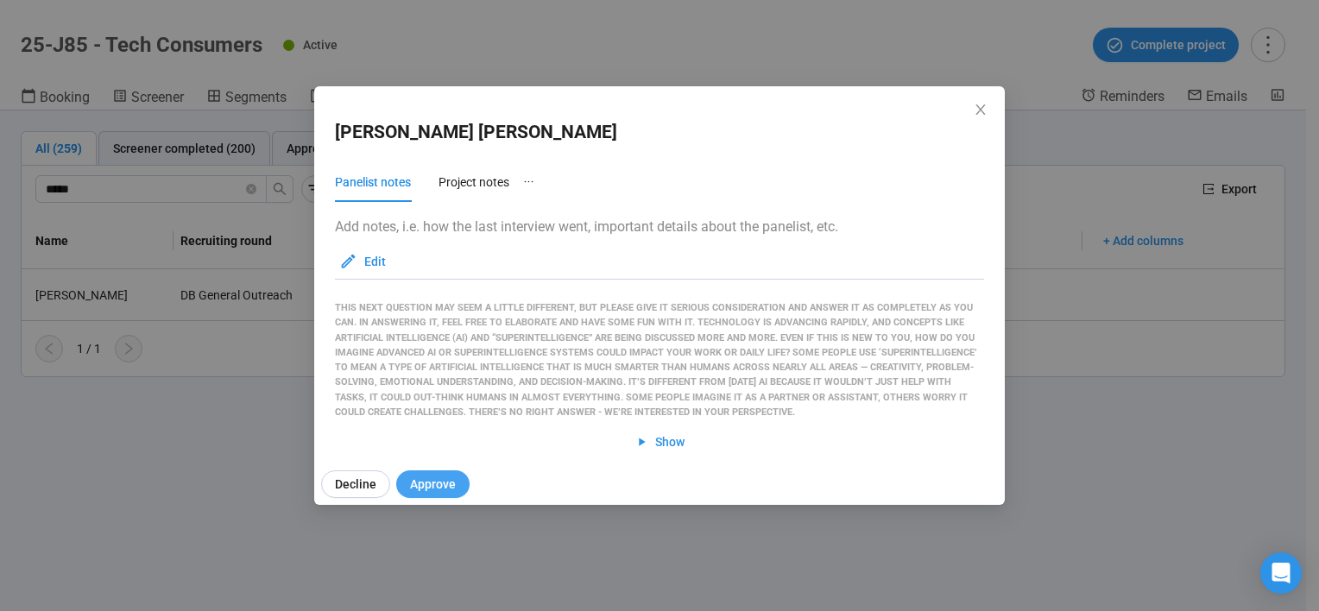
click at [437, 480] on span "Approve" at bounding box center [433, 484] width 46 height 19
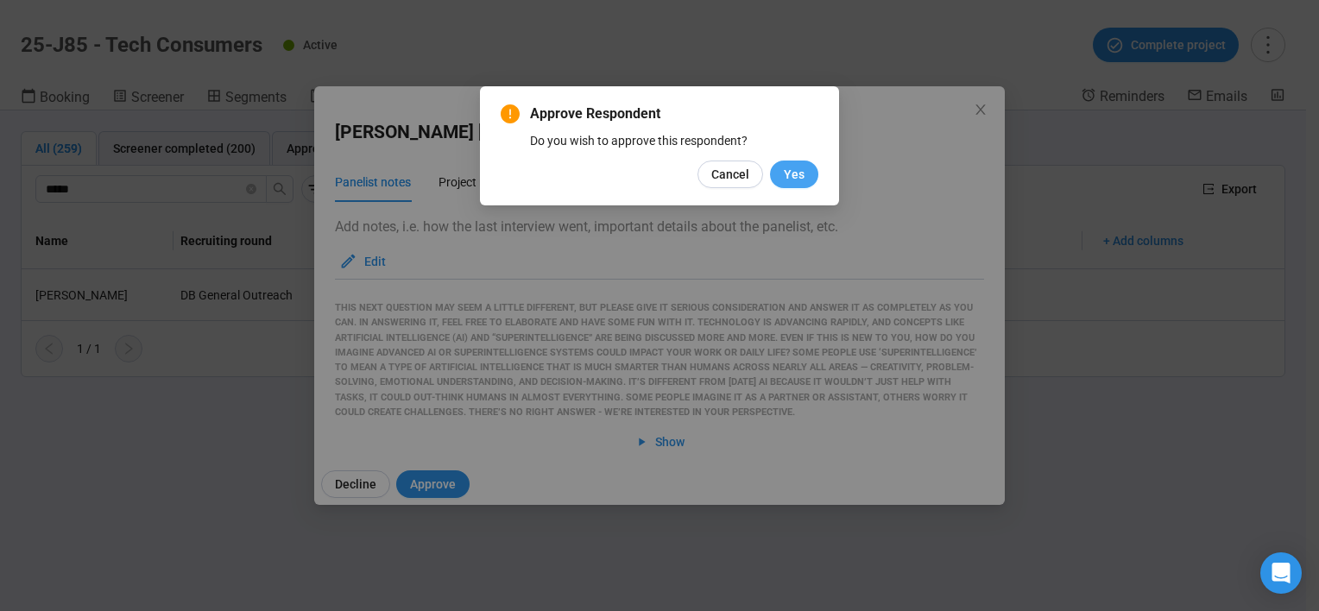
click at [803, 180] on span "Yes" at bounding box center [794, 174] width 21 height 19
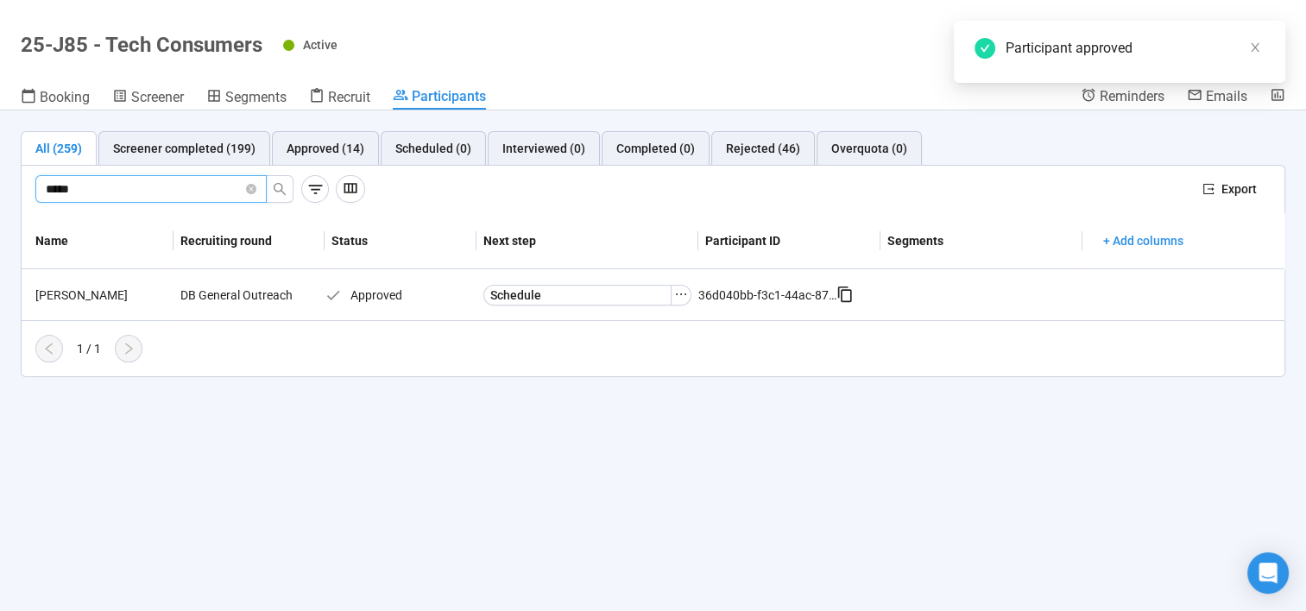
drag, startPoint x: 61, startPoint y: 180, endPoint x: -3, endPoint y: 190, distance: 65.4
click at [0, 190] on html "Create Projects Showreels Upload Scheduler Community Billing Opinions Link 25-J…" at bounding box center [653, 276] width 1306 height 672
drag, startPoint x: 107, startPoint y: 187, endPoint x: -3, endPoint y: 178, distance: 110.9
click at [0, 178] on html "Create Projects Showreels Upload Scheduler Community Billing Opinions Link 25-J…" at bounding box center [653, 276] width 1306 height 672
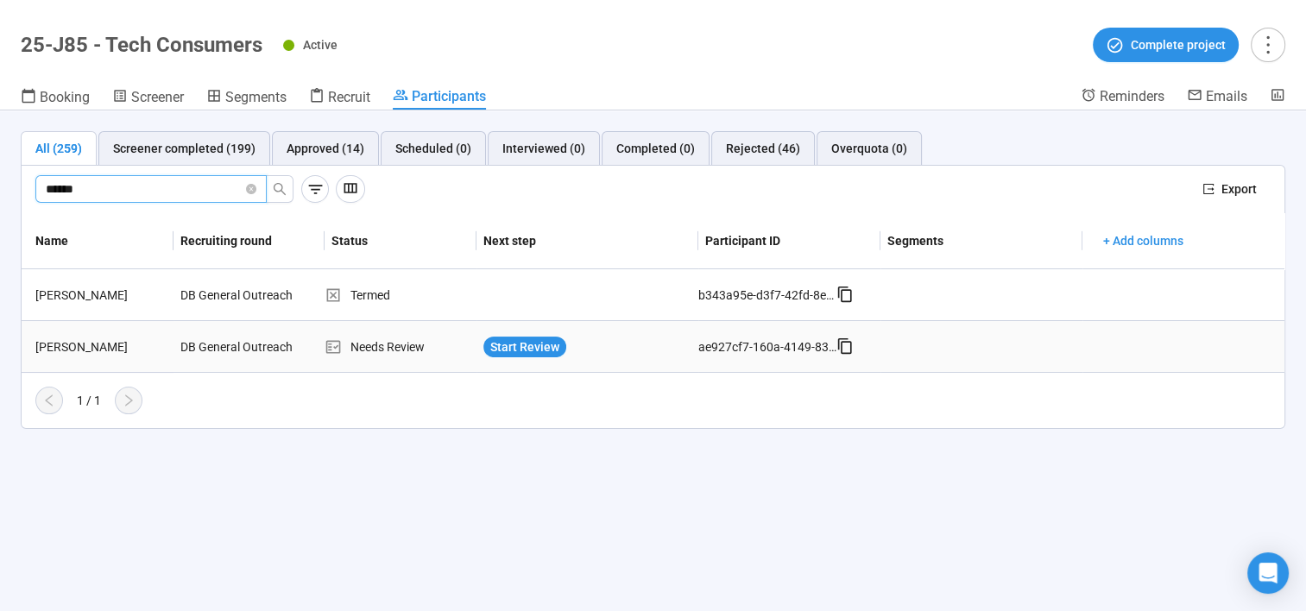
click at [107, 348] on div "Andrea DiMario" at bounding box center [100, 347] width 145 height 19
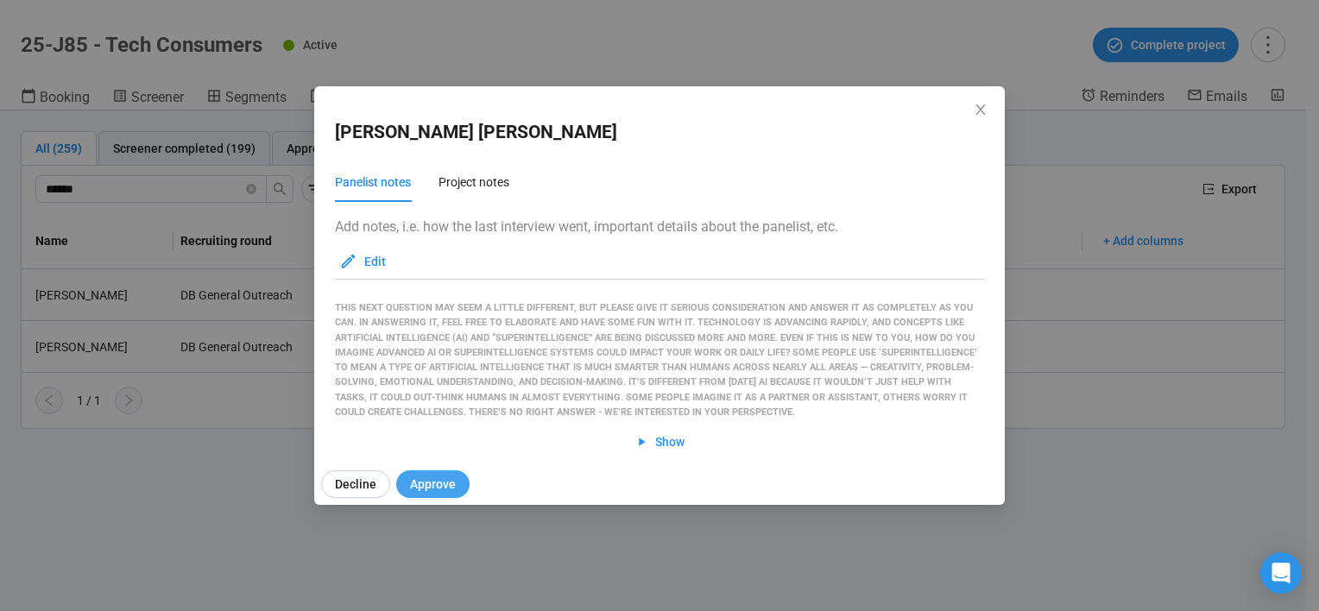
click at [438, 479] on span "Approve" at bounding box center [433, 484] width 46 height 19
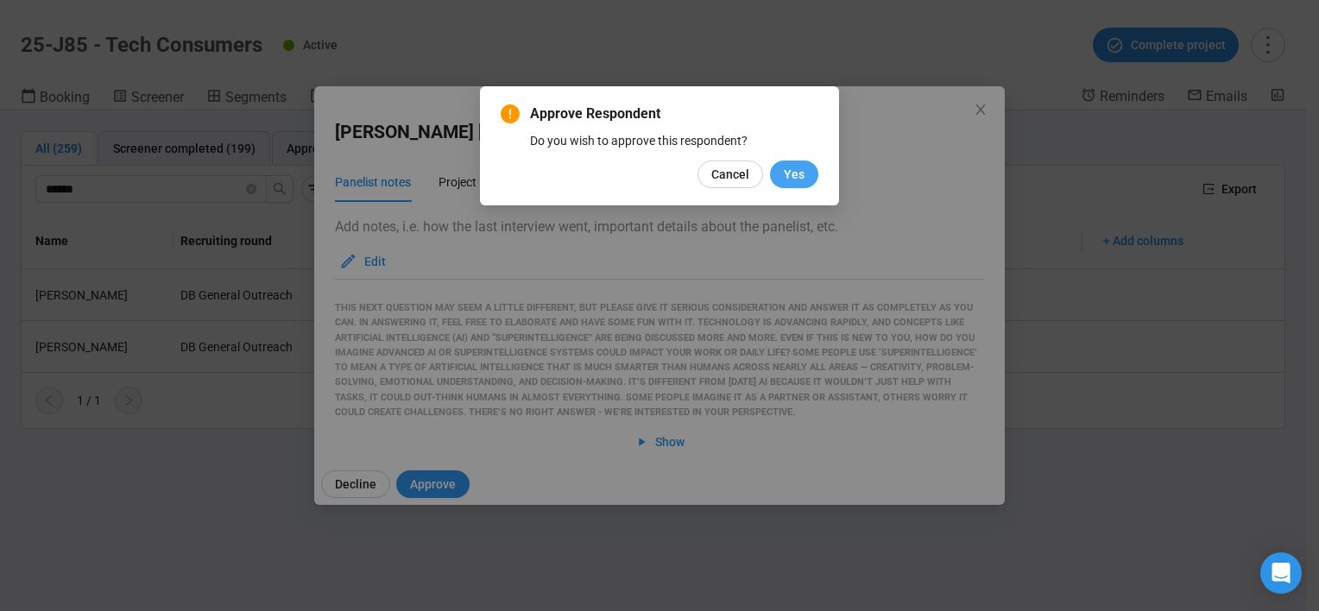
click at [785, 169] on span "Yes" at bounding box center [794, 174] width 21 height 19
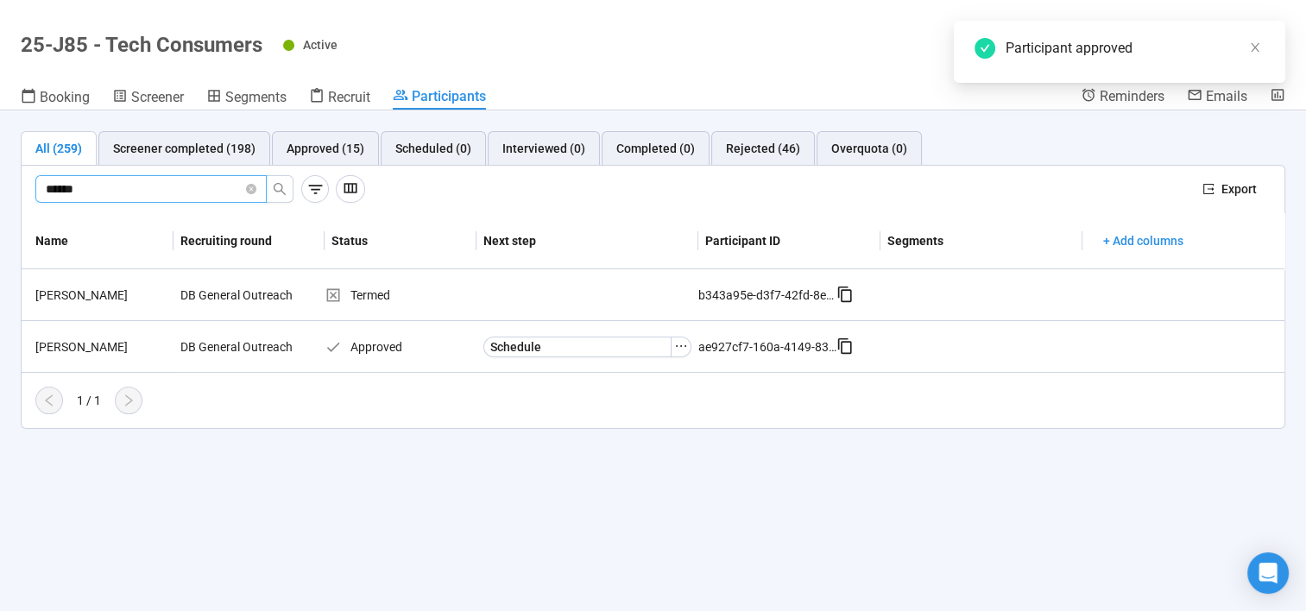
drag, startPoint x: 36, startPoint y: 186, endPoint x: -3, endPoint y: 180, distance: 40.2
click at [0, 180] on html "Create Projects Showreels Upload Scheduler Community Billing Opinions Link 25-J…" at bounding box center [653, 276] width 1306 height 672
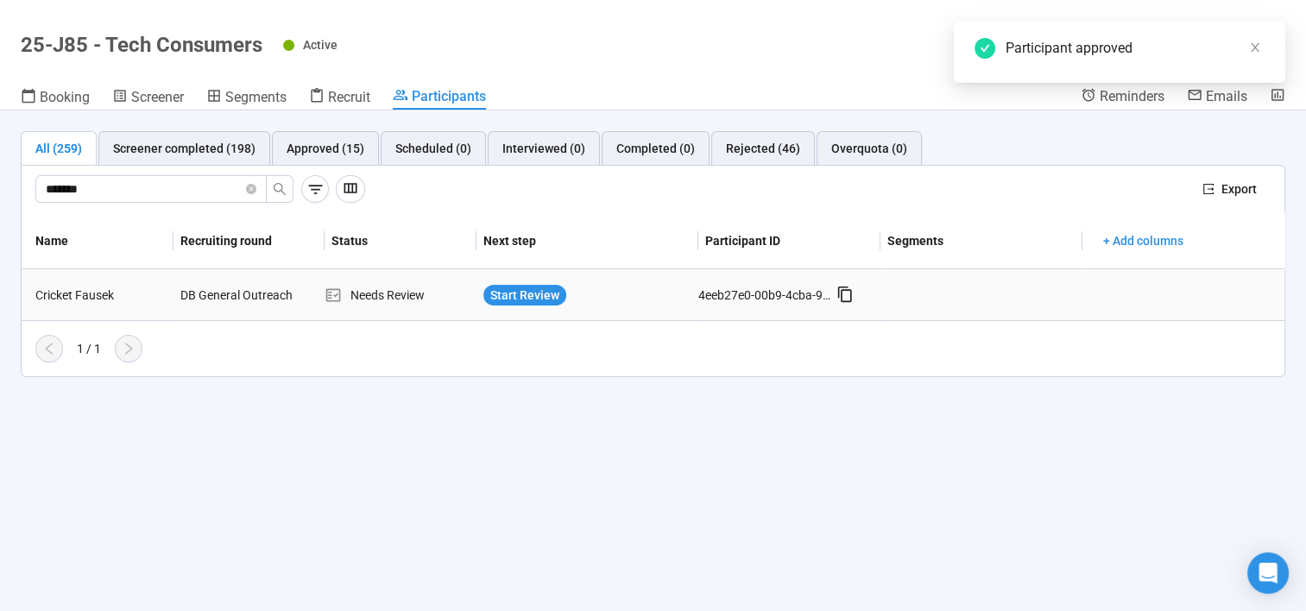
click at [75, 290] on div "Cricket Fausek" at bounding box center [100, 295] width 145 height 19
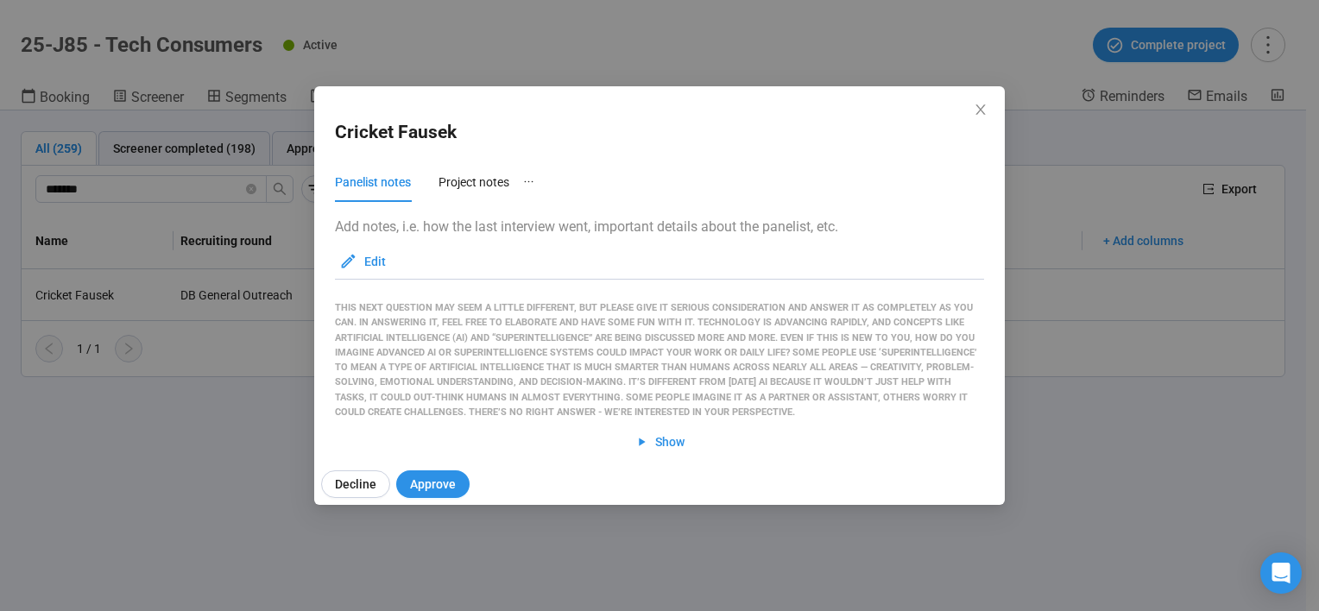
click at [407, 464] on div "Decline Approve" at bounding box center [666, 484] width 704 height 41
click at [432, 480] on span "Approve" at bounding box center [433, 484] width 46 height 19
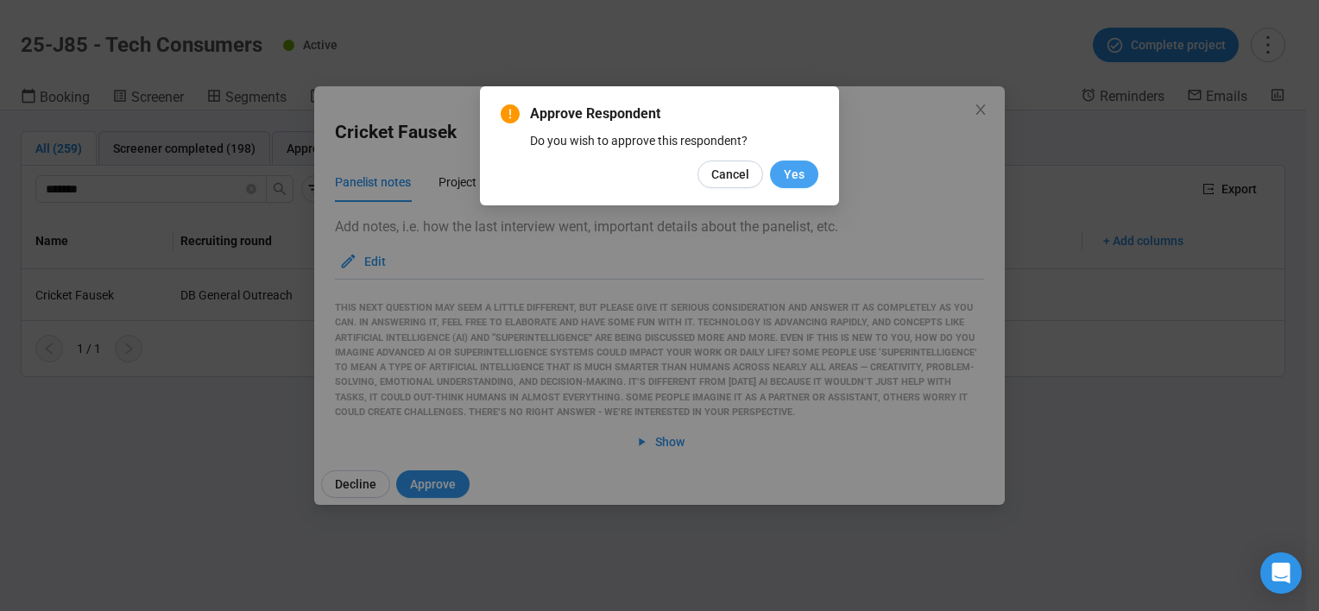
click at [798, 173] on span "Yes" at bounding box center [794, 174] width 21 height 19
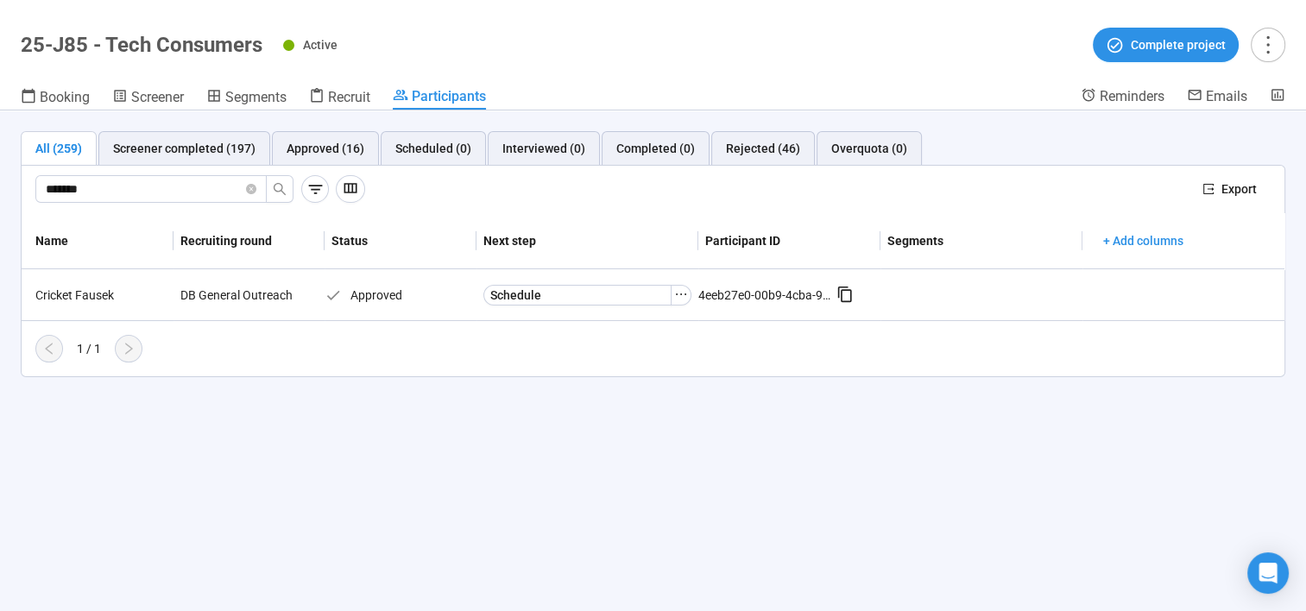
drag, startPoint x: 97, startPoint y: 189, endPoint x: -3, endPoint y: 171, distance: 101.8
click at [0, 171] on html "Create Projects Showreels Upload Scheduler Community Billing Opinions Link 25-J…" at bounding box center [653, 276] width 1306 height 672
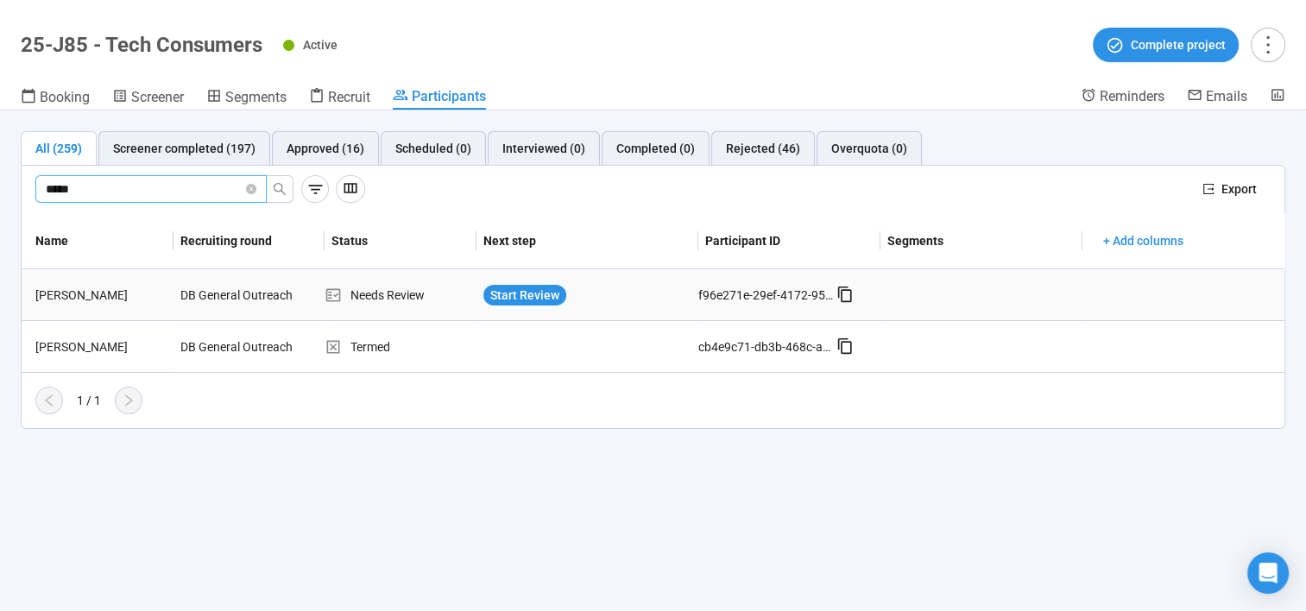
click at [90, 287] on div "LAURA ROSE" at bounding box center [100, 295] width 145 height 19
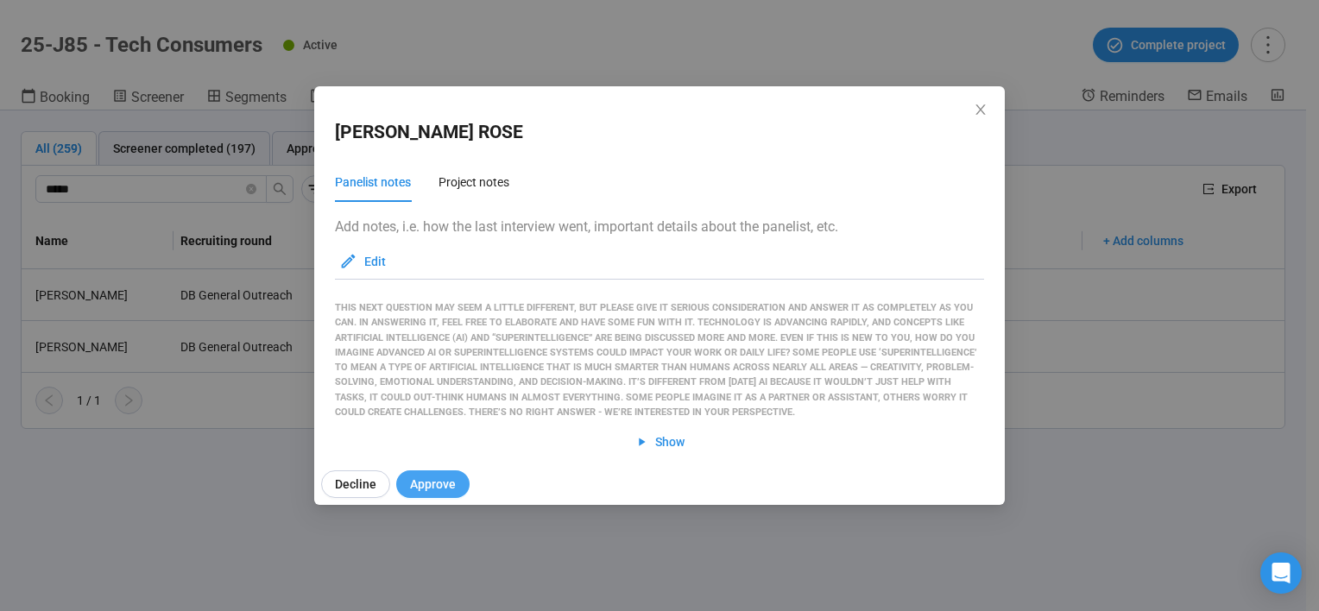
drag, startPoint x: 411, startPoint y: 466, endPoint x: 453, endPoint y: 482, distance: 45.1
click at [413, 467] on div "Decline Approve" at bounding box center [666, 484] width 704 height 41
click at [453, 482] on button "Approve" at bounding box center [432, 484] width 73 height 28
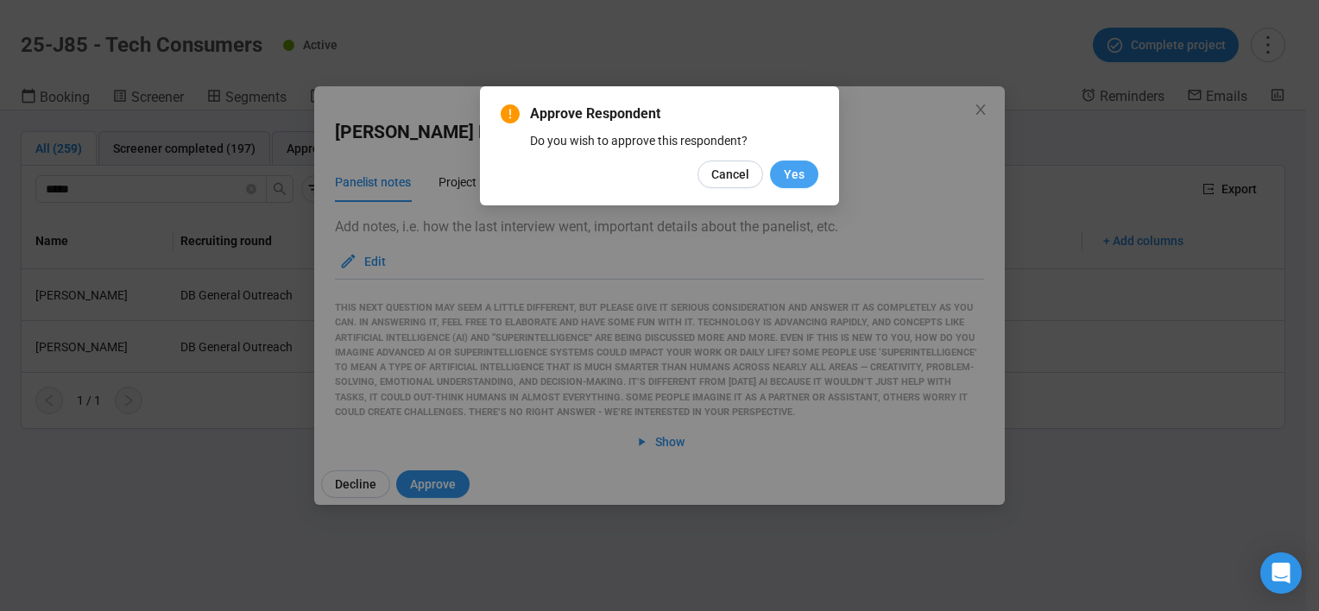
click at [798, 176] on span "Yes" at bounding box center [794, 174] width 21 height 19
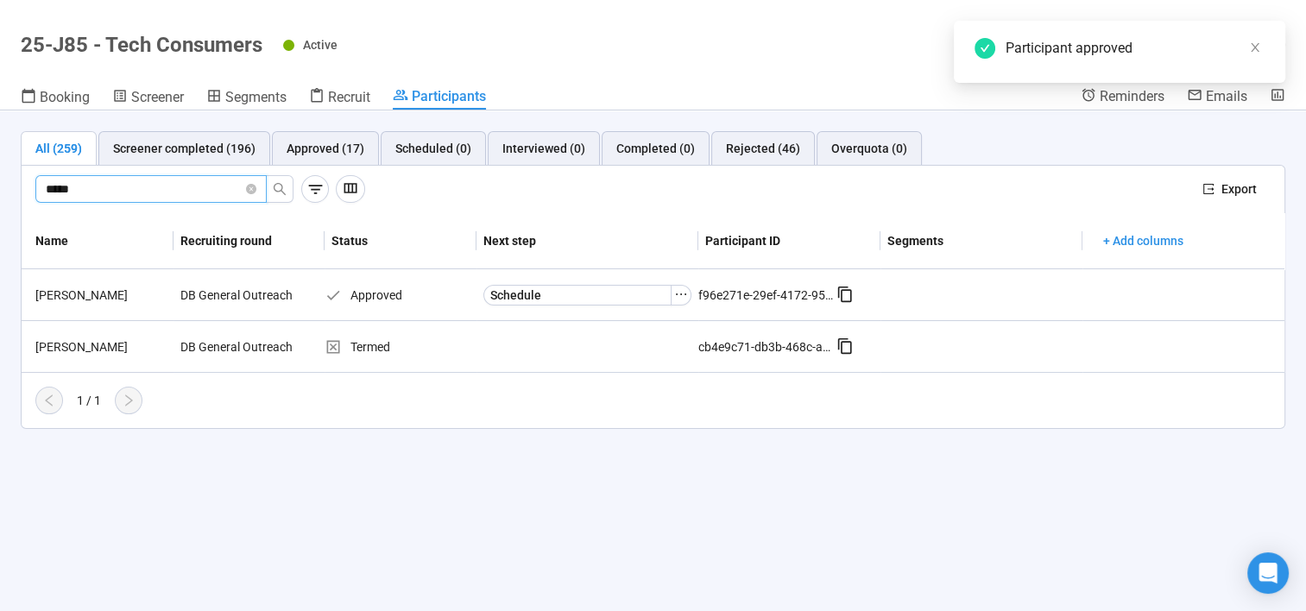
drag, startPoint x: 100, startPoint y: 186, endPoint x: 5, endPoint y: 166, distance: 97.0
click at [5, 166] on div "All (259) Screener completed (196) Approved (17) Scheduled (0) Interviewed (0) …" at bounding box center [653, 279] width 1306 height 339
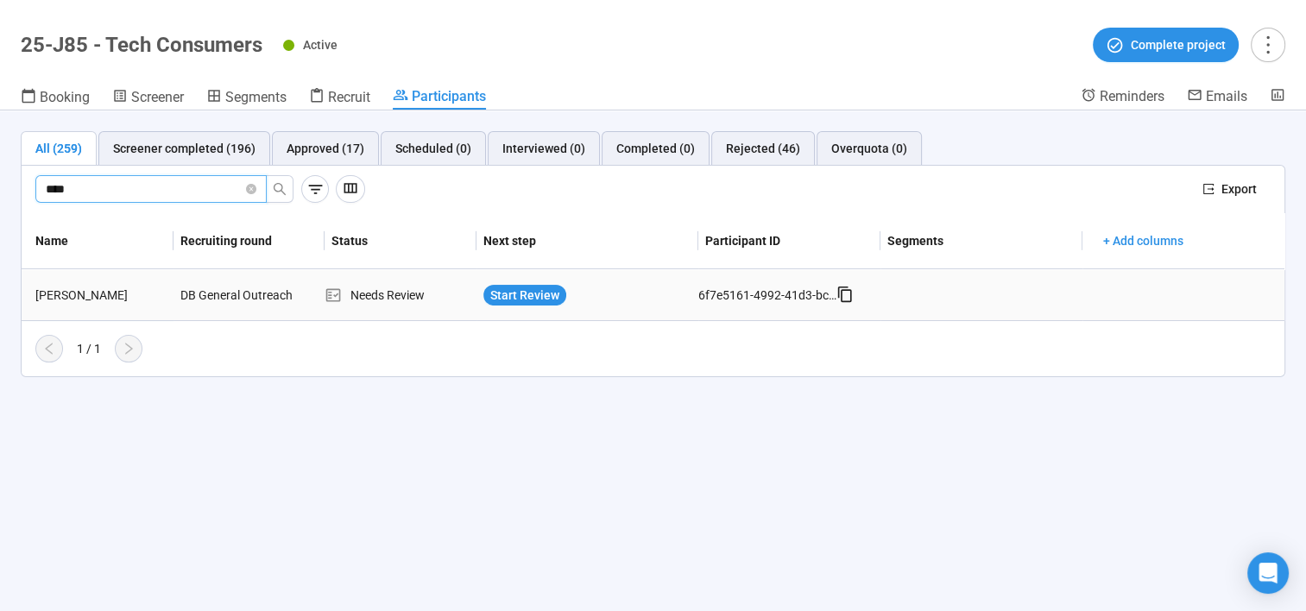
click at [96, 302] on div "Shay Johnson" at bounding box center [100, 295] width 145 height 19
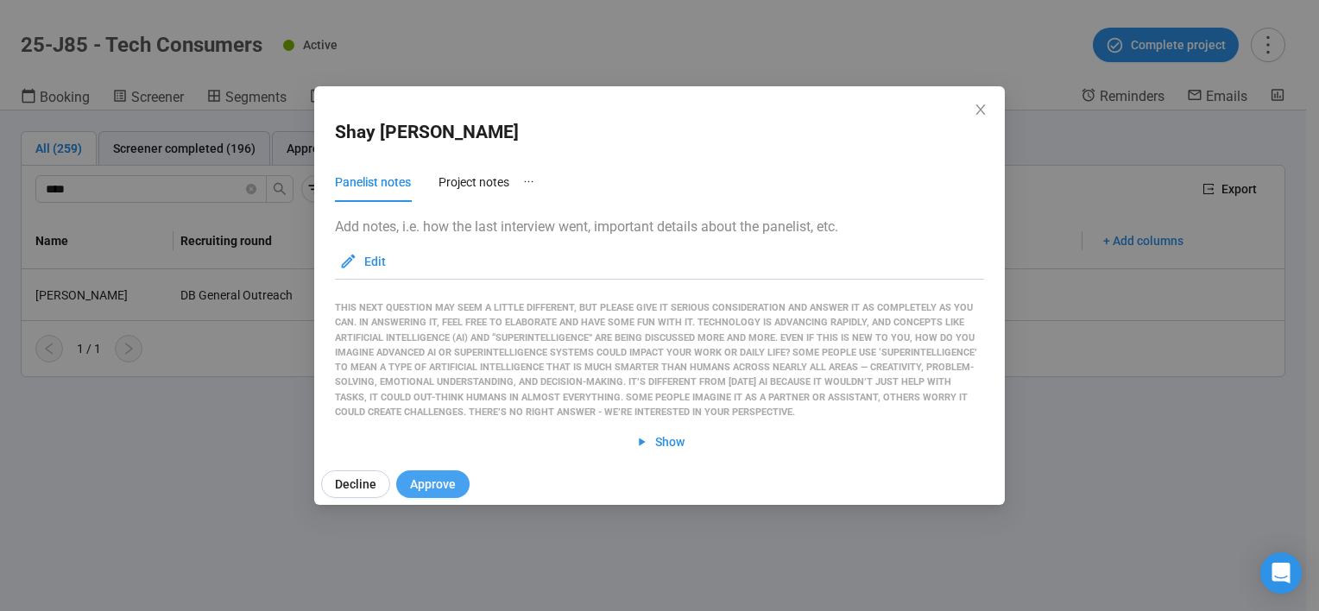
click at [445, 487] on span "Approve" at bounding box center [433, 484] width 46 height 19
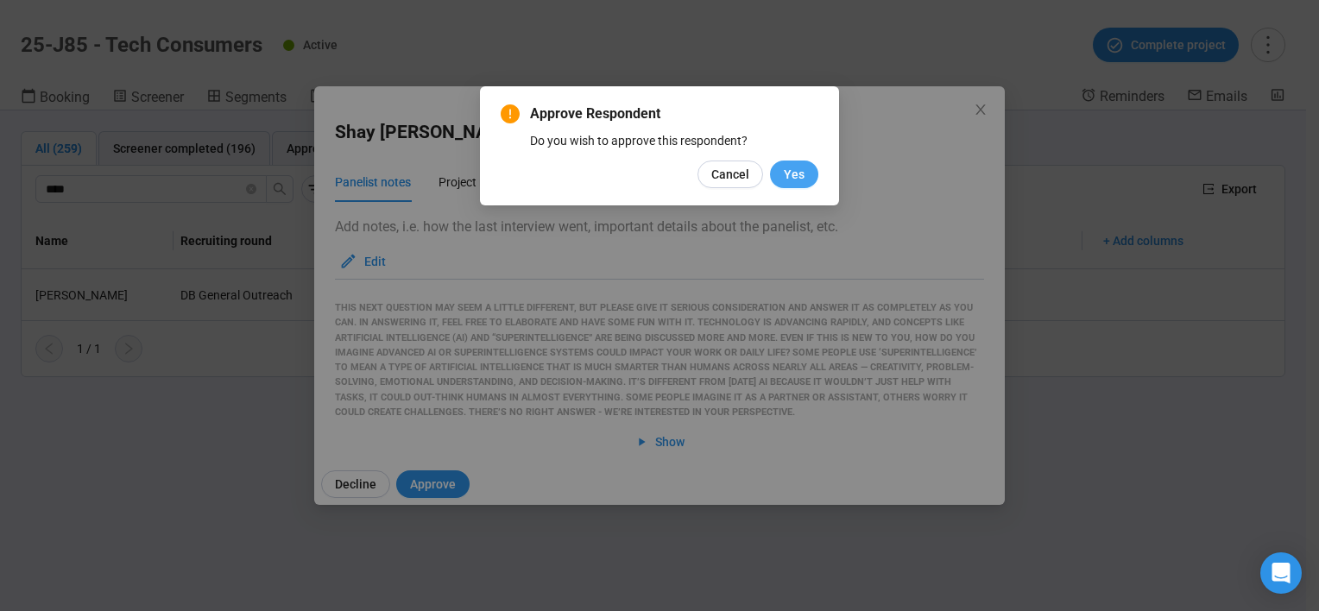
click at [791, 183] on span "Yes" at bounding box center [794, 174] width 21 height 19
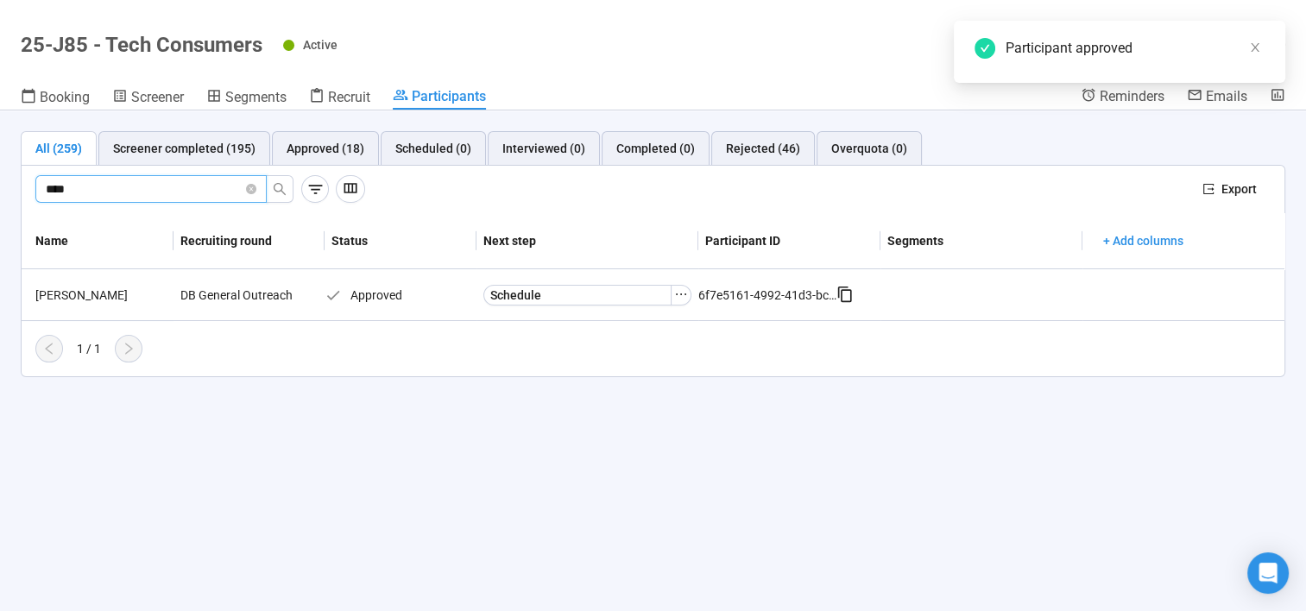
drag, startPoint x: 95, startPoint y: 181, endPoint x: -3, endPoint y: 181, distance: 98.4
click at [0, 181] on html "Create Projects Showreels Upload Scheduler Community Billing Opinions Link 25-J…" at bounding box center [653, 276] width 1306 height 672
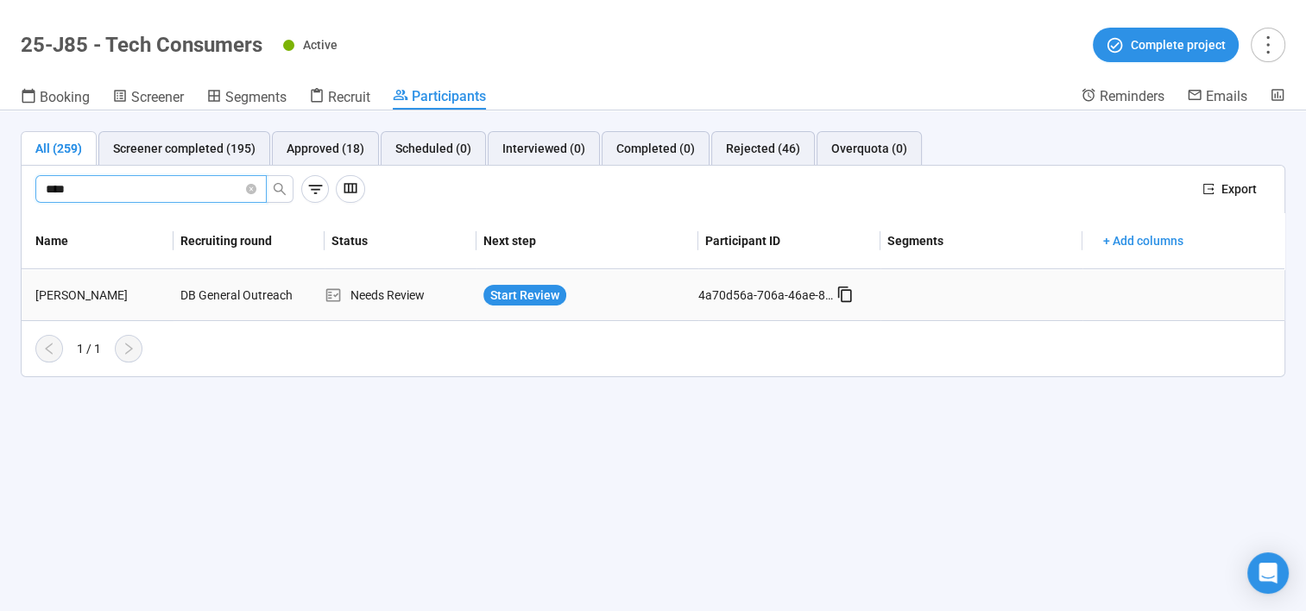
click at [48, 288] on div "iris Fels" at bounding box center [100, 295] width 145 height 19
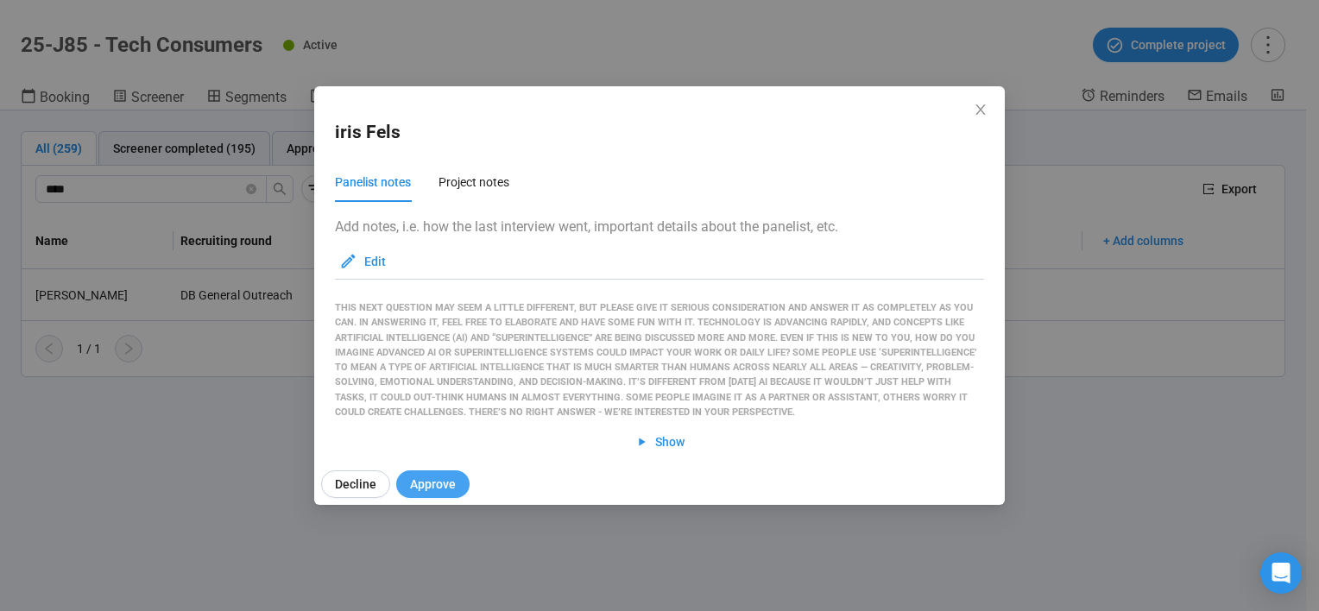
click at [450, 483] on span "Approve" at bounding box center [433, 484] width 46 height 19
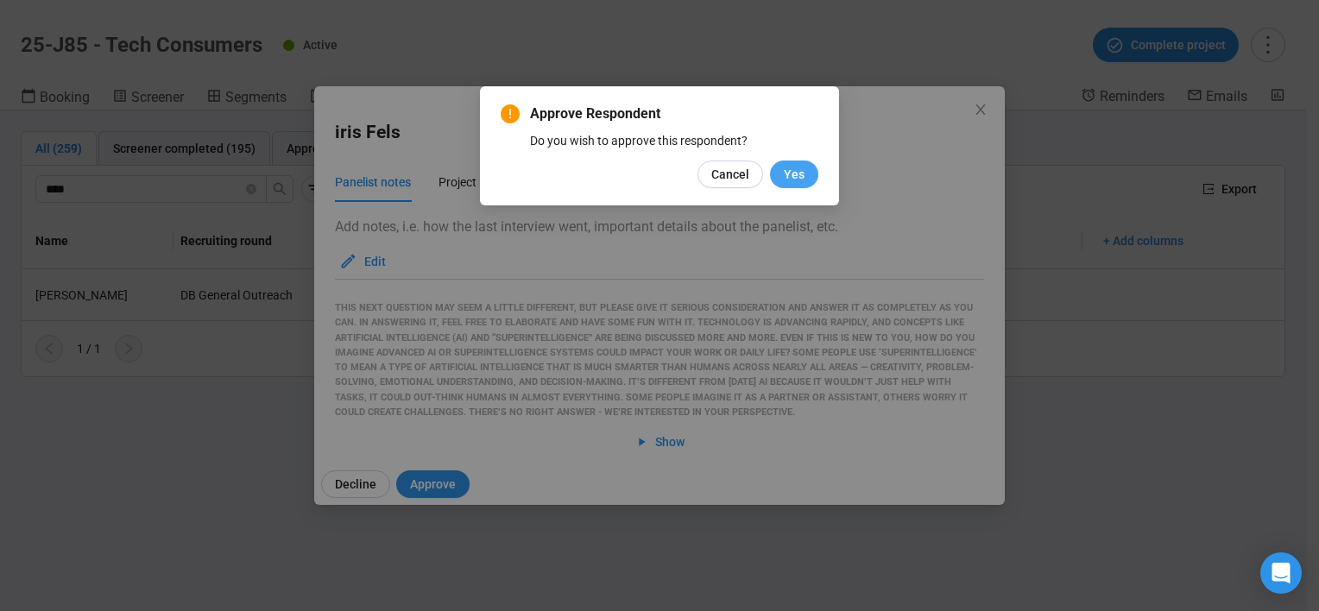
click at [786, 173] on span "Yes" at bounding box center [794, 174] width 21 height 19
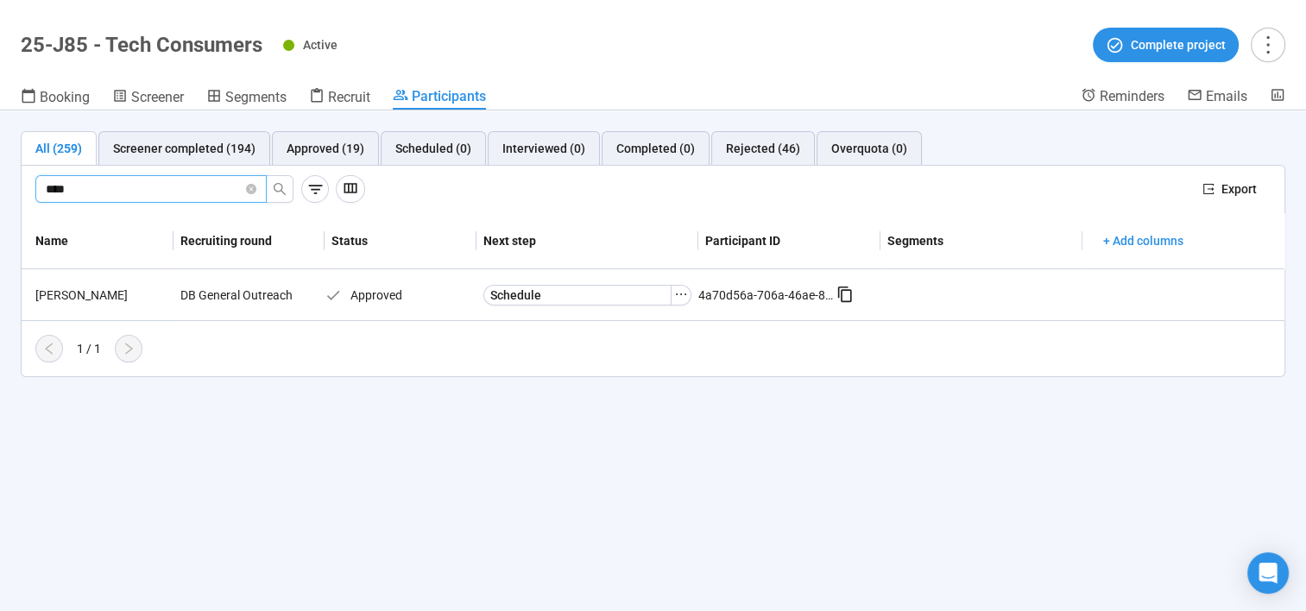
drag, startPoint x: 73, startPoint y: 185, endPoint x: -3, endPoint y: 185, distance: 76.8
click at [0, 185] on html "Create Projects Showreels Upload Scheduler Community Billing Opinions Link 25-J…" at bounding box center [653, 276] width 1306 height 672
click at [93, 297] on div "Scott Werner" at bounding box center [100, 295] width 145 height 19
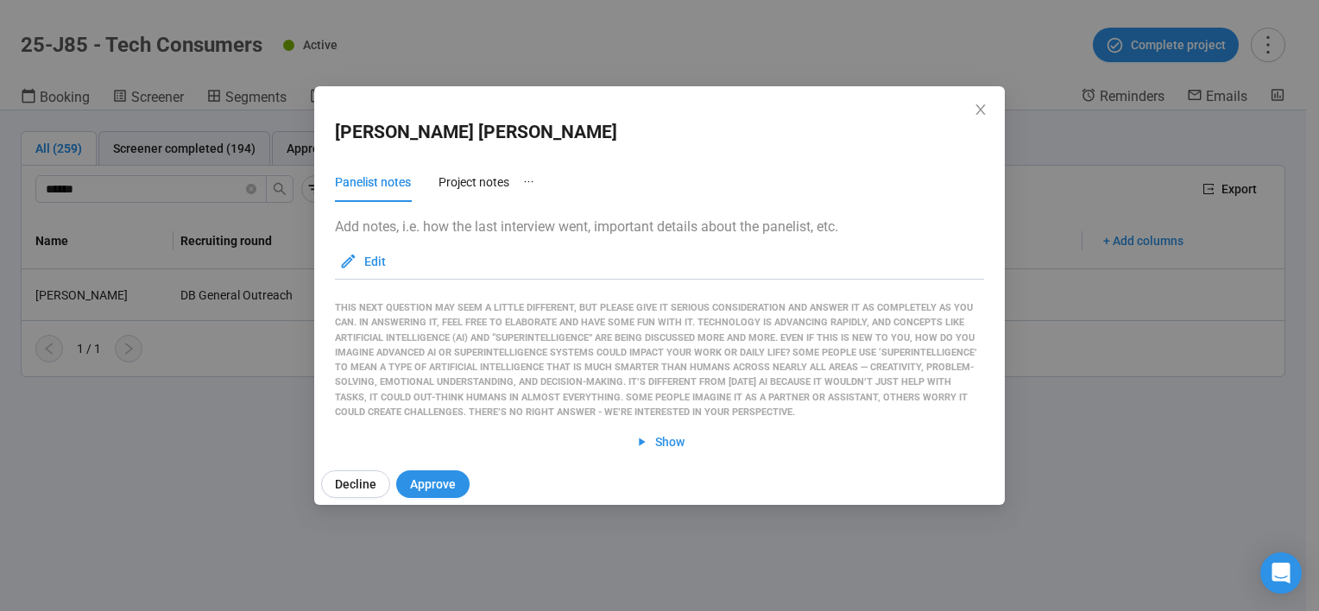
click at [426, 464] on div "Decline Approve" at bounding box center [666, 484] width 704 height 41
click at [438, 482] on span "Approve" at bounding box center [433, 484] width 46 height 19
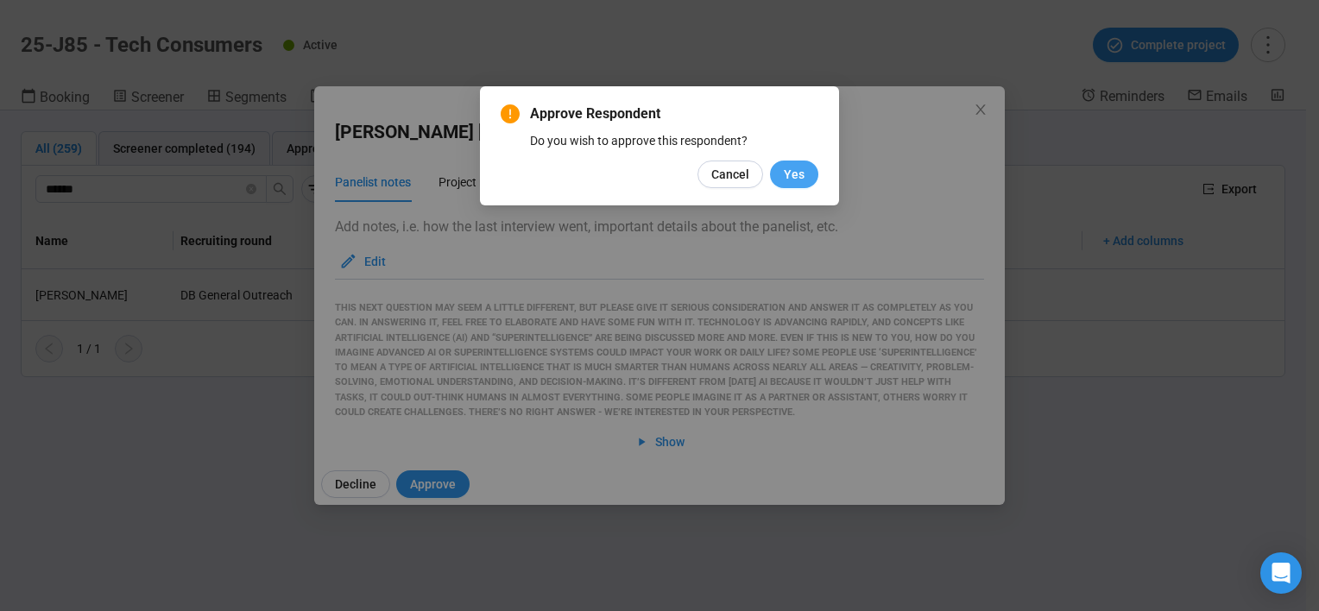
click at [793, 184] on button "Yes" at bounding box center [794, 175] width 48 height 28
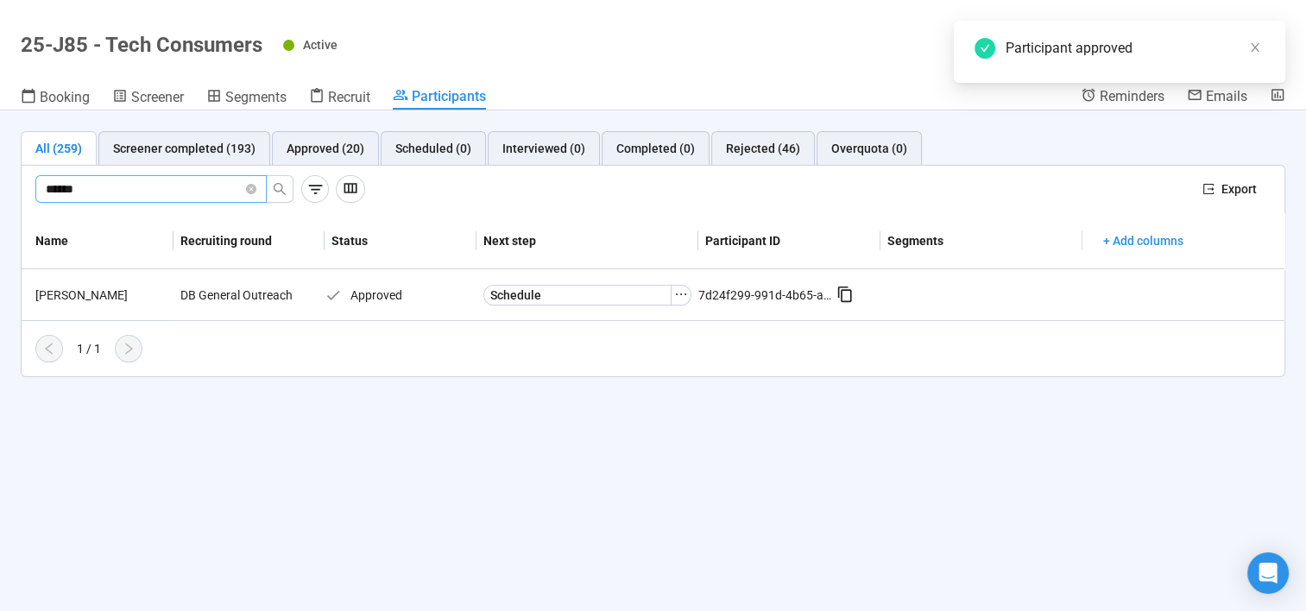
click at [0, 167] on html "Create Projects Showreels Upload Scheduler Community Billing Opinions Link 25-J…" at bounding box center [653, 276] width 1306 height 672
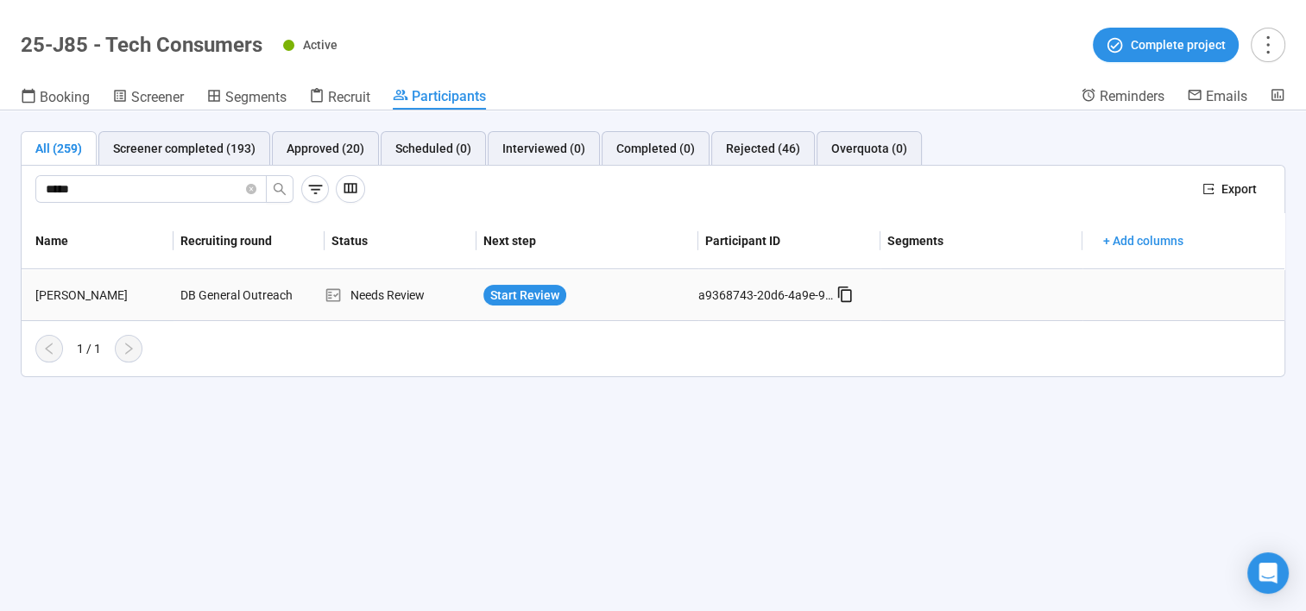
click at [59, 300] on div "TONY Starr" at bounding box center [100, 295] width 145 height 19
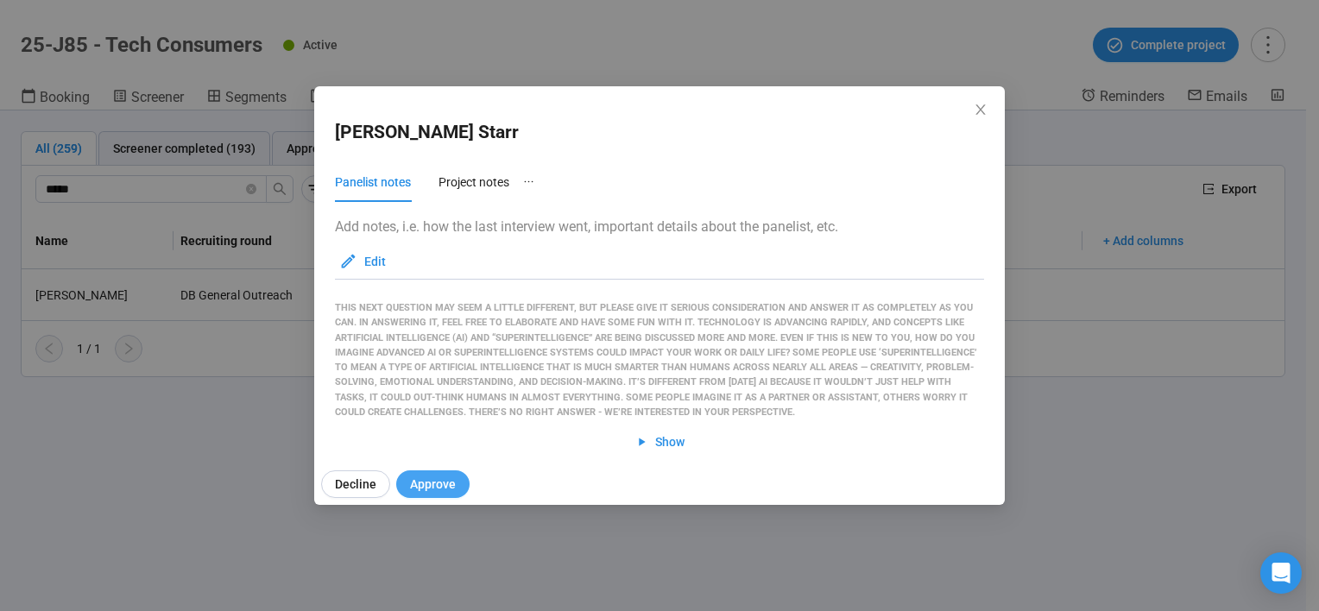
click at [437, 487] on span "Approve" at bounding box center [433, 484] width 46 height 19
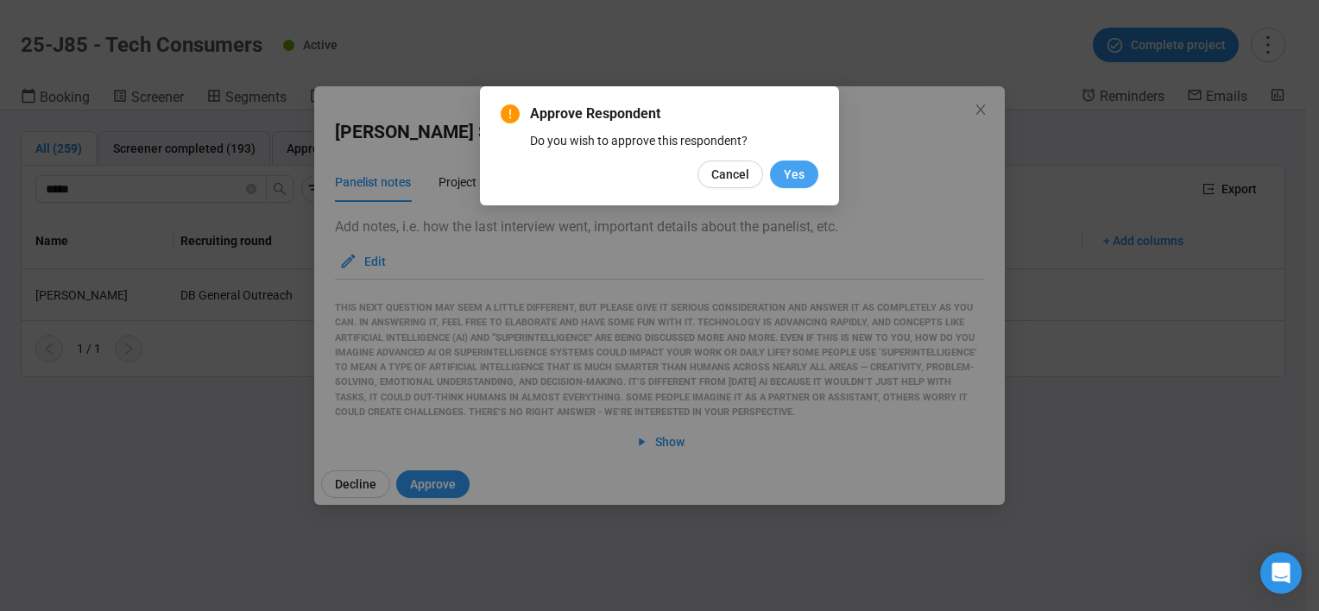
click at [802, 176] on span "Yes" at bounding box center [794, 174] width 21 height 19
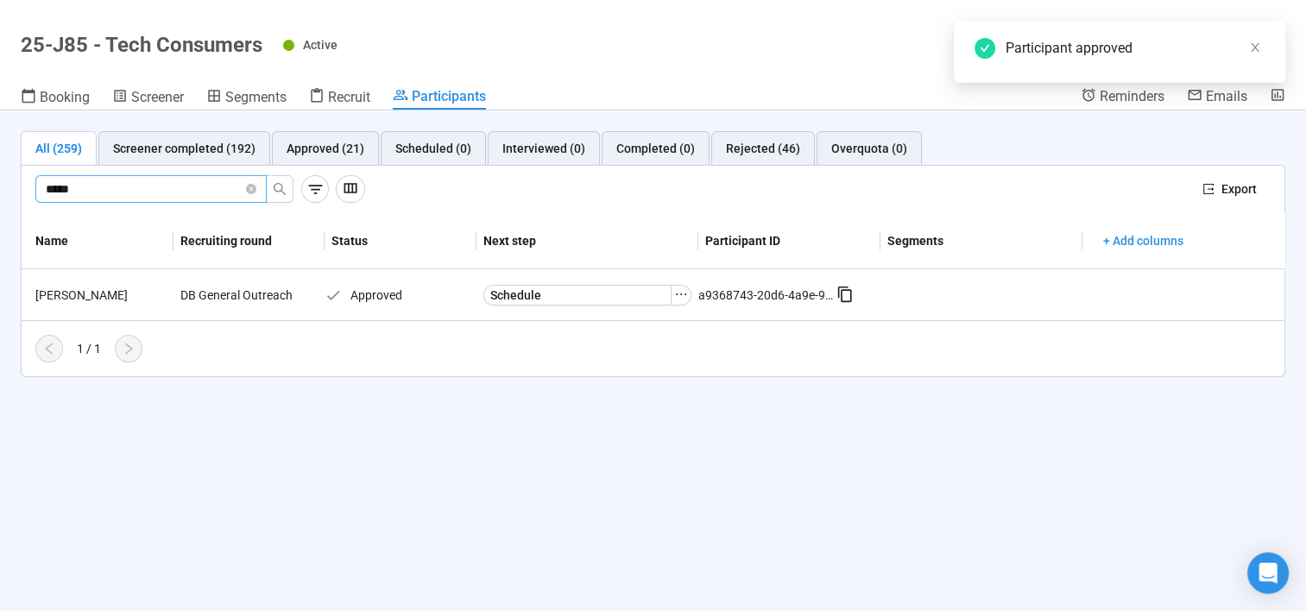
drag, startPoint x: 136, startPoint y: 180, endPoint x: -3, endPoint y: 176, distance: 139.0
click at [0, 176] on html "Create Projects Showreels Upload Scheduler Community Billing Opinions Link 25-J…" at bounding box center [653, 276] width 1306 height 672
type input "******"
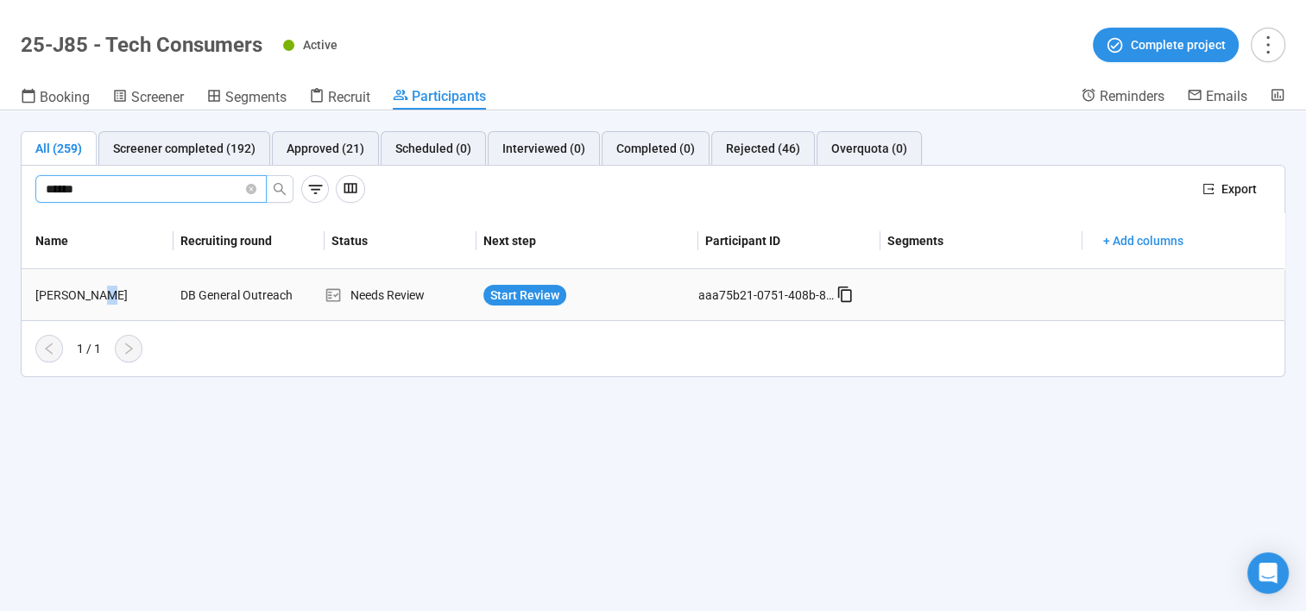
click at [98, 286] on div "Benjamin Reeves" at bounding box center [100, 295] width 145 height 19
drag, startPoint x: 98, startPoint y: 284, endPoint x: 131, endPoint y: 300, distance: 36.3
click at [131, 300] on div "Benjamin Reeves" at bounding box center [100, 295] width 145 height 19
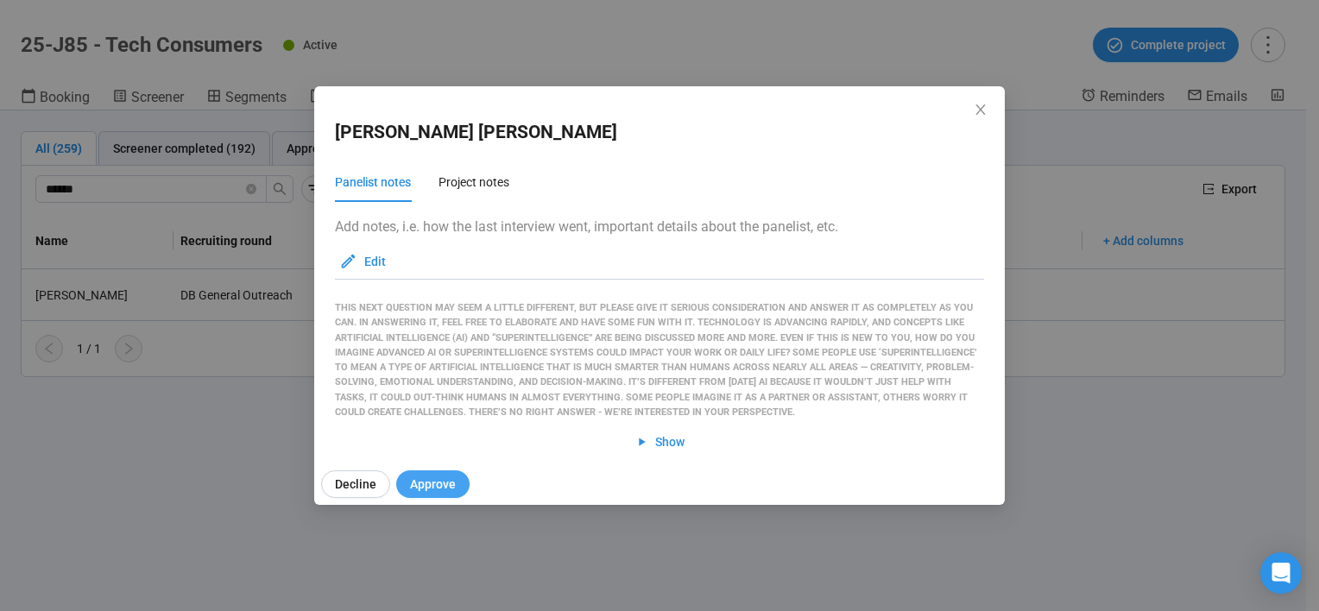
click at [410, 483] on span "Approve" at bounding box center [433, 484] width 46 height 19
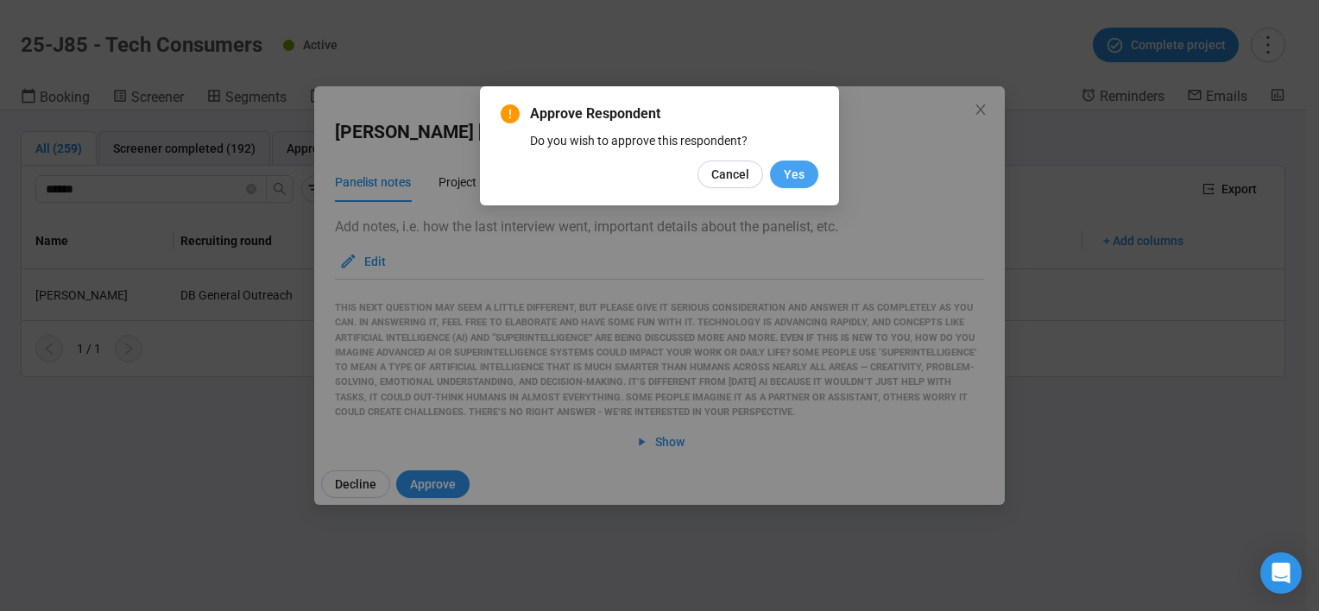
click at [796, 173] on span "Yes" at bounding box center [794, 174] width 21 height 19
